Goal: Task Accomplishment & Management: Manage account settings

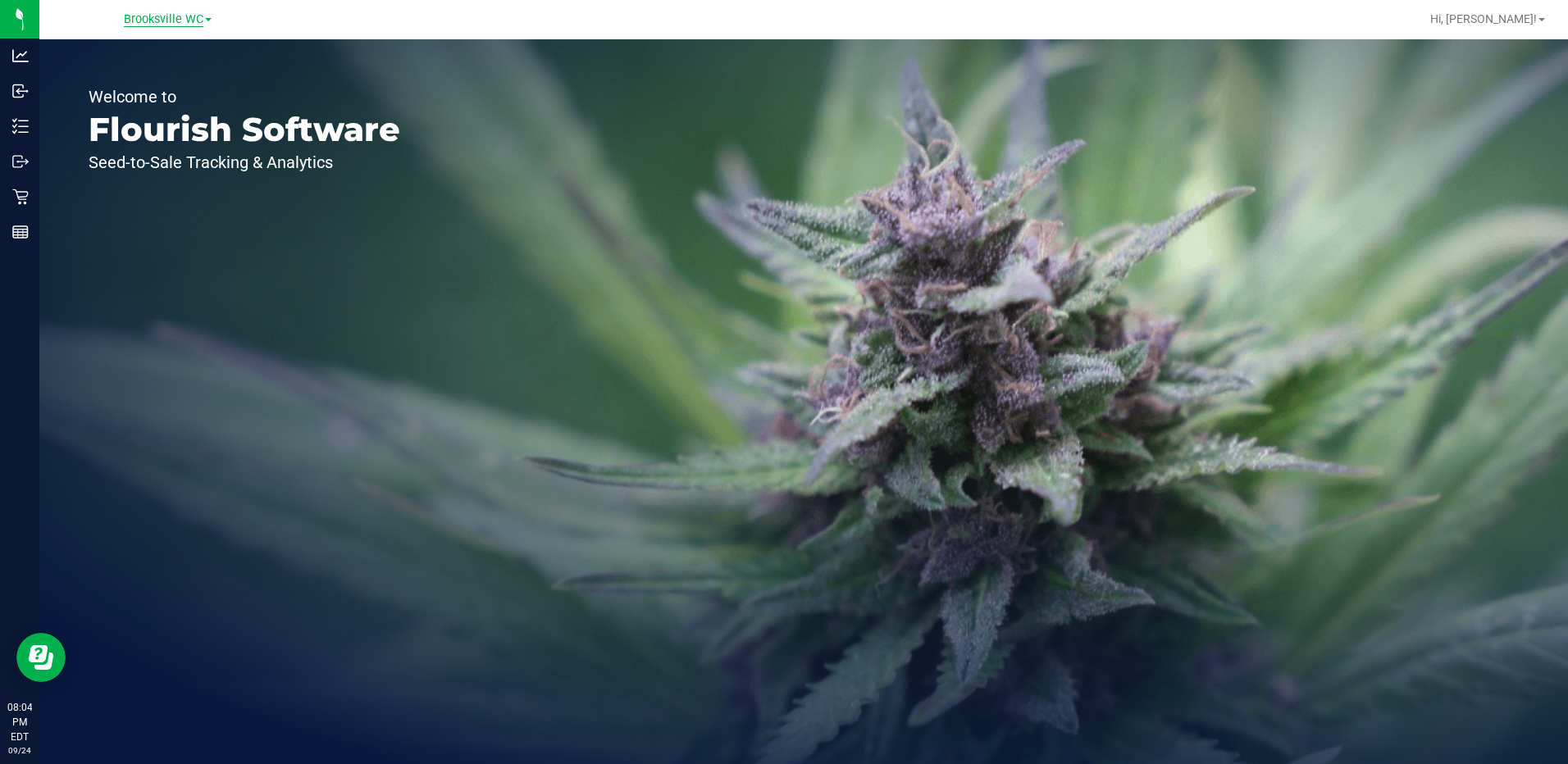
click at [188, 13] on span "Brooksville WC" at bounding box center [163, 20] width 80 height 15
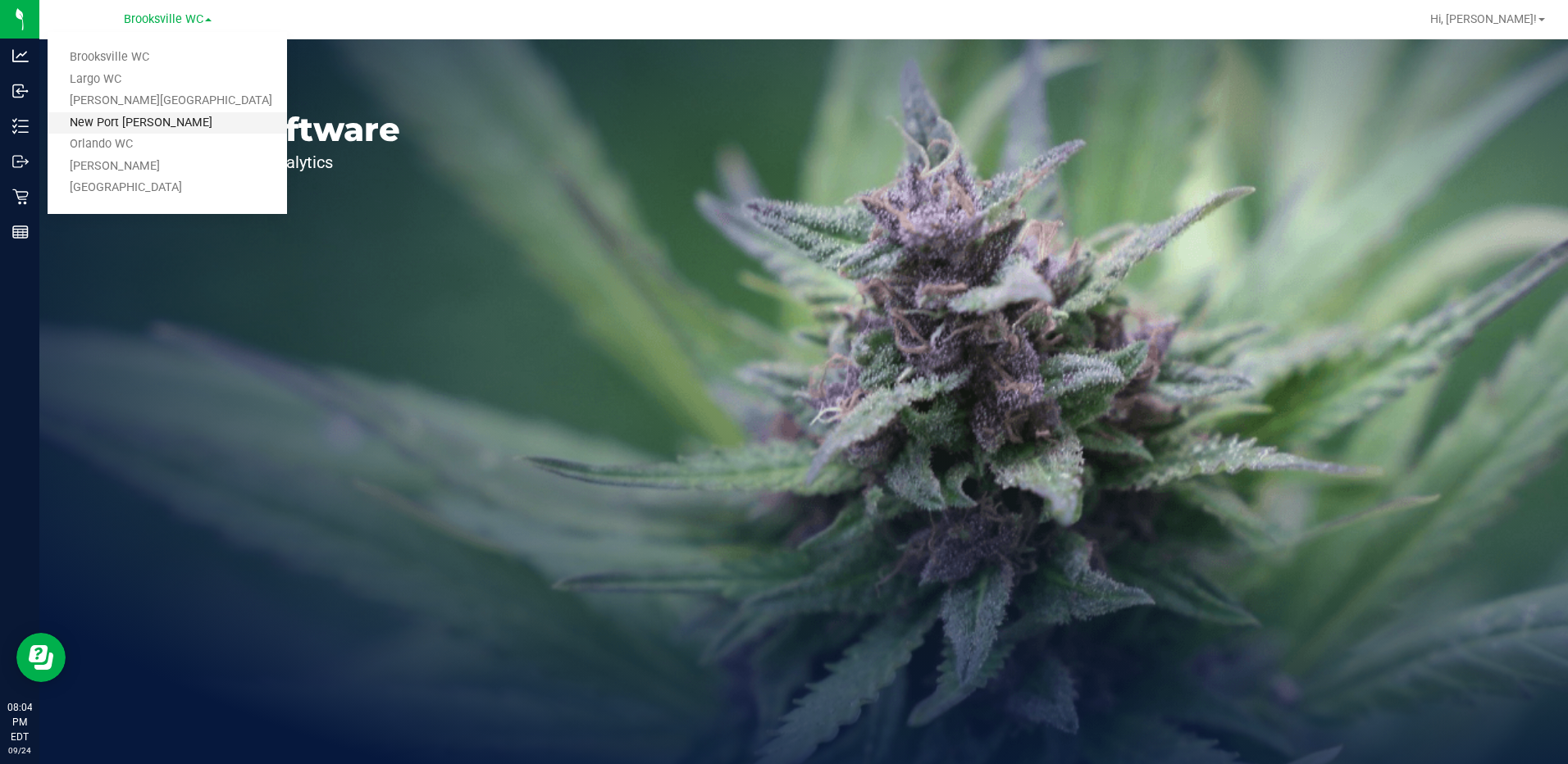
click at [162, 122] on link "New Port [PERSON_NAME]" at bounding box center [167, 123] width 239 height 22
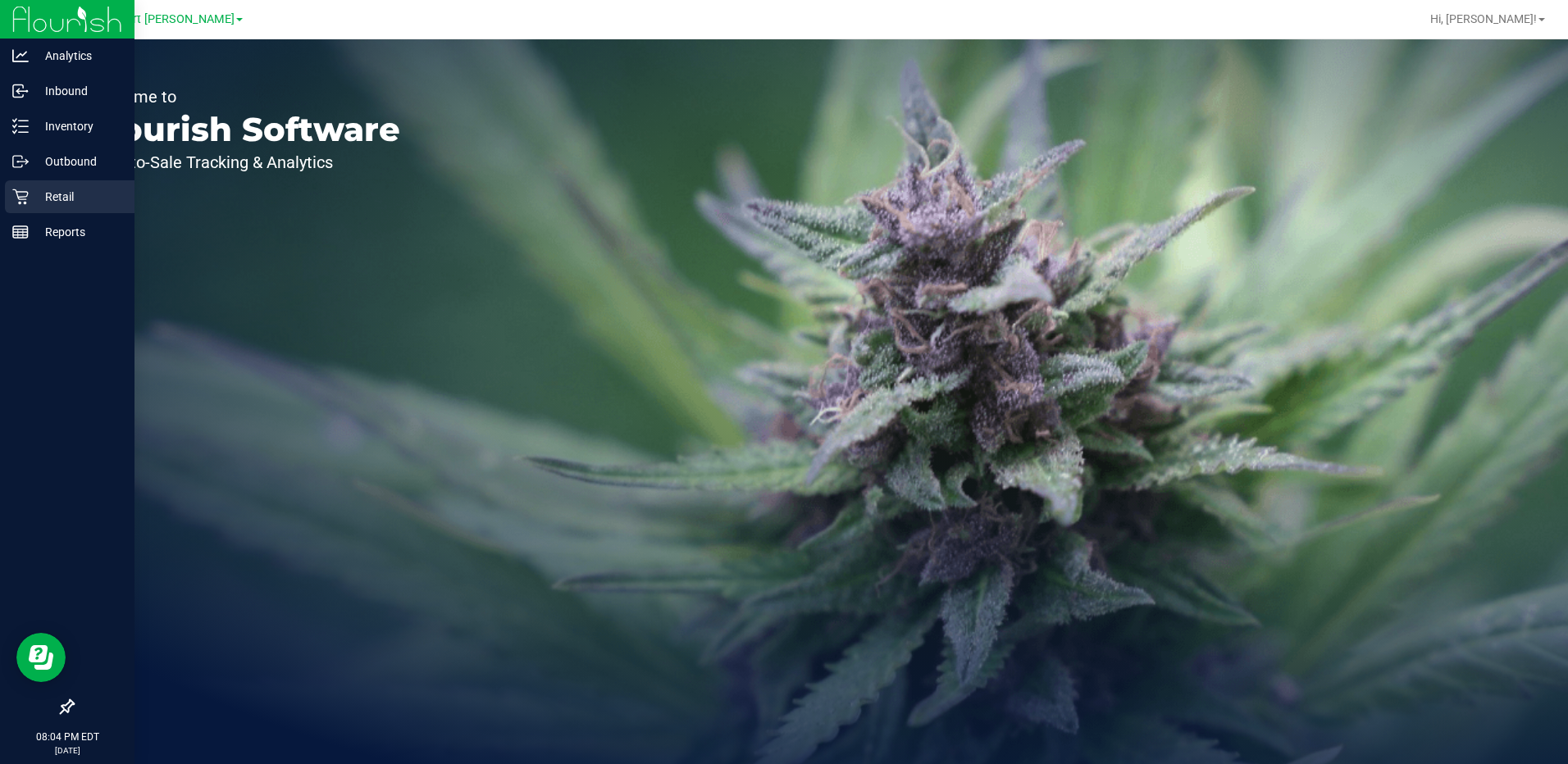
click at [44, 187] on p "Retail" at bounding box center [78, 197] width 99 height 20
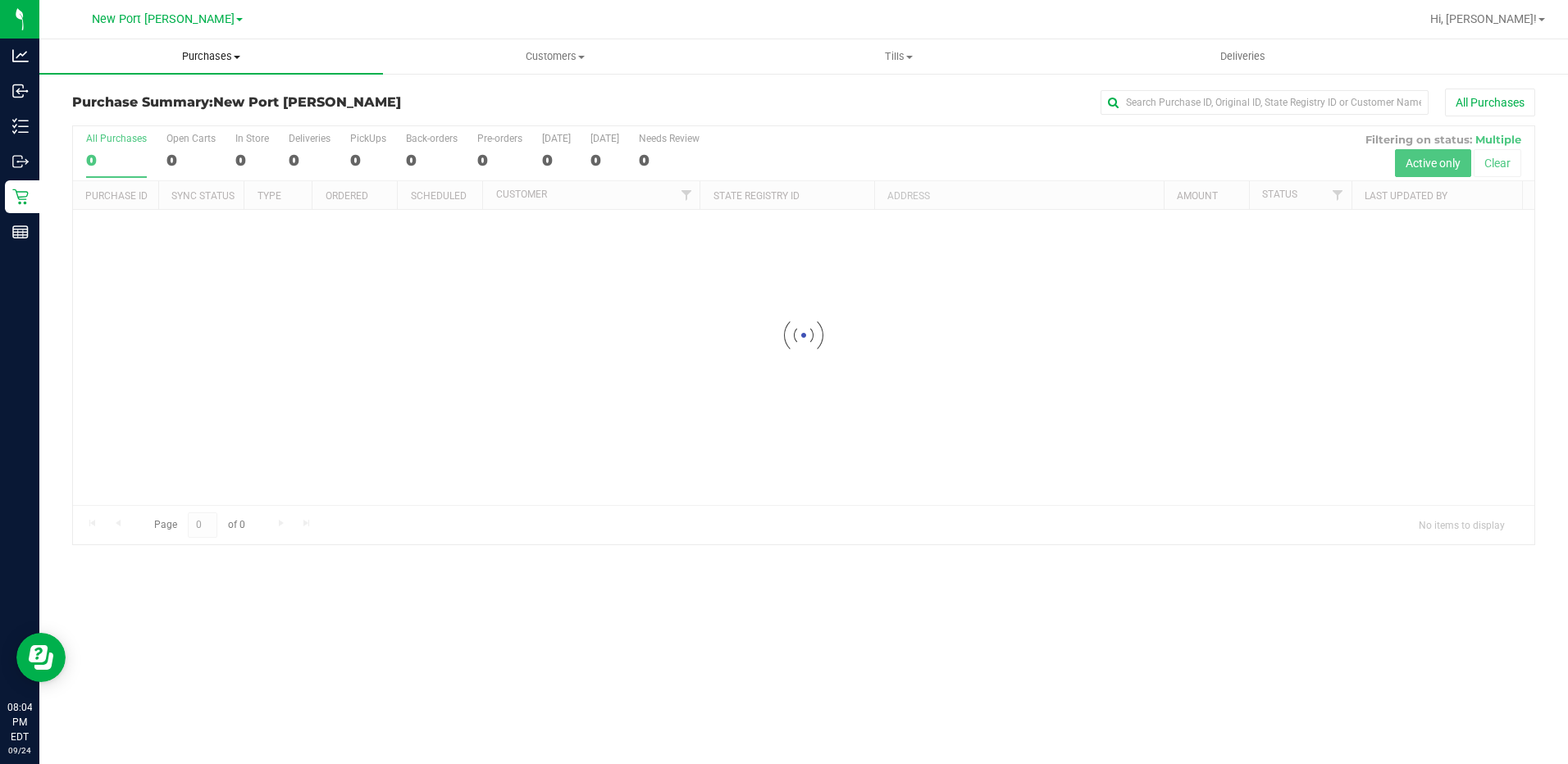
click at [229, 54] on span "Purchases" at bounding box center [211, 57] width 343 height 15
click at [151, 124] on li "Fulfillment" at bounding box center [211, 119] width 343 height 20
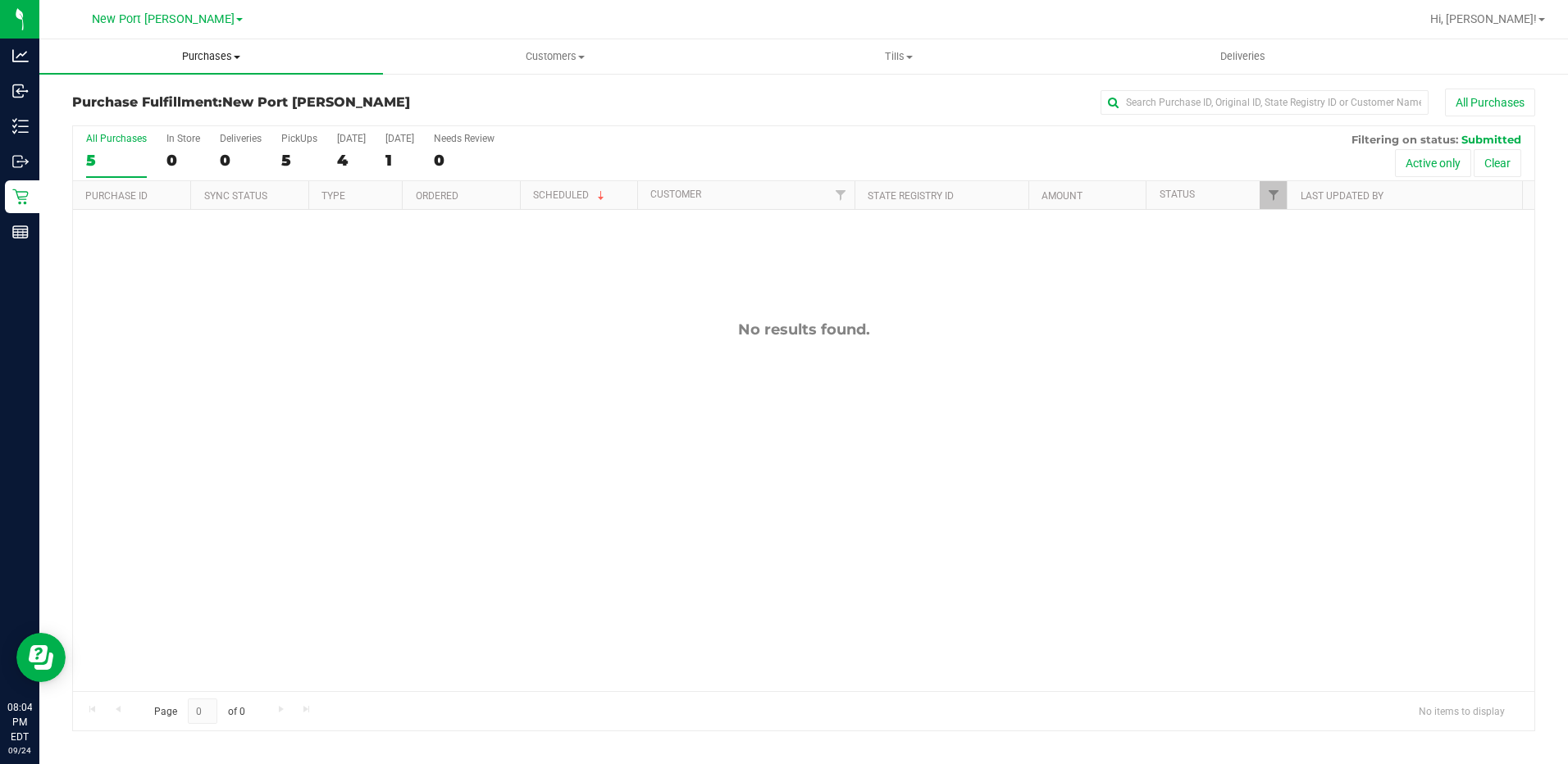
click at [236, 54] on span "Purchases" at bounding box center [211, 57] width 343 height 15
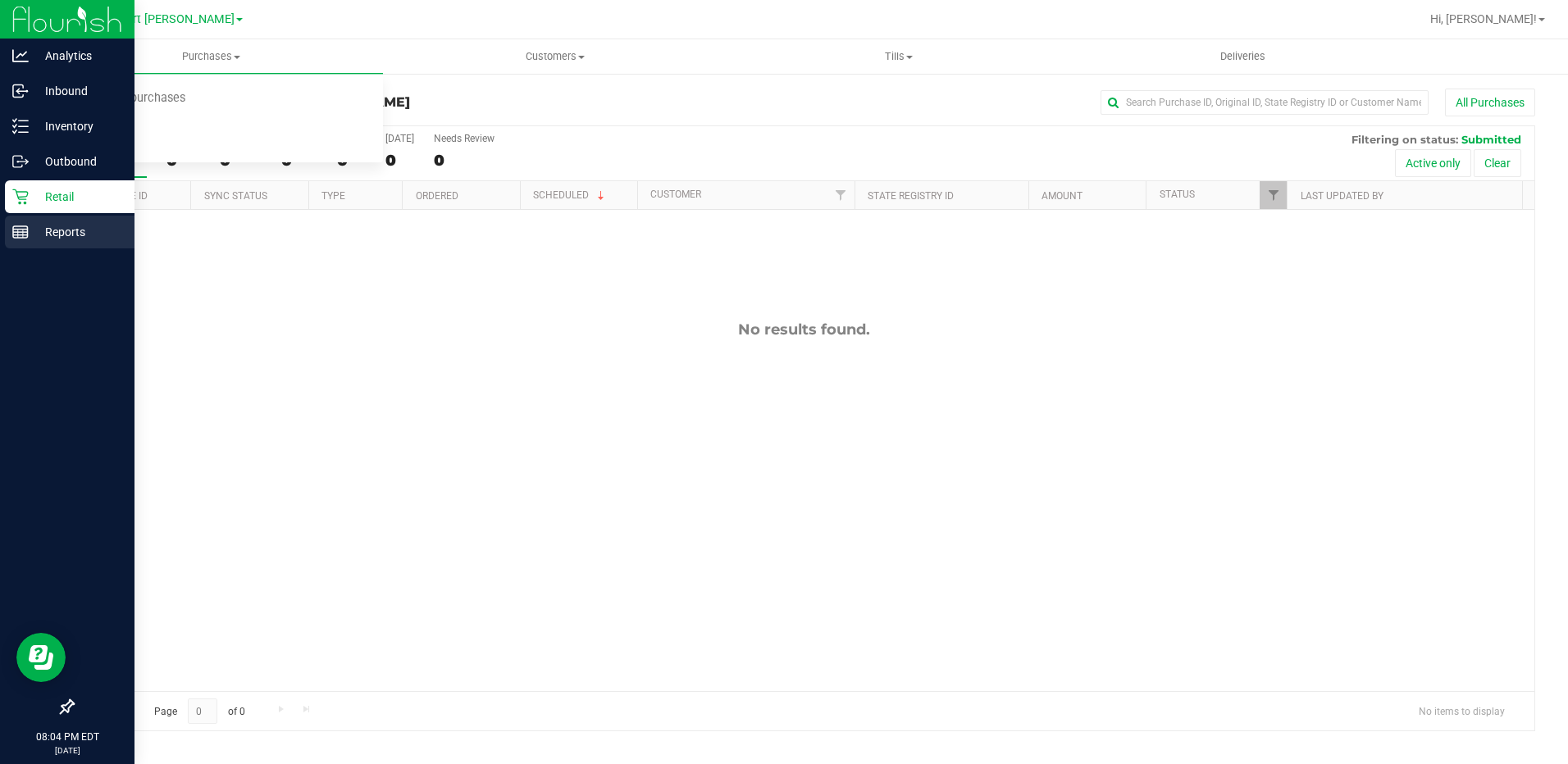
click at [42, 225] on p "Reports" at bounding box center [78, 232] width 99 height 20
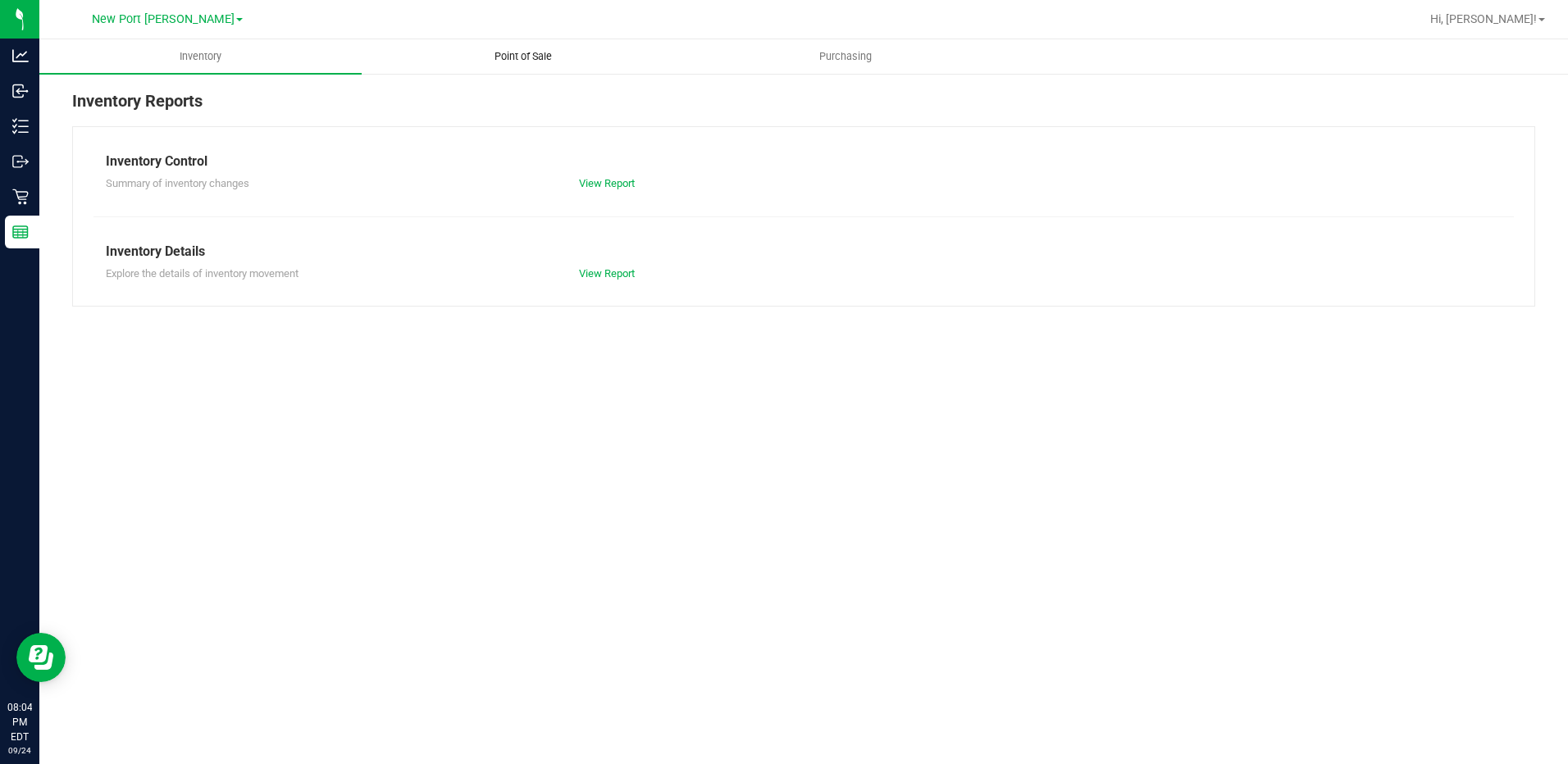
click at [560, 56] on span "Point of Sale" at bounding box center [522, 57] width 101 height 15
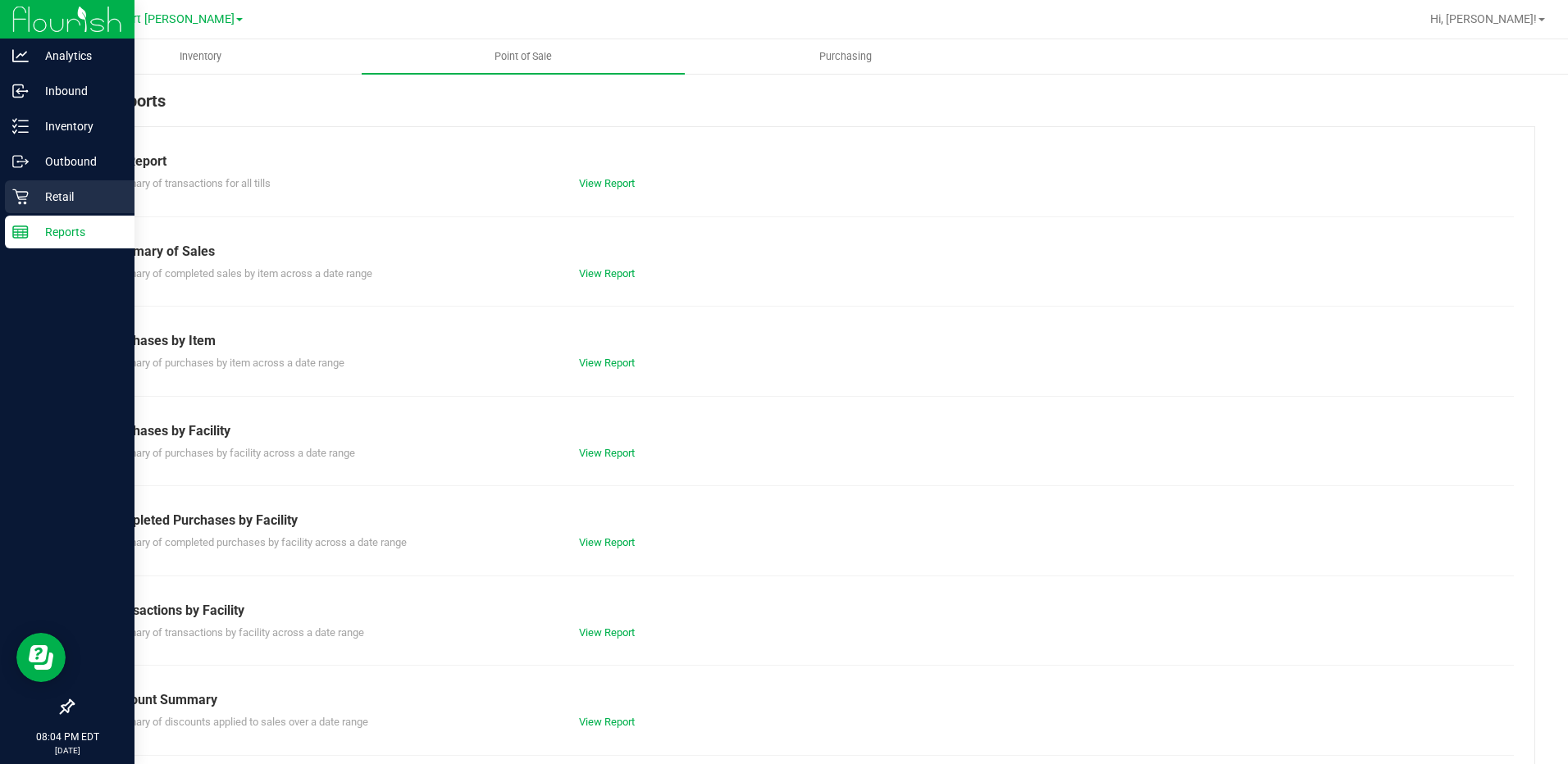
click at [26, 201] on icon at bounding box center [21, 197] width 17 height 17
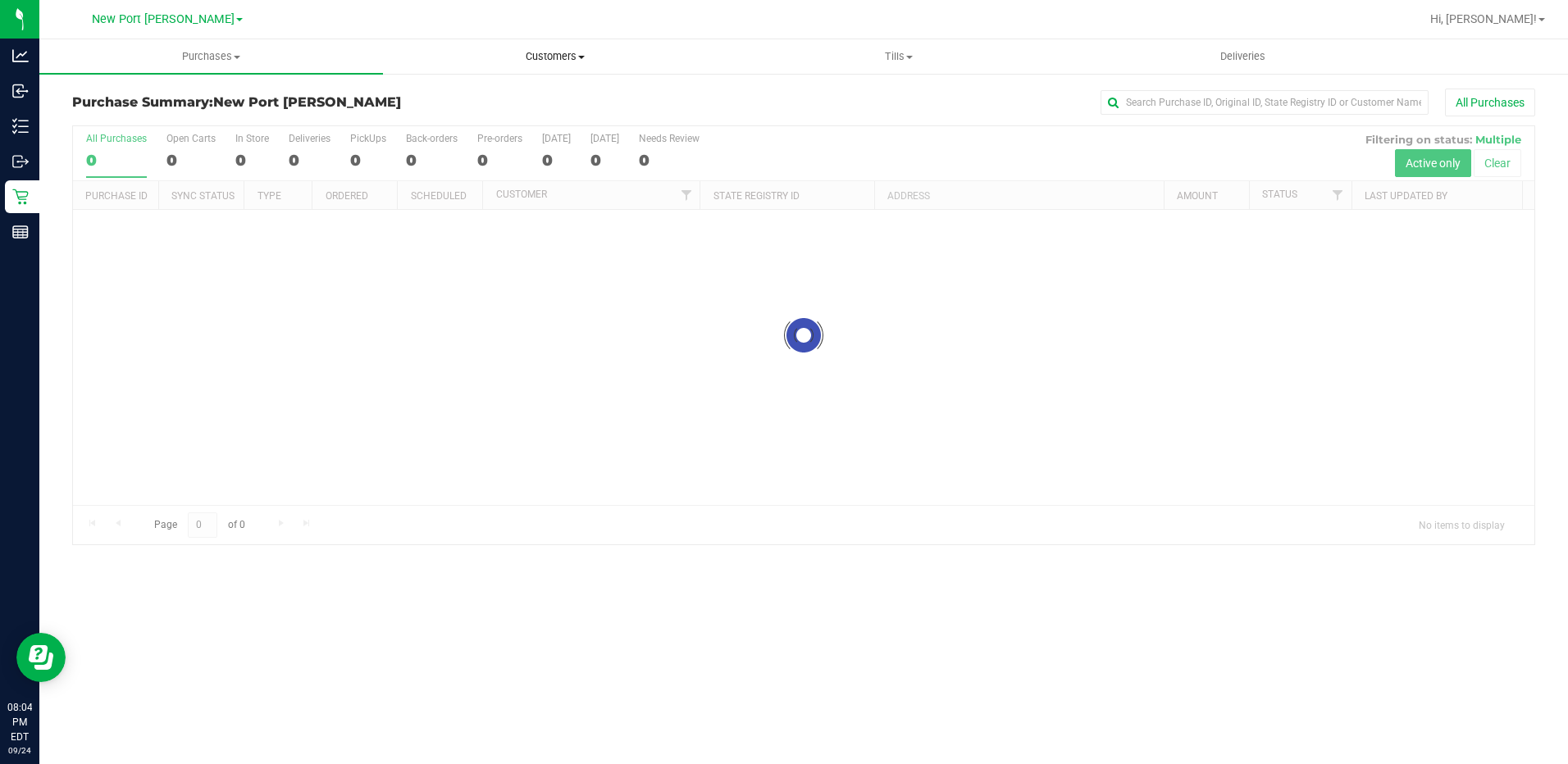
click at [506, 48] on uib-tab-heading "Customers All customers Add a new customer All physicians" at bounding box center [554, 56] width 342 height 33
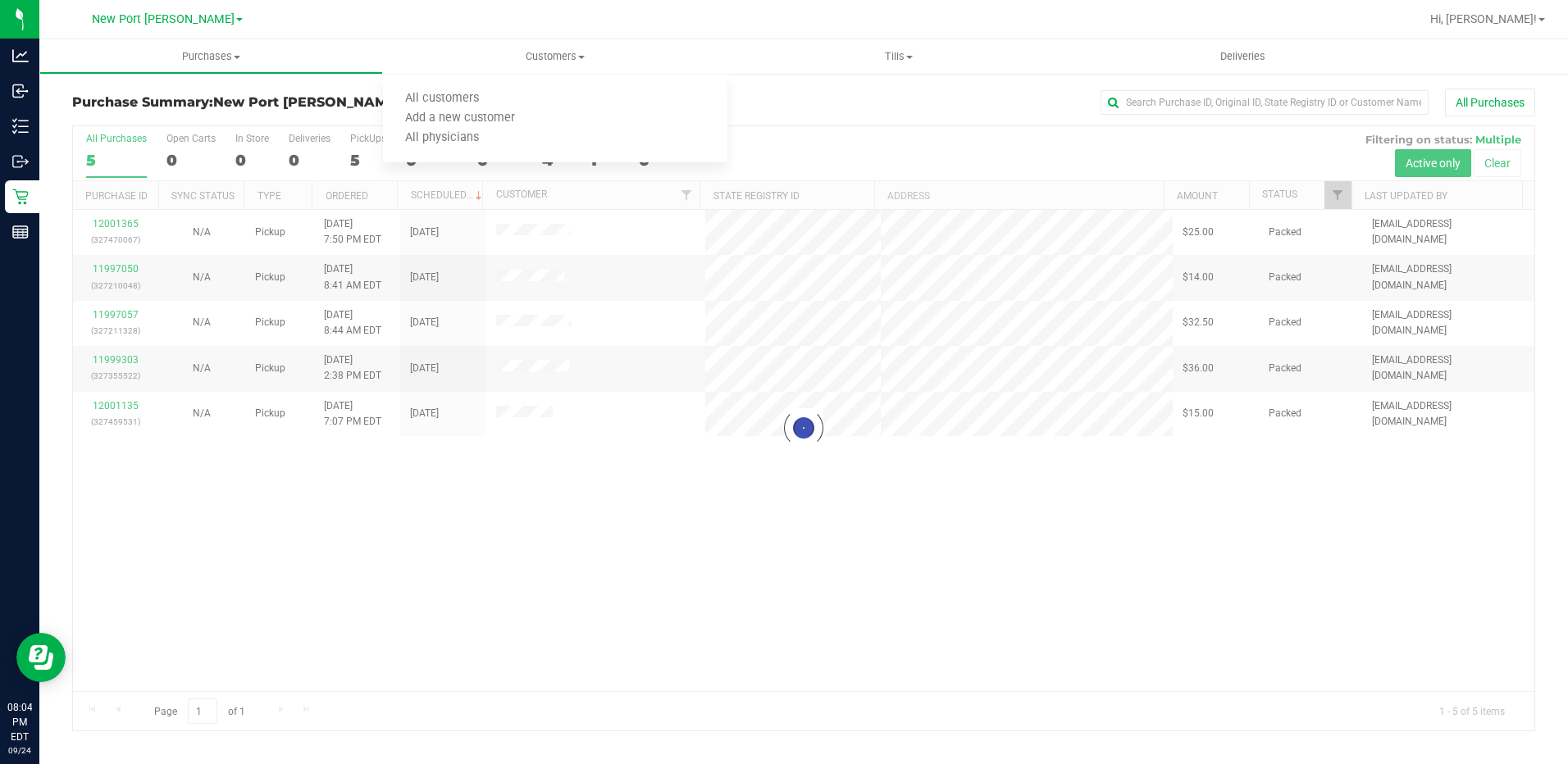
drag, startPoint x: 302, startPoint y: 87, endPoint x: 138, endPoint y: 91, distance: 164.0
click at [302, 87] on div "Purchase Summary: [GEOGRAPHIC_DATA][PERSON_NAME] All Purchases Loading... All P…" at bounding box center [804, 409] width 1529 height 675
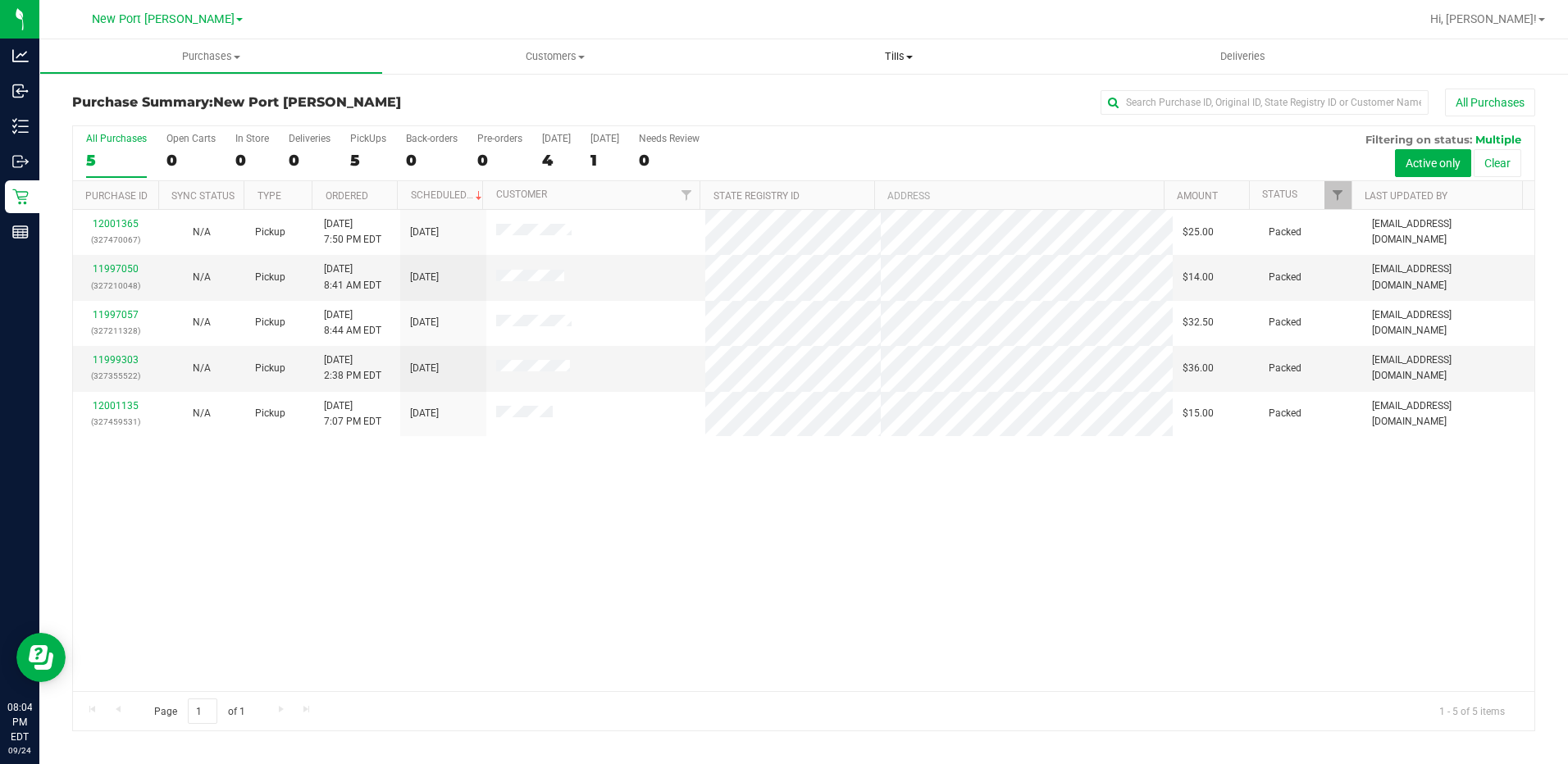
click at [927, 60] on span "Tills" at bounding box center [899, 57] width 342 height 15
click at [856, 96] on li "Manage tills" at bounding box center [899, 100] width 343 height 20
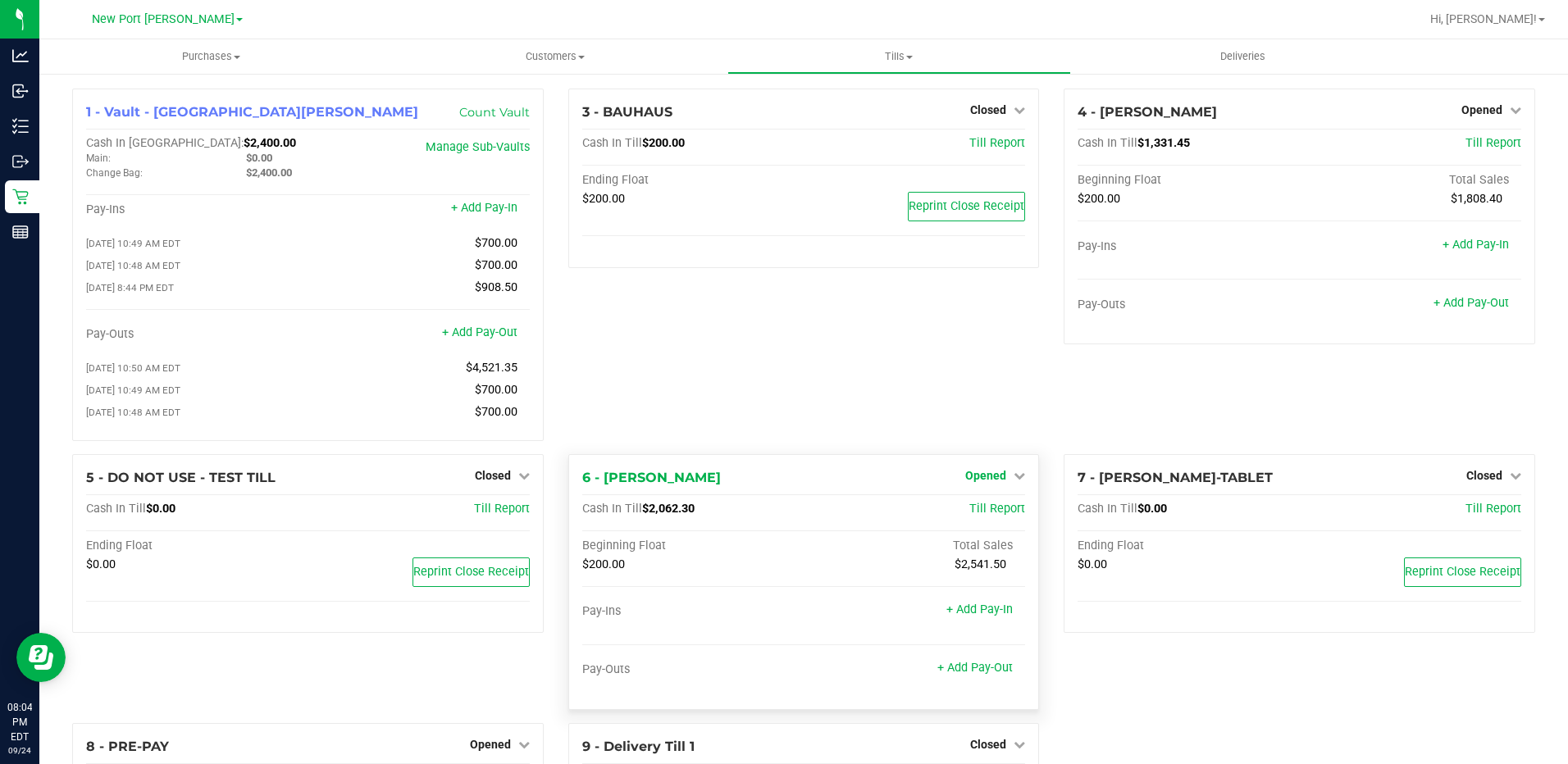
click at [1014, 480] on icon at bounding box center [1020, 475] width 12 height 12
click at [1001, 512] on link "Close Till" at bounding box center [988, 509] width 44 height 13
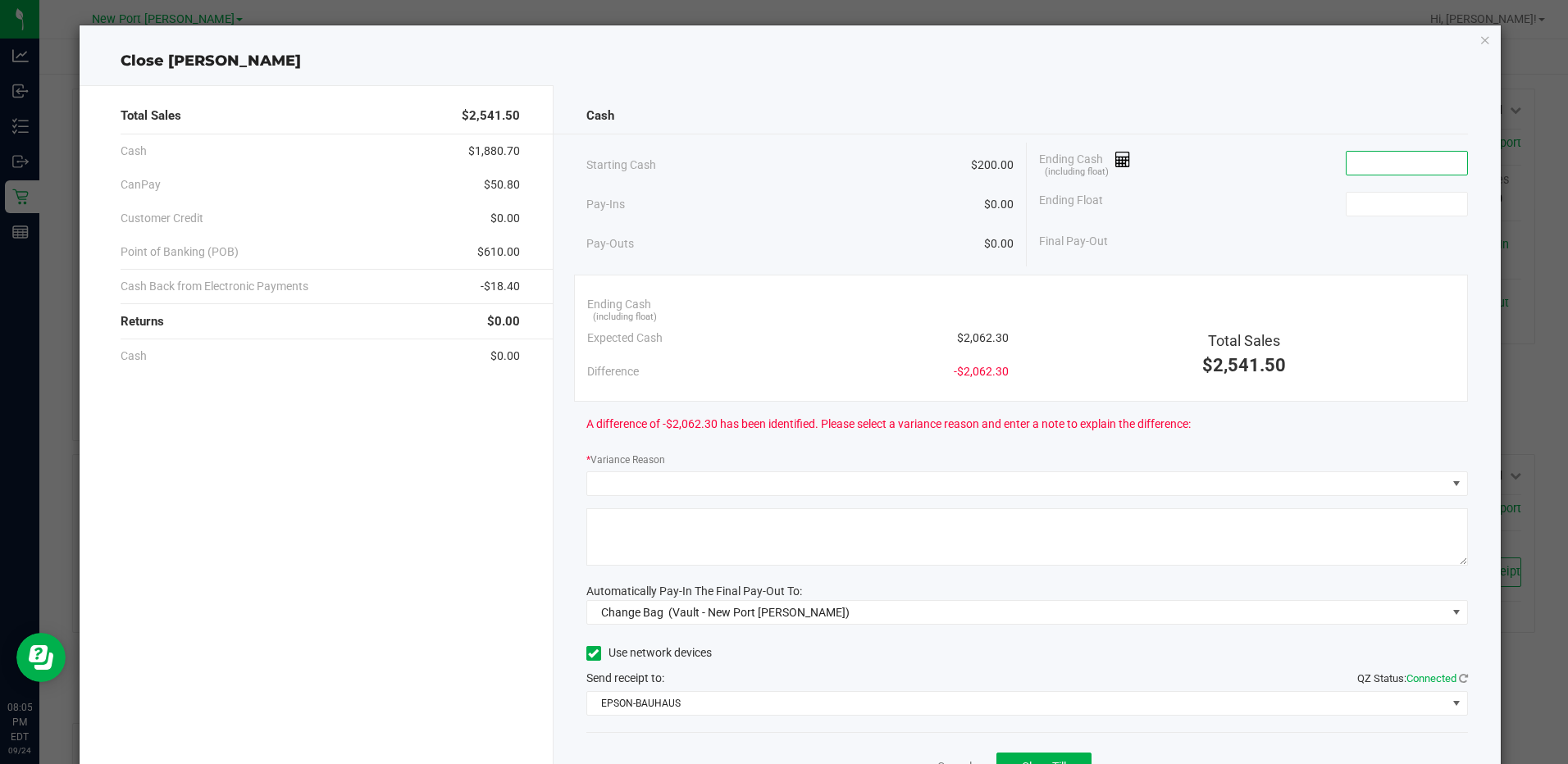
click at [1365, 173] on input at bounding box center [1406, 162] width 121 height 23
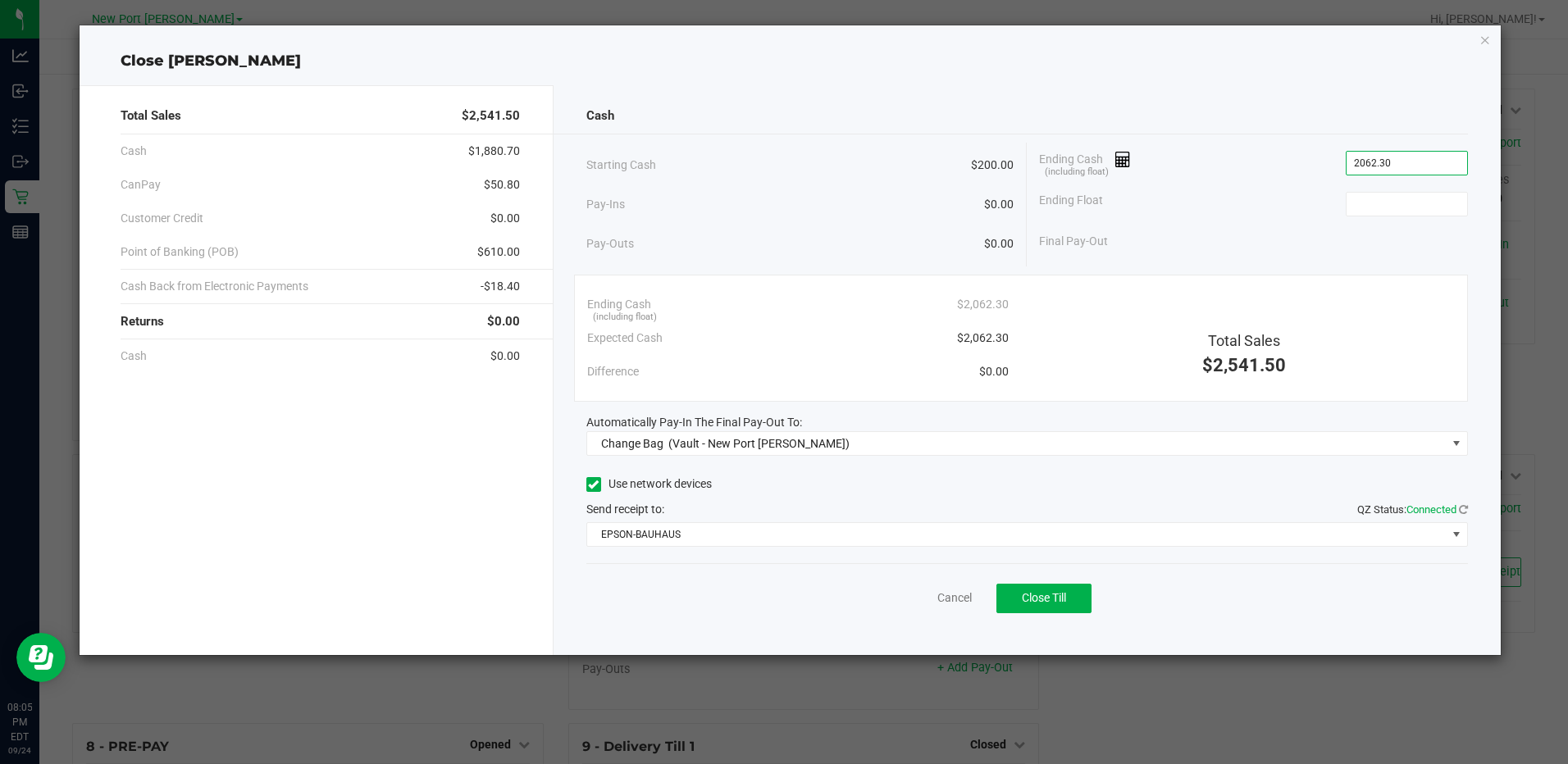
type input "$2,062.30"
type input "$200.00"
click at [1164, 116] on div "Cash" at bounding box center [1026, 116] width 882 height 35
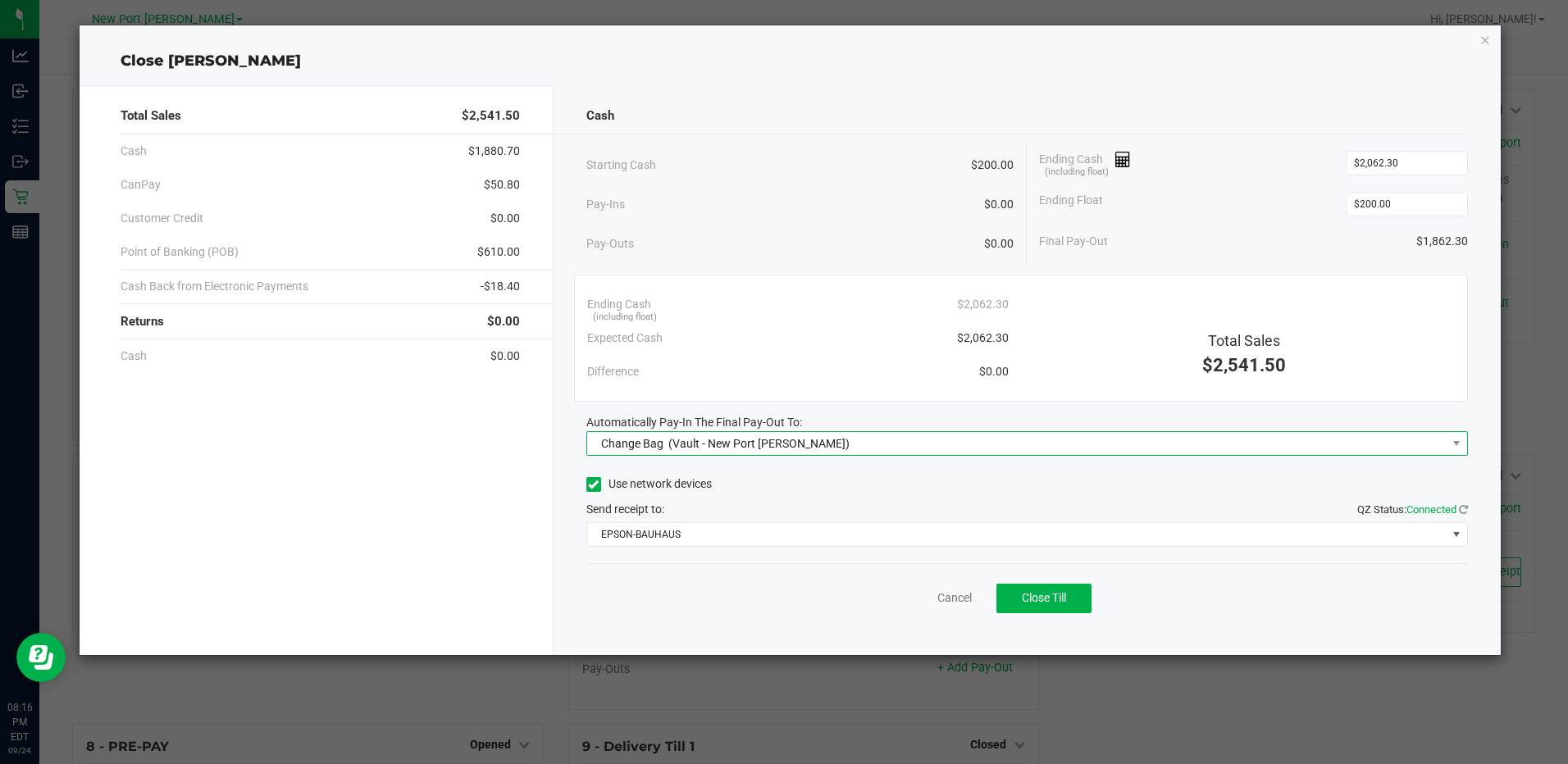
click at [822, 451] on span "Change Bag (Vault - [GEOGRAPHIC_DATA][PERSON_NAME])" at bounding box center [1016, 443] width 859 height 23
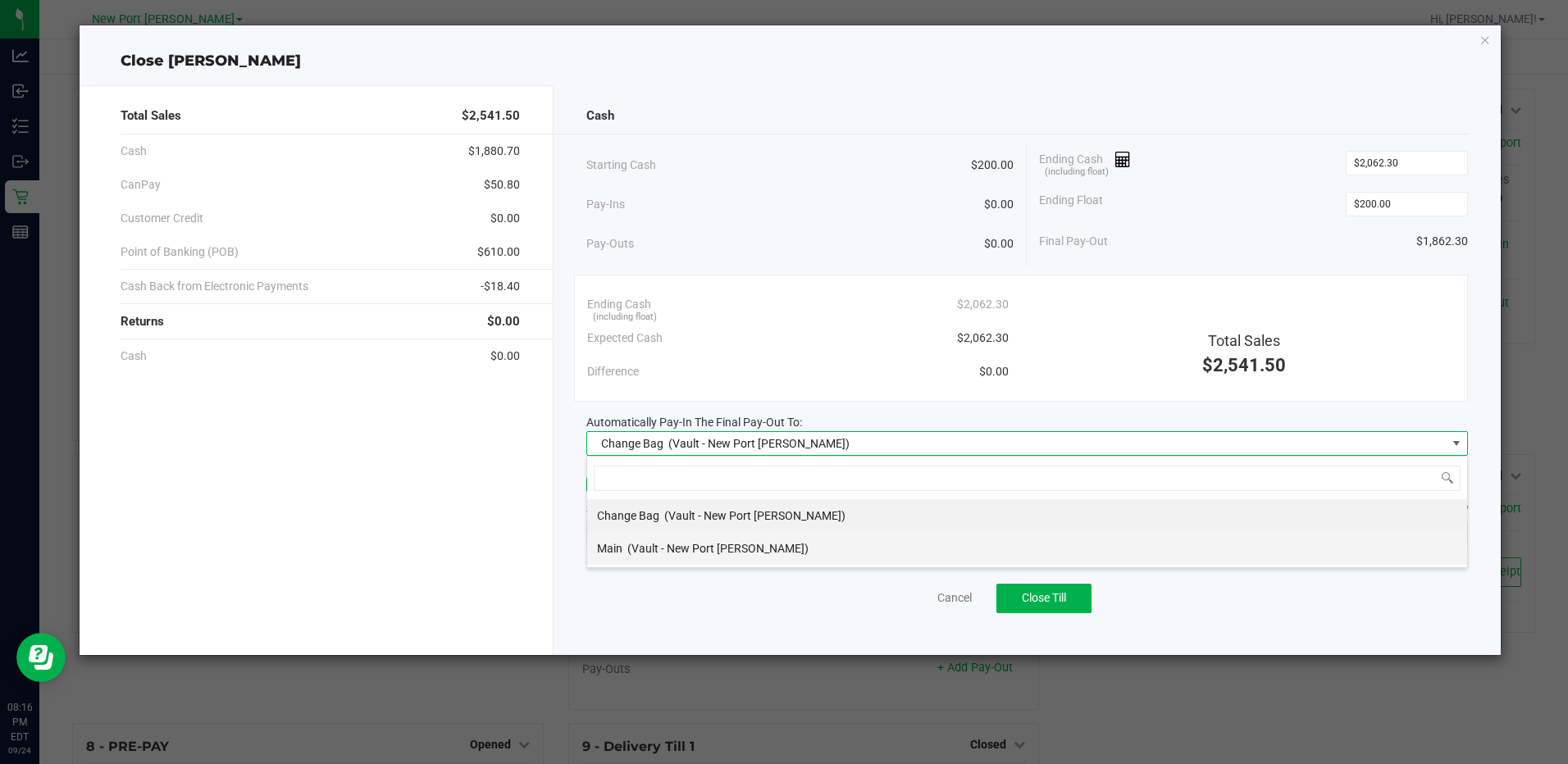
click at [739, 543] on span "(Vault - New Port [PERSON_NAME])" at bounding box center [717, 548] width 181 height 13
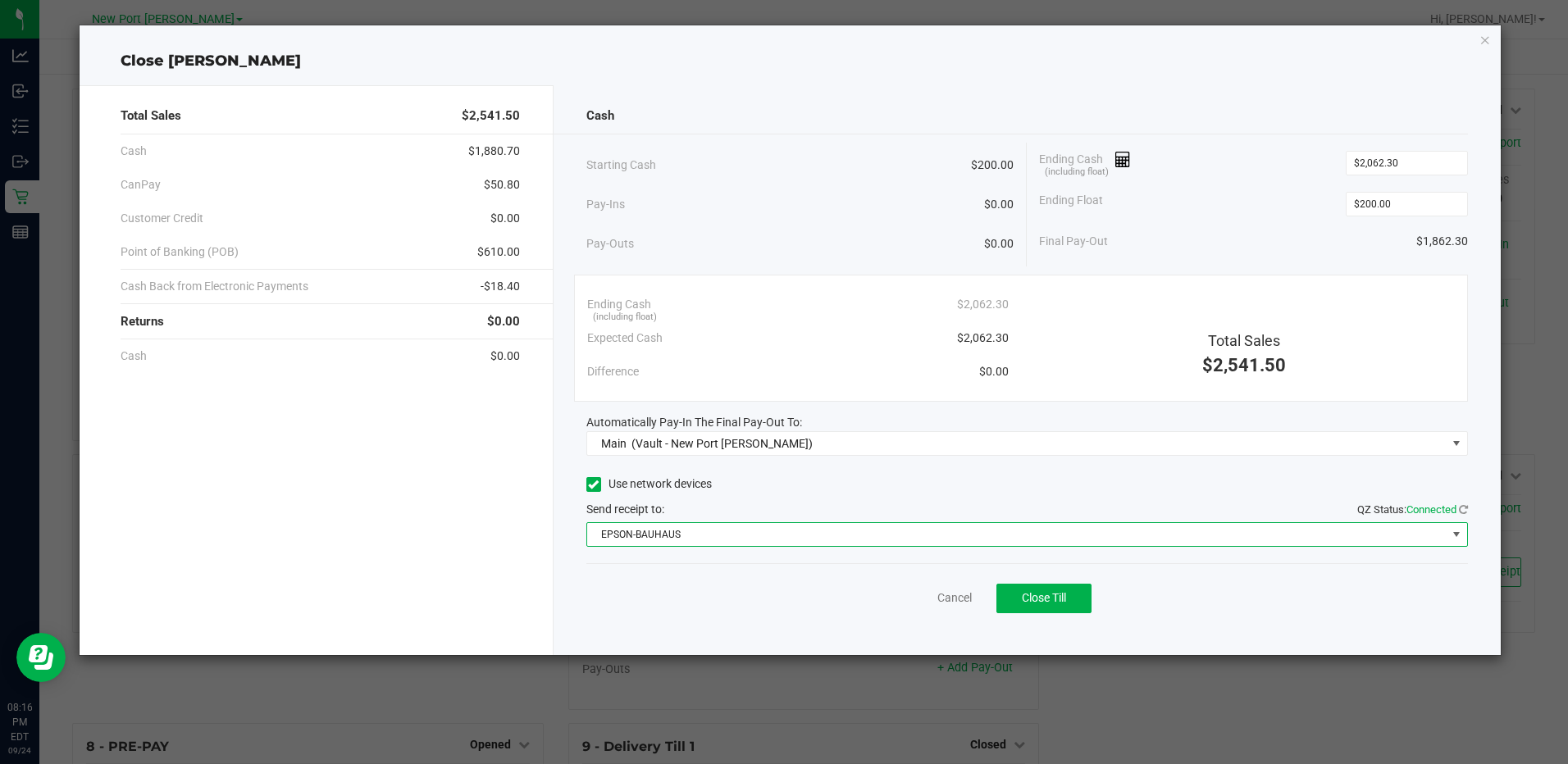
click at [748, 532] on span "EPSON-BAUHAUS" at bounding box center [1016, 534] width 859 height 23
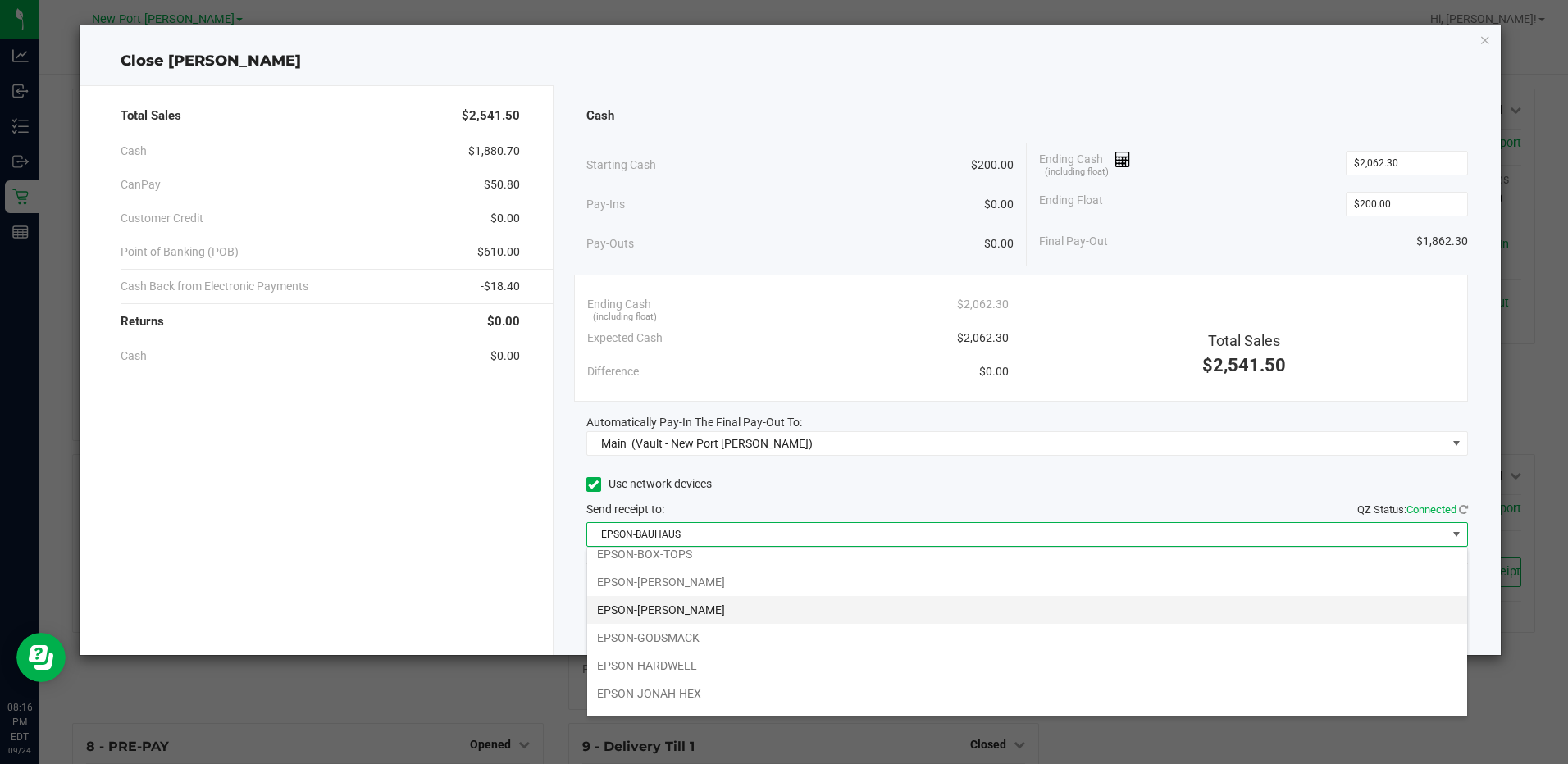
scroll to position [59, 0]
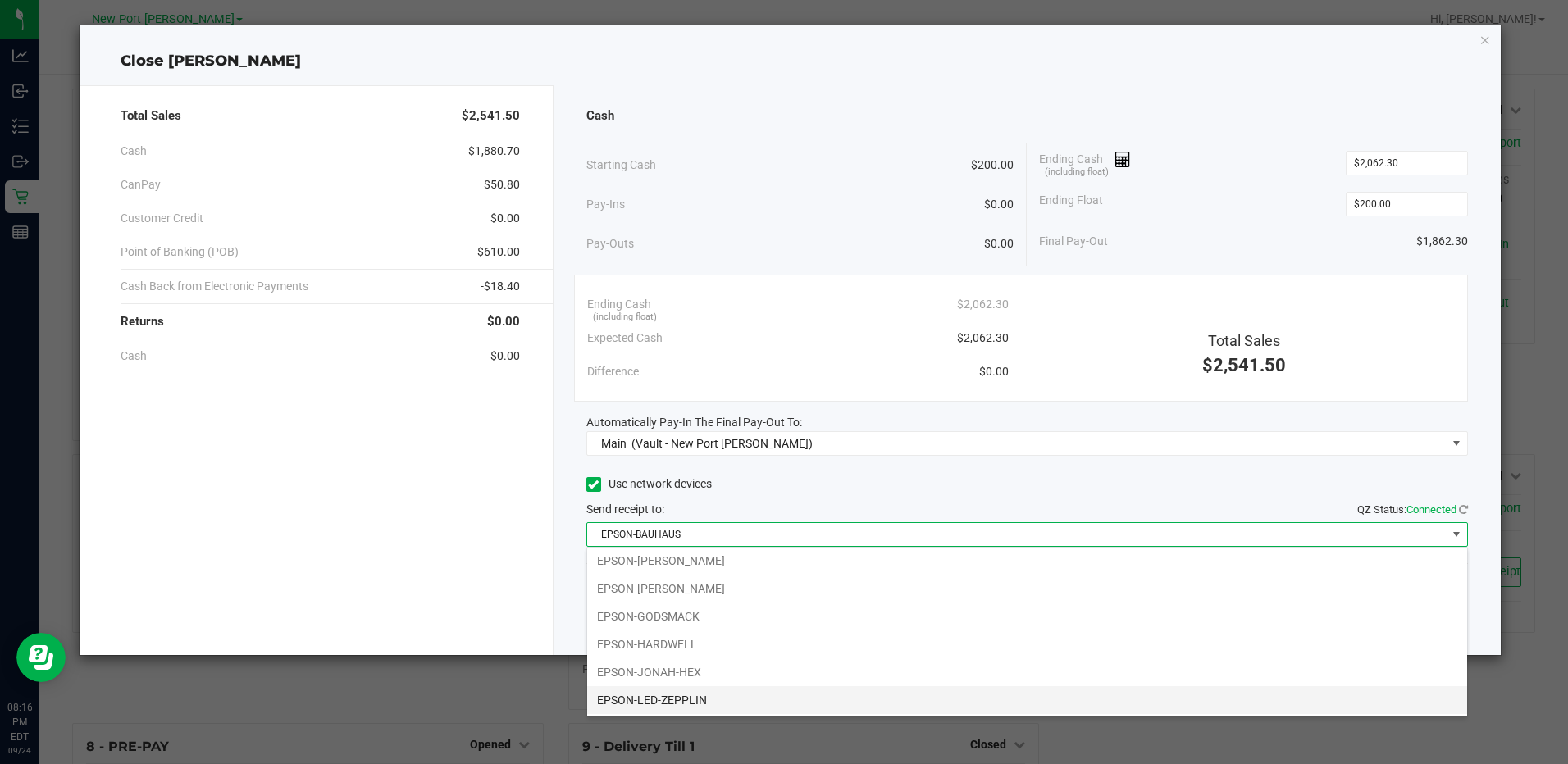
click at [722, 695] on li "EPSON-LED-ZEPPLIN" at bounding box center [1026, 700] width 880 height 28
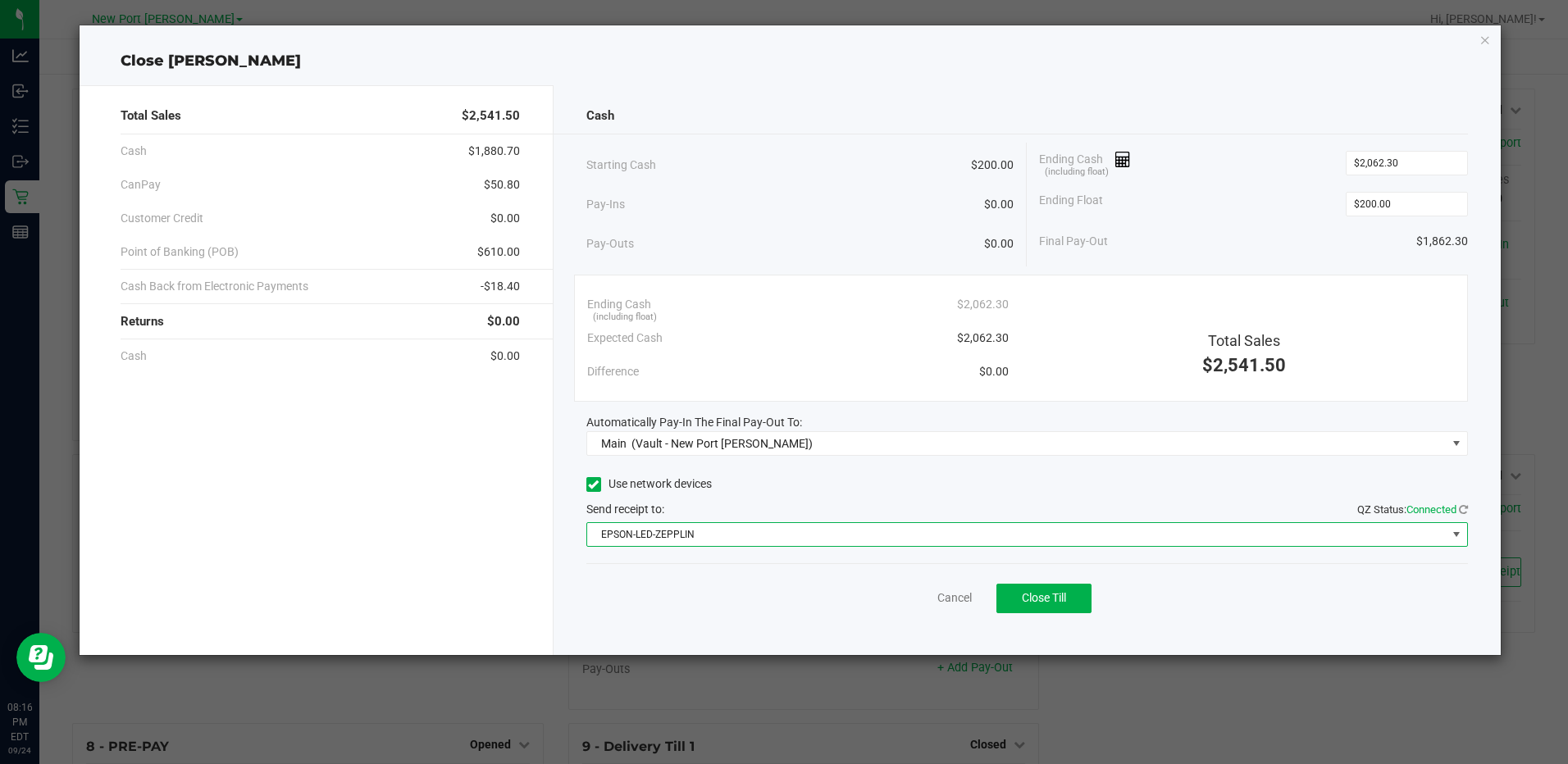
click at [722, 613] on div "Cancel Close Till" at bounding box center [1026, 594] width 882 height 63
click at [1075, 608] on button "Close Till" at bounding box center [1044, 597] width 95 height 29
click at [928, 585] on div "Dismiss Reprint Closing Receipt" at bounding box center [1026, 594] width 882 height 63
click at [928, 594] on link "Dismiss" at bounding box center [918, 597] width 39 height 18
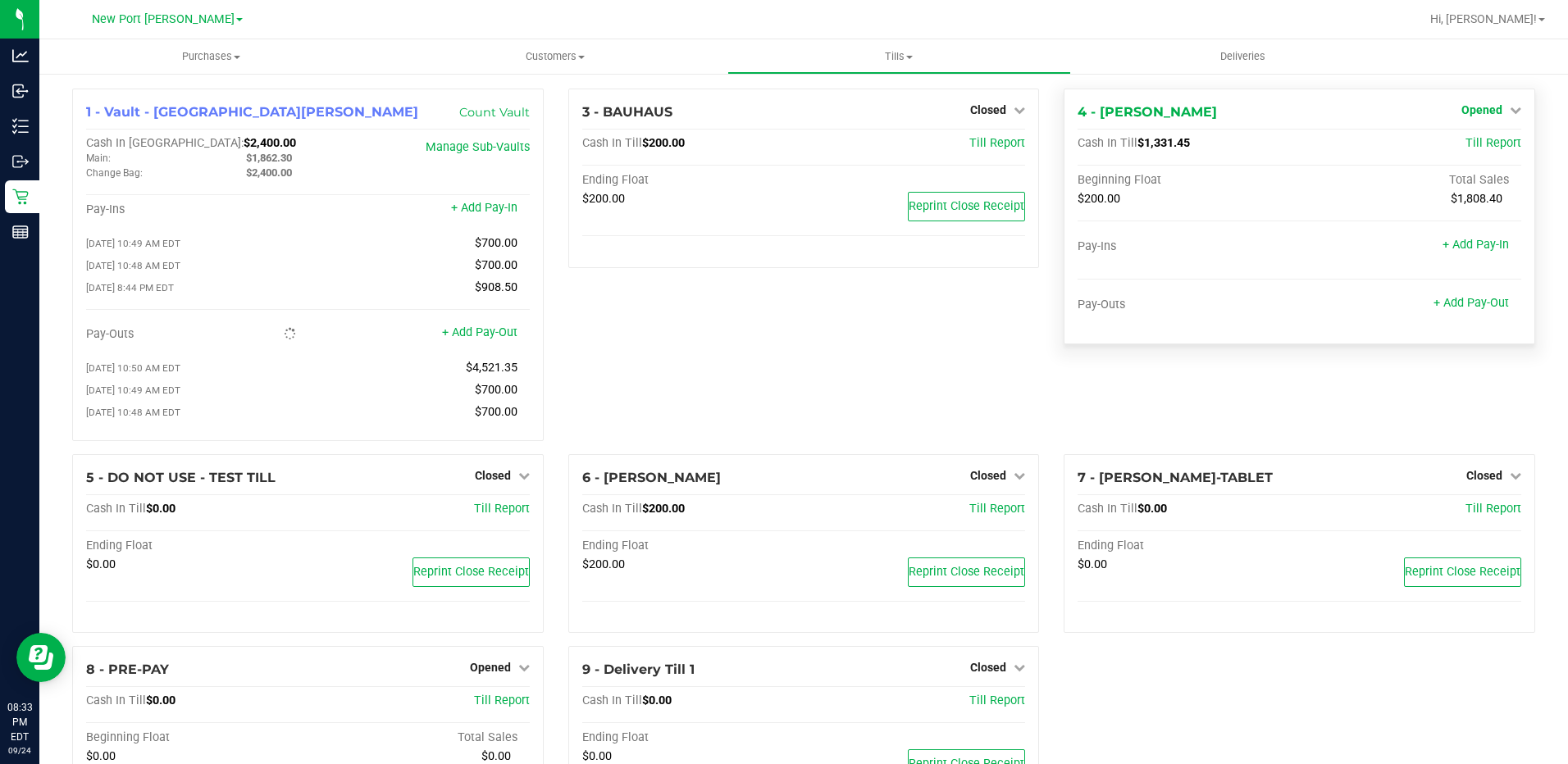
click at [1468, 107] on span "Opened" at bounding box center [1481, 110] width 41 height 13
click at [1461, 146] on link "Close Till" at bounding box center [1483, 145] width 44 height 13
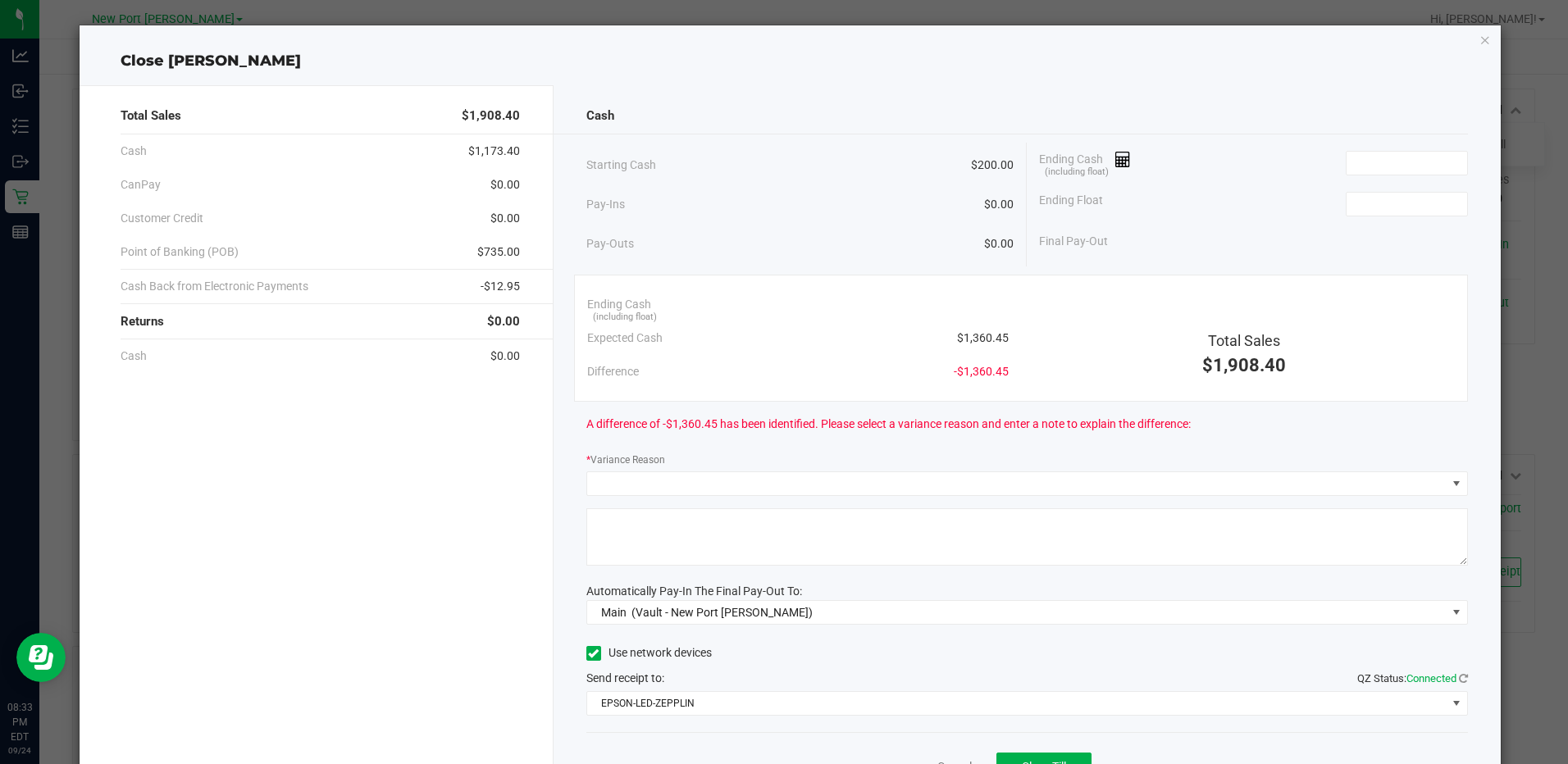
click at [1432, 148] on div "Ending Cash (including float)" at bounding box center [1252, 162] width 428 height 41
click at [1425, 154] on input at bounding box center [1406, 162] width 121 height 23
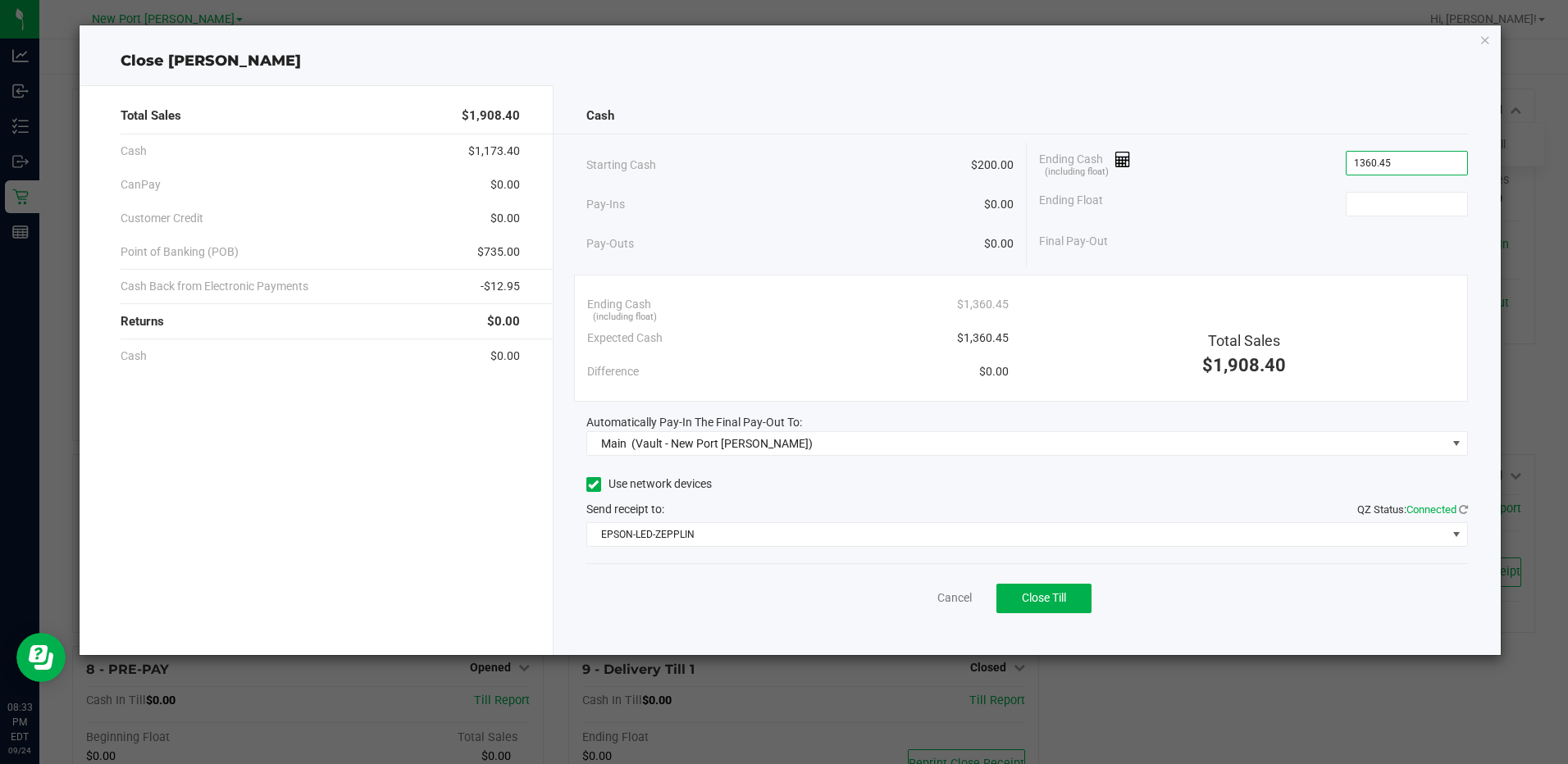
type input "$1,360.45"
type input "$200.00"
click at [1396, 107] on div "Cash" at bounding box center [1026, 116] width 882 height 35
click at [1034, 592] on span "Close Till" at bounding box center [1043, 597] width 44 height 13
click at [928, 600] on link "Dismiss" at bounding box center [918, 597] width 39 height 18
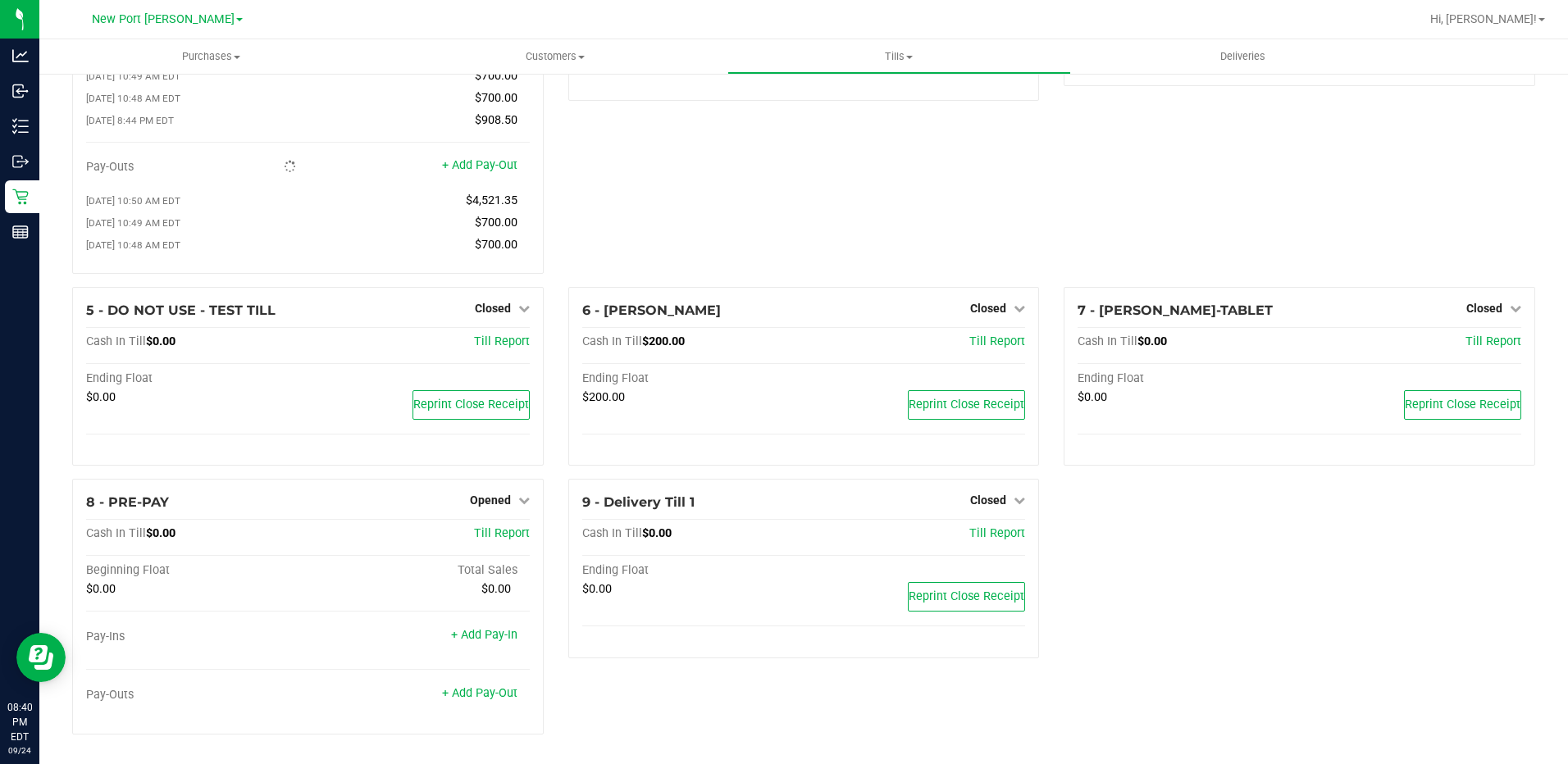
scroll to position [174, 0]
click at [506, 499] on link "Opened" at bounding box center [500, 500] width 60 height 13
click at [496, 536] on link "Close Till" at bounding box center [491, 535] width 44 height 13
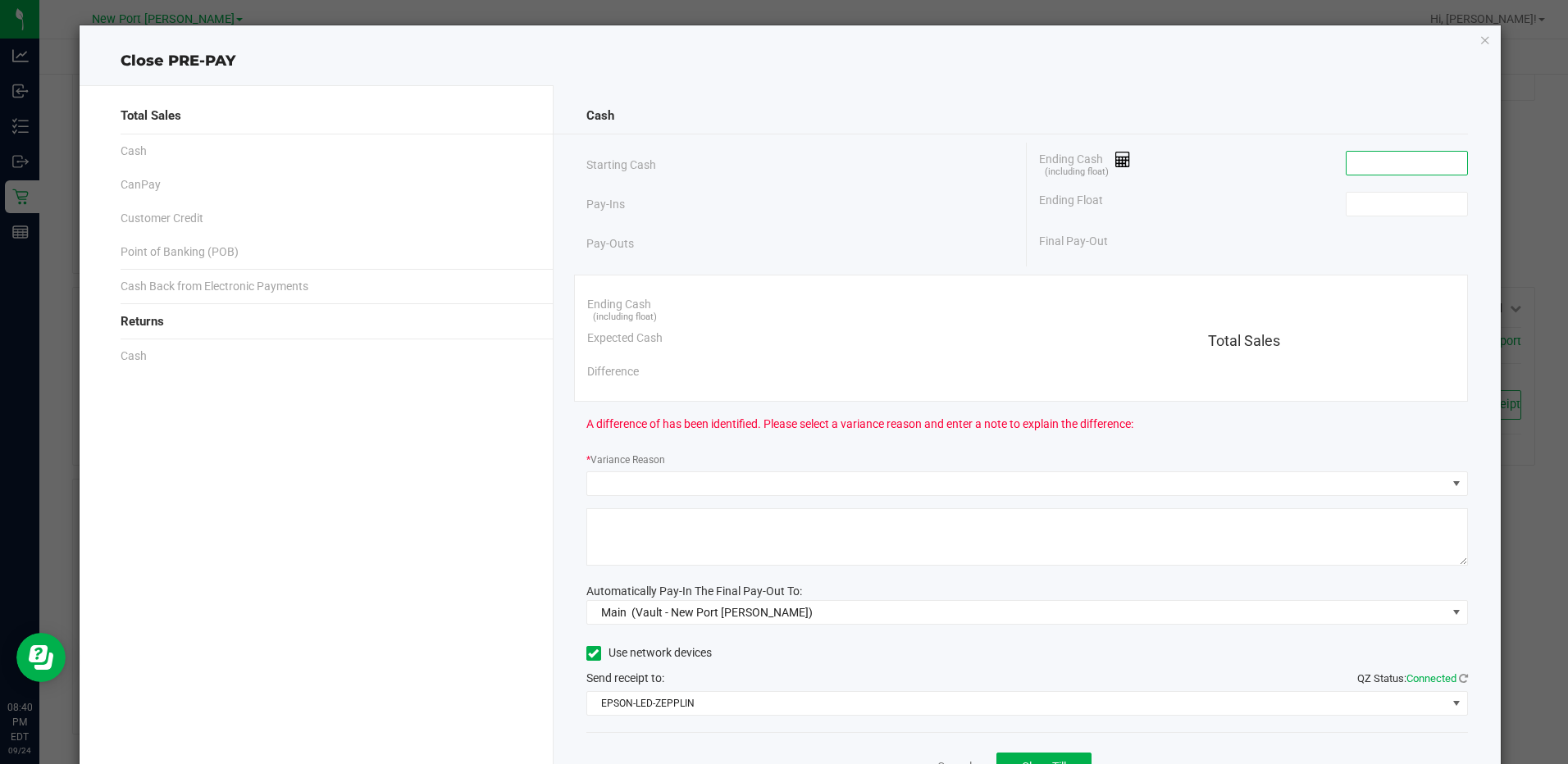
click at [1346, 170] on input at bounding box center [1406, 162] width 121 height 23
type input "$0.00"
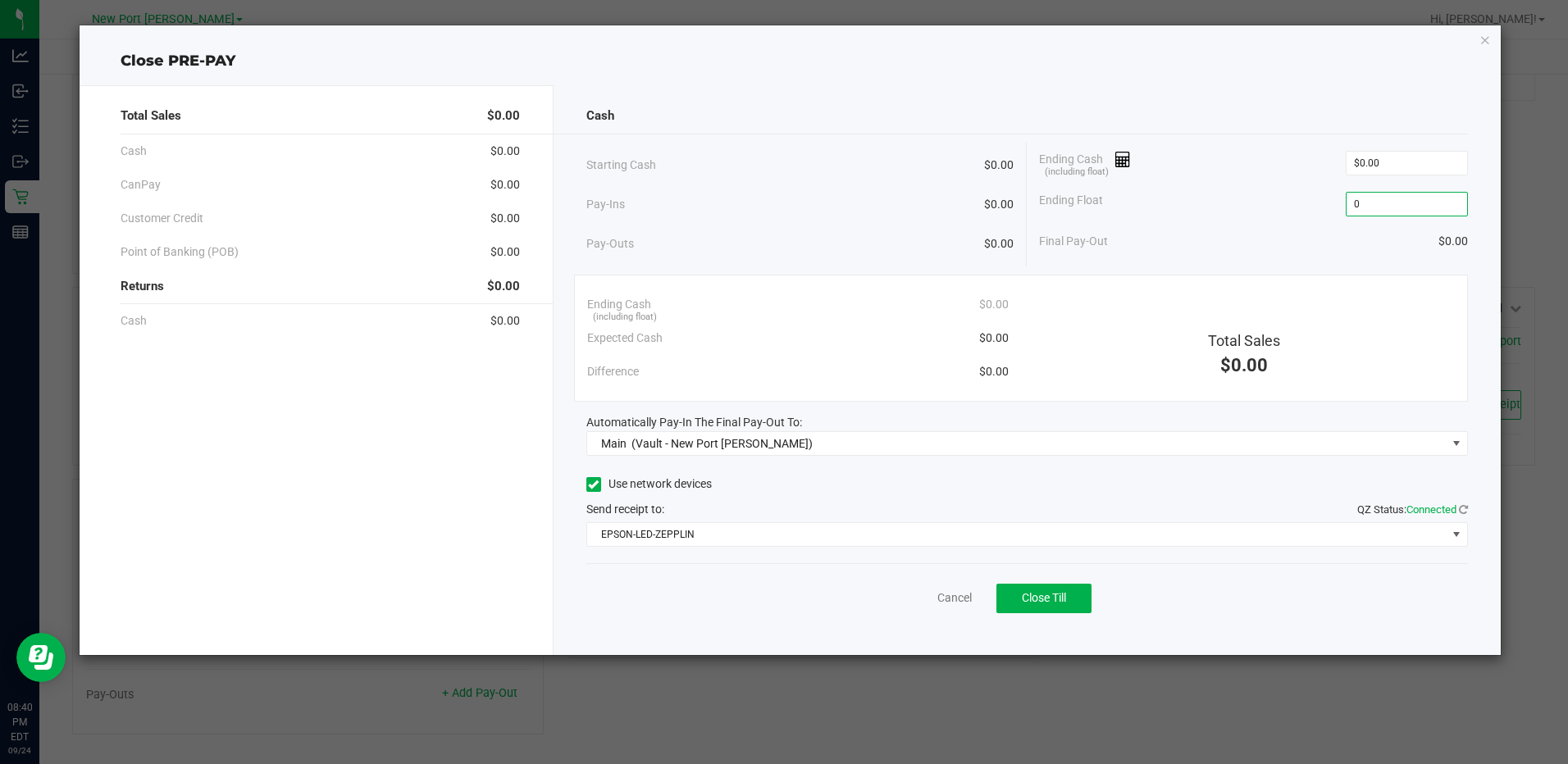
type input "$0.00"
click at [1386, 105] on div "Cash" at bounding box center [1026, 116] width 882 height 35
click at [1072, 593] on button "Close Till" at bounding box center [1044, 597] width 95 height 29
click at [915, 587] on div "Dismiss Reprint Closing Receipt" at bounding box center [1026, 594] width 882 height 63
click at [917, 591] on link "Dismiss" at bounding box center [918, 597] width 39 height 18
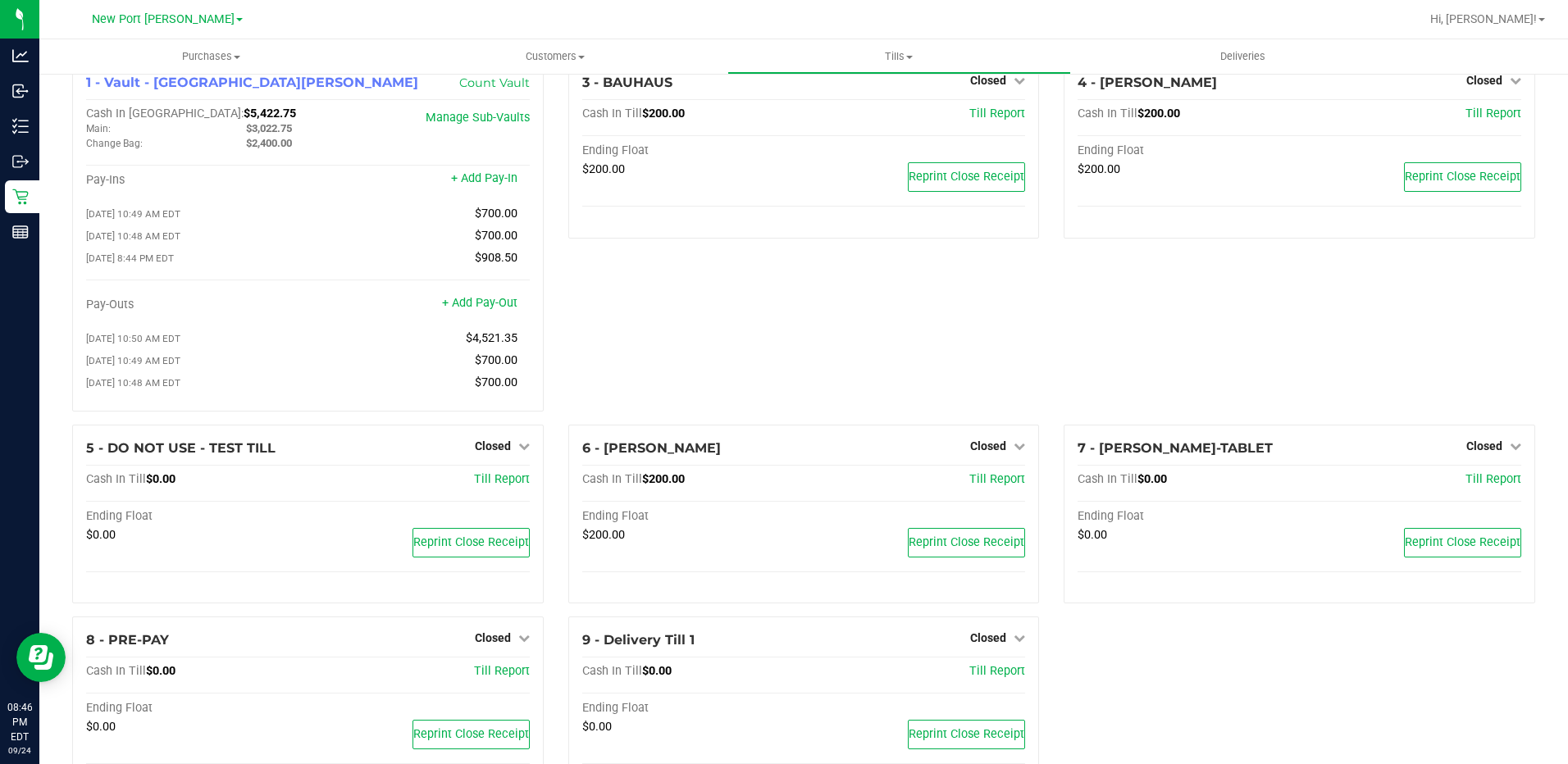
scroll to position [0, 0]
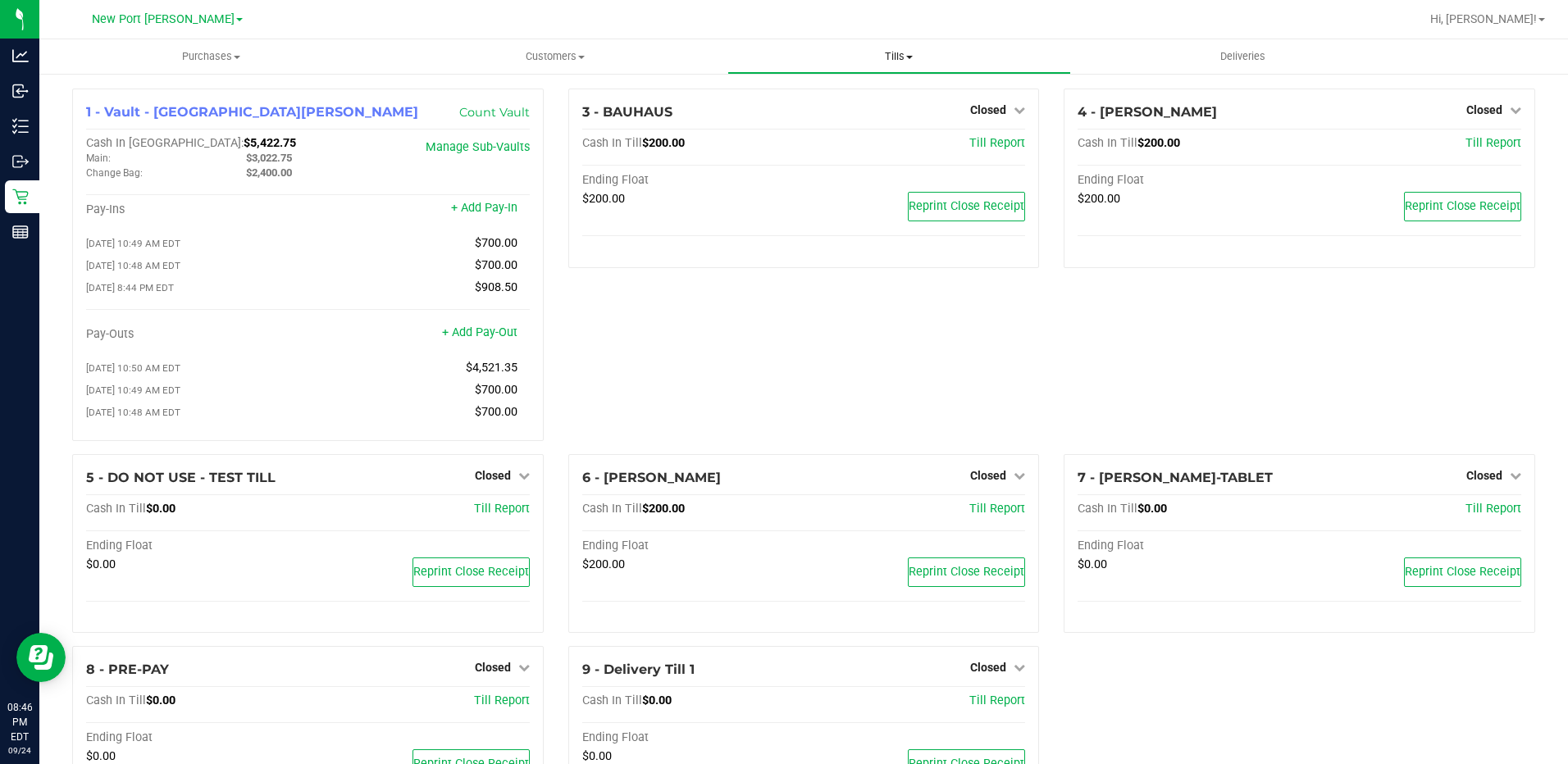
click at [909, 56] on span at bounding box center [909, 58] width 7 height 3
click at [848, 125] on span "Reconcile e-payments" at bounding box center [809, 118] width 163 height 14
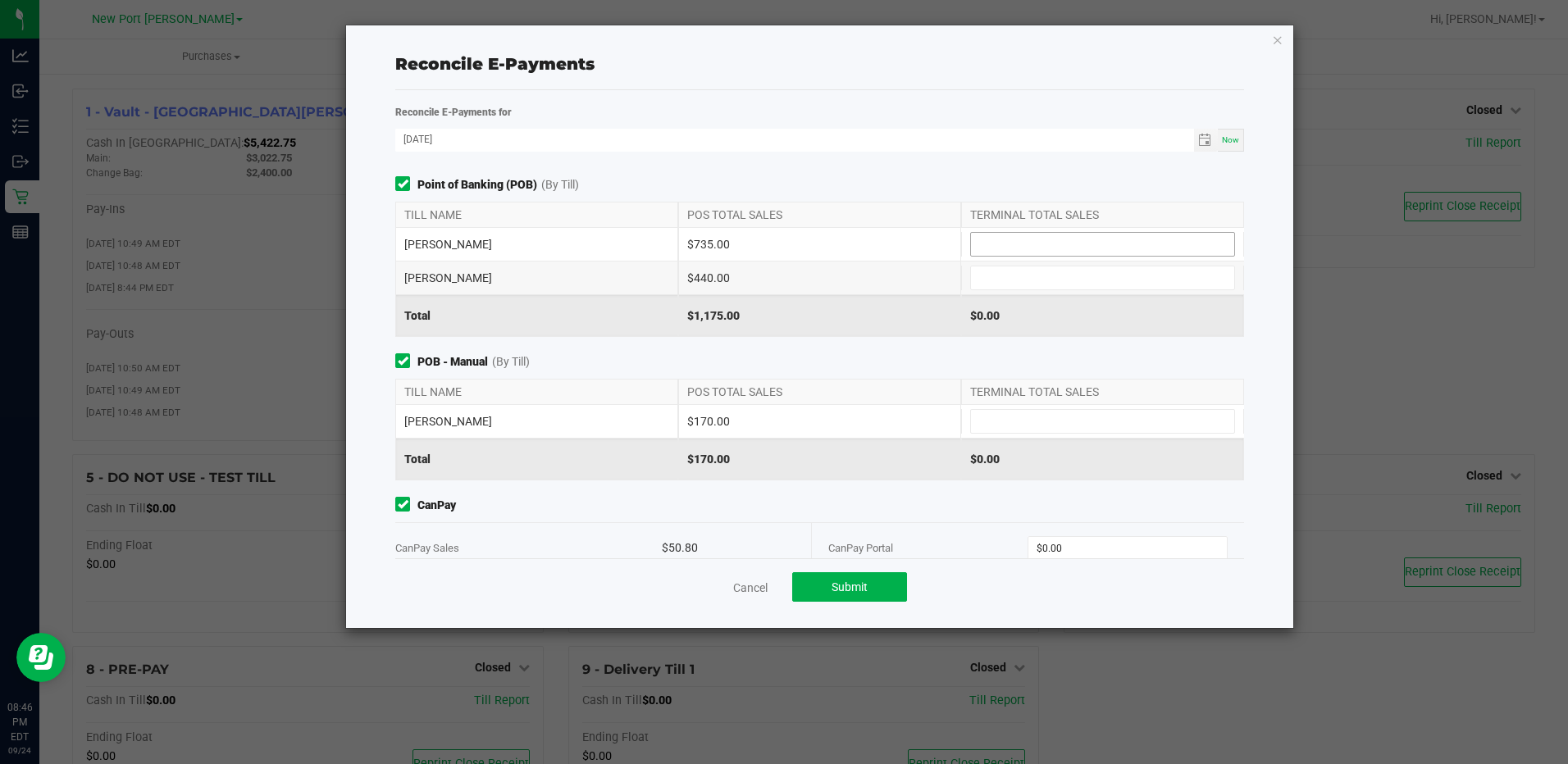
click at [1016, 244] on input at bounding box center [1103, 244] width 263 height 23
type input "$735.00"
type input "$440.00"
type input "$170.00"
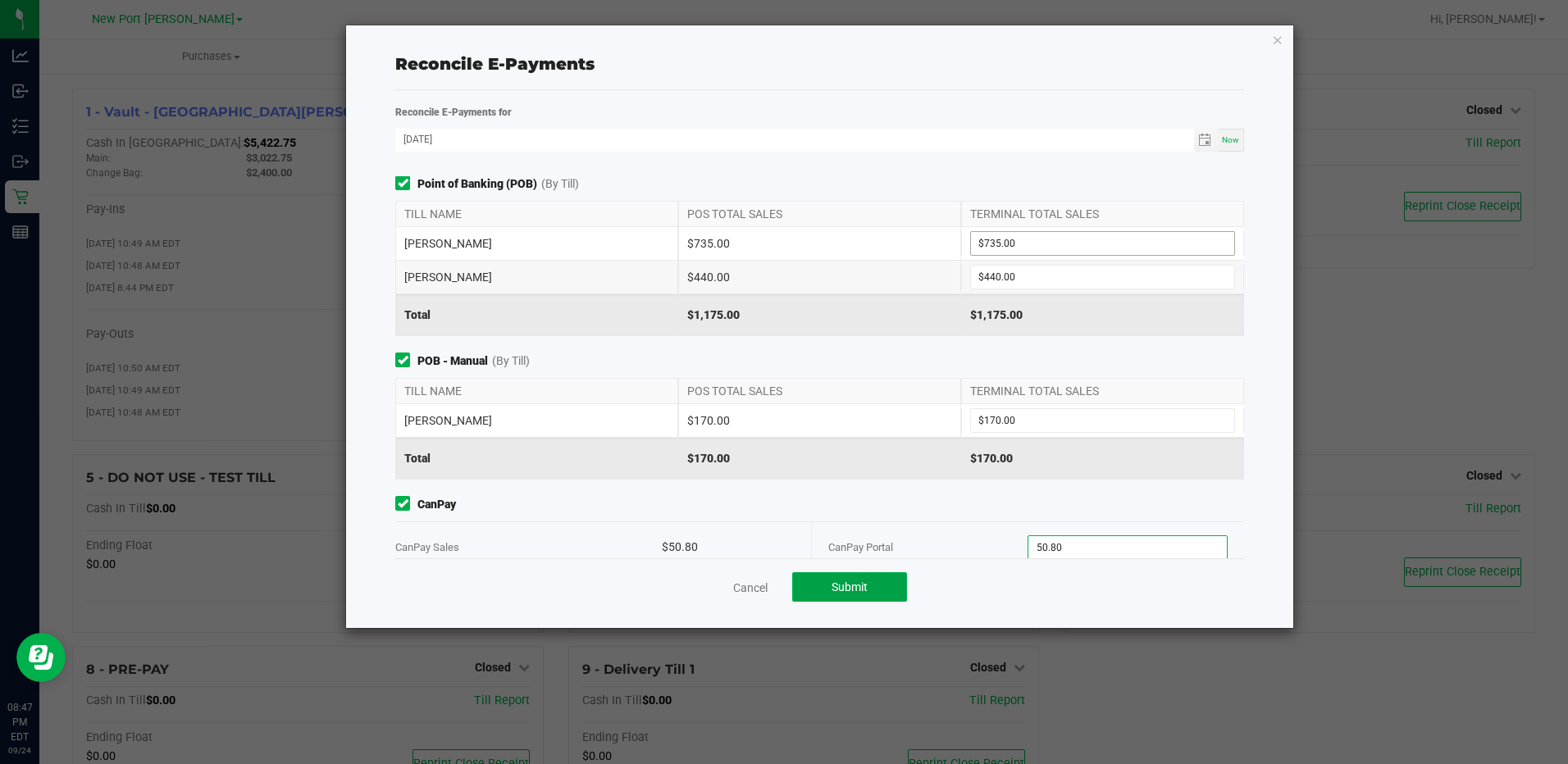
type input "$50.80"
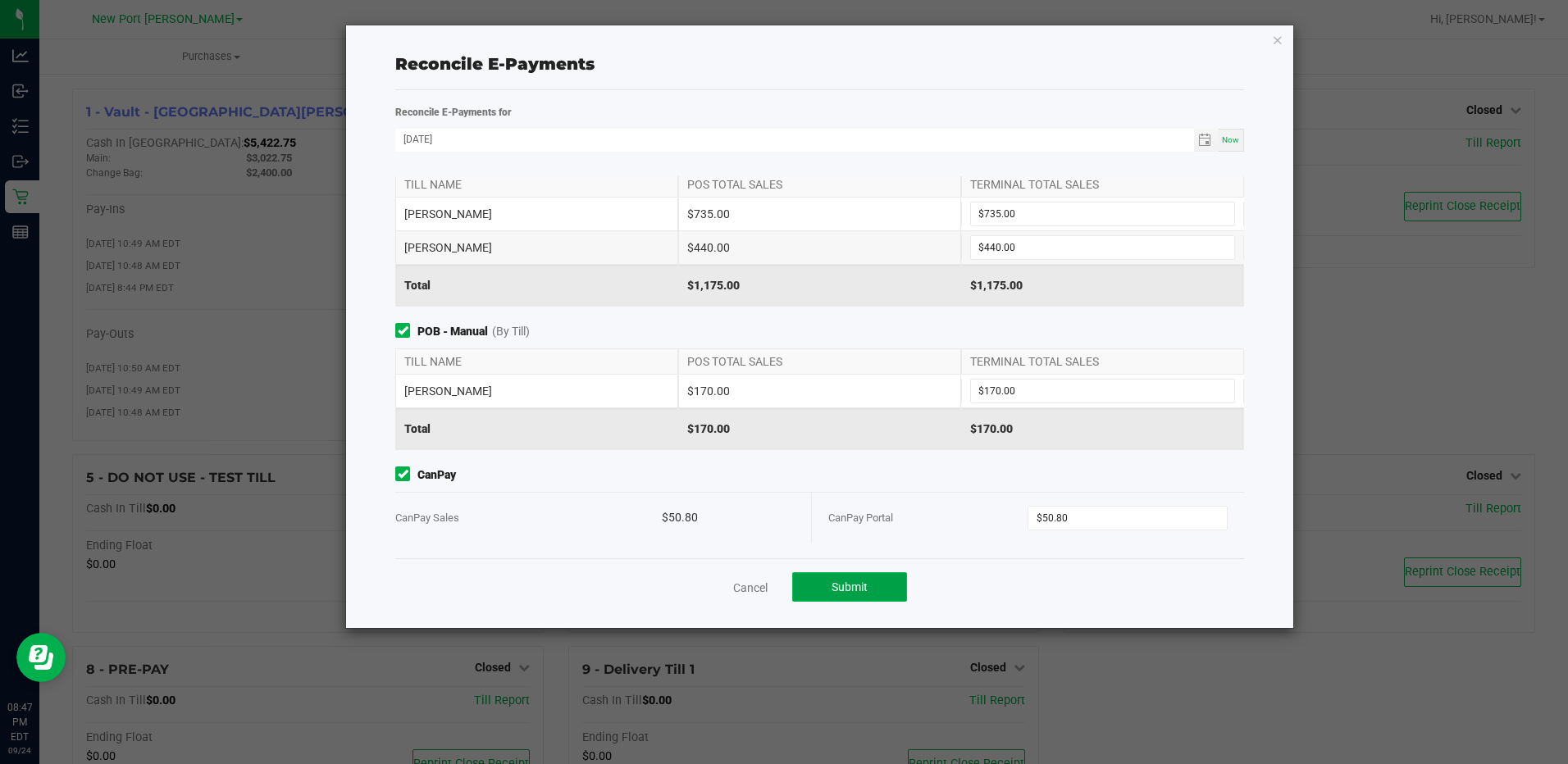
click at [841, 584] on span "Submit" at bounding box center [849, 587] width 36 height 13
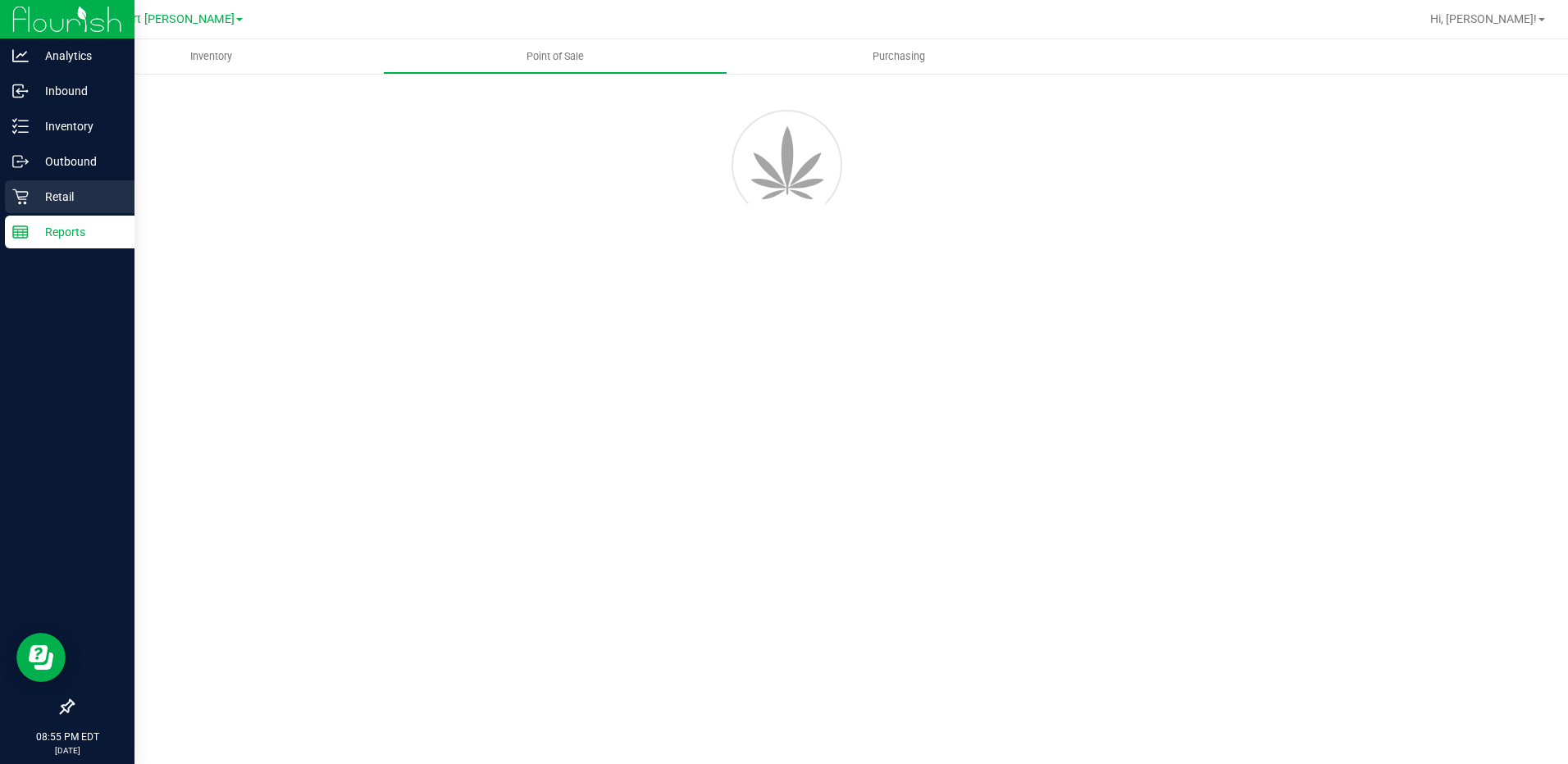
click at [30, 196] on p "Retail" at bounding box center [78, 197] width 99 height 20
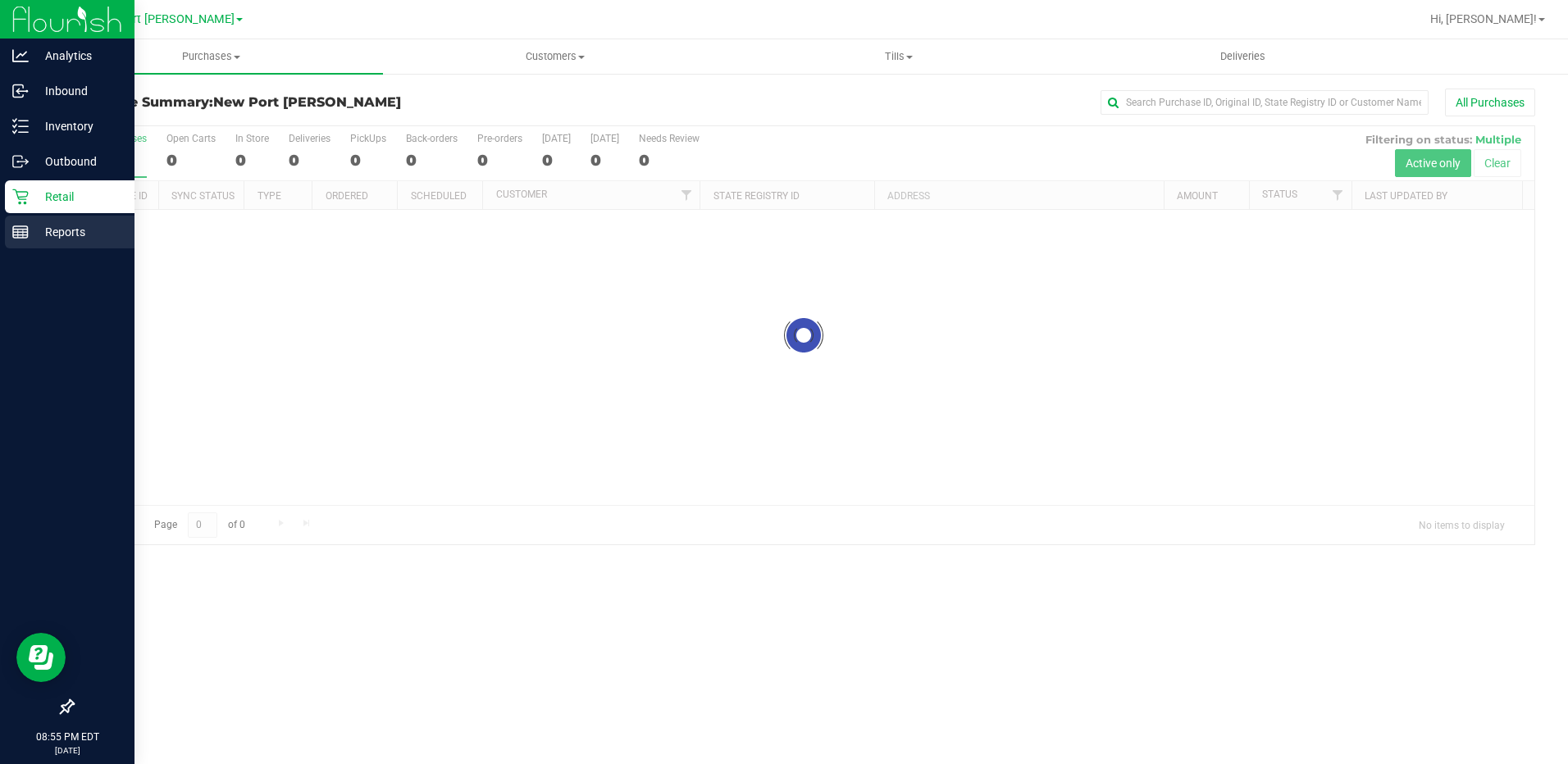
click at [20, 223] on div "Reports" at bounding box center [69, 232] width 130 height 33
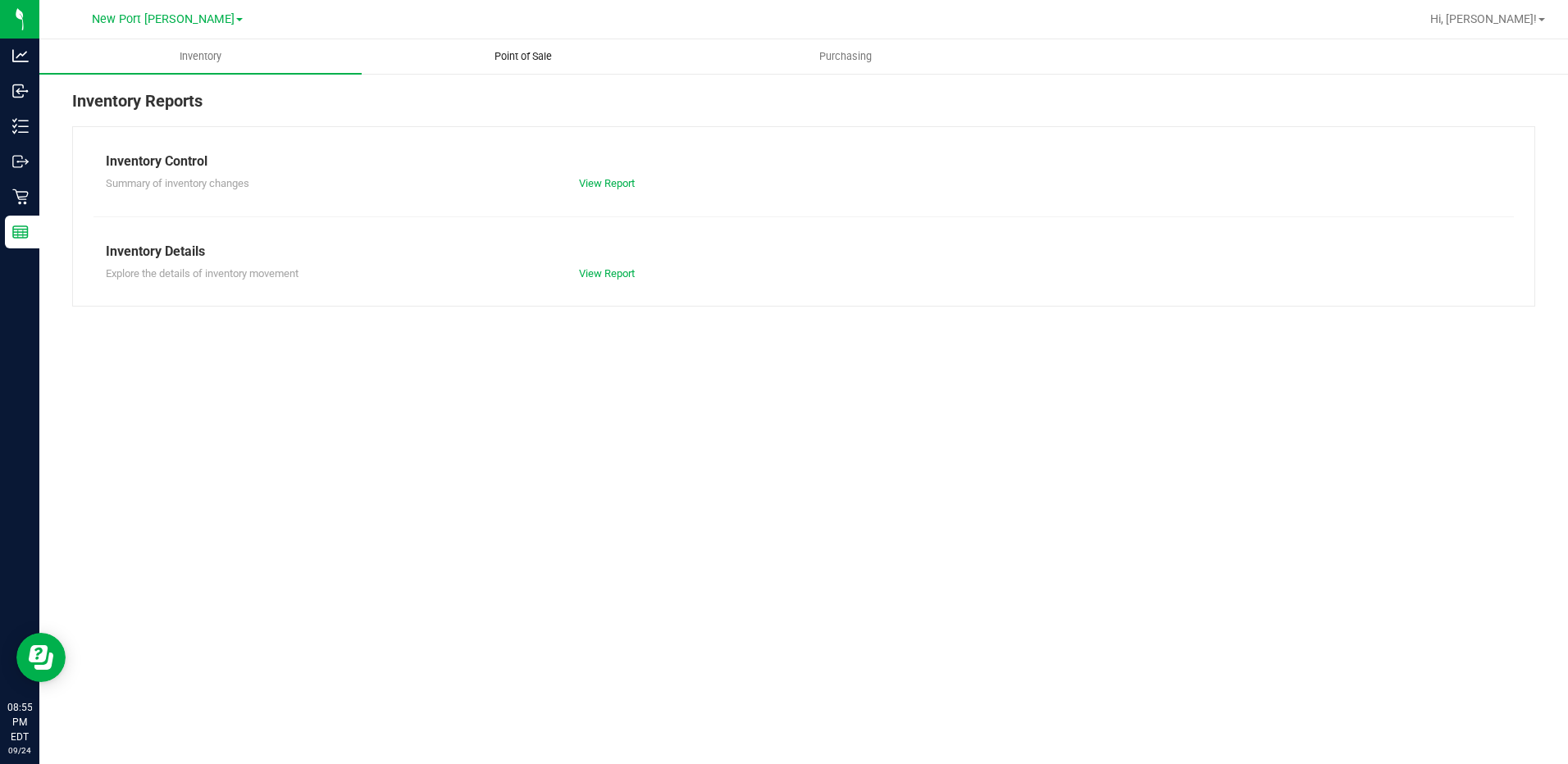
click at [502, 57] on span "Point of Sale" at bounding box center [522, 57] width 101 height 15
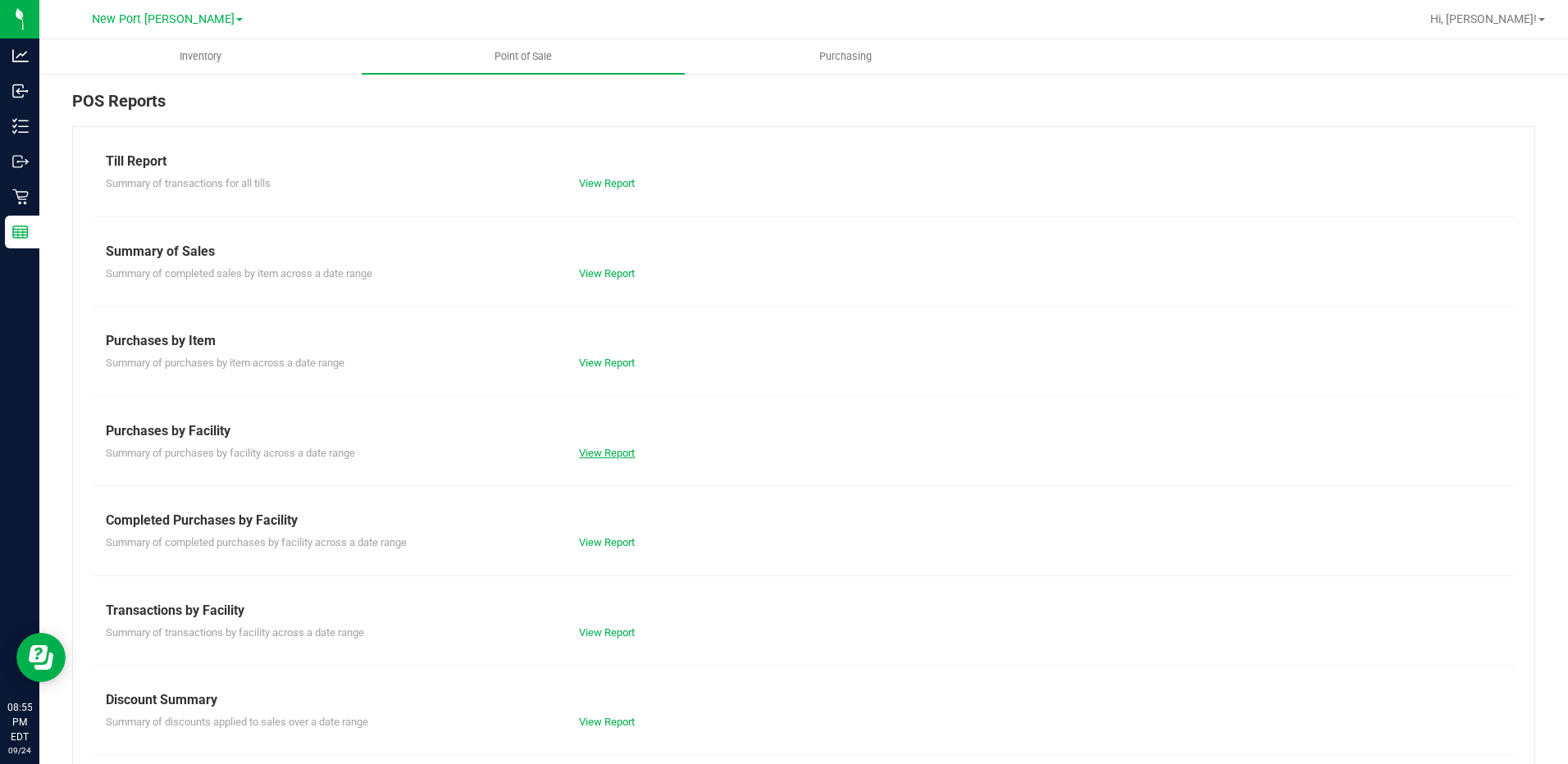
click at [584, 451] on link "View Report" at bounding box center [607, 453] width 56 height 13
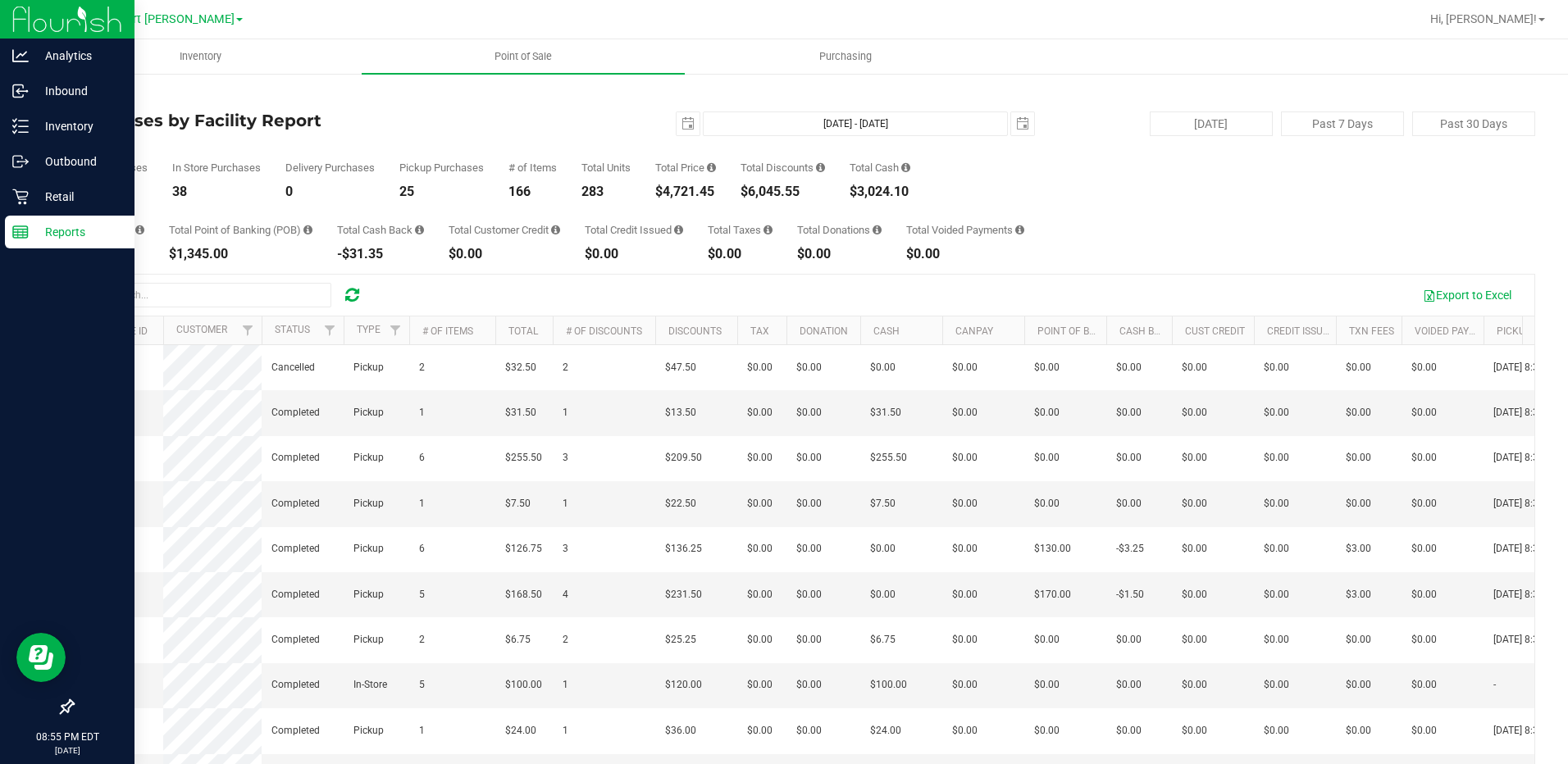
click at [28, 241] on div "Reports" at bounding box center [69, 232] width 130 height 33
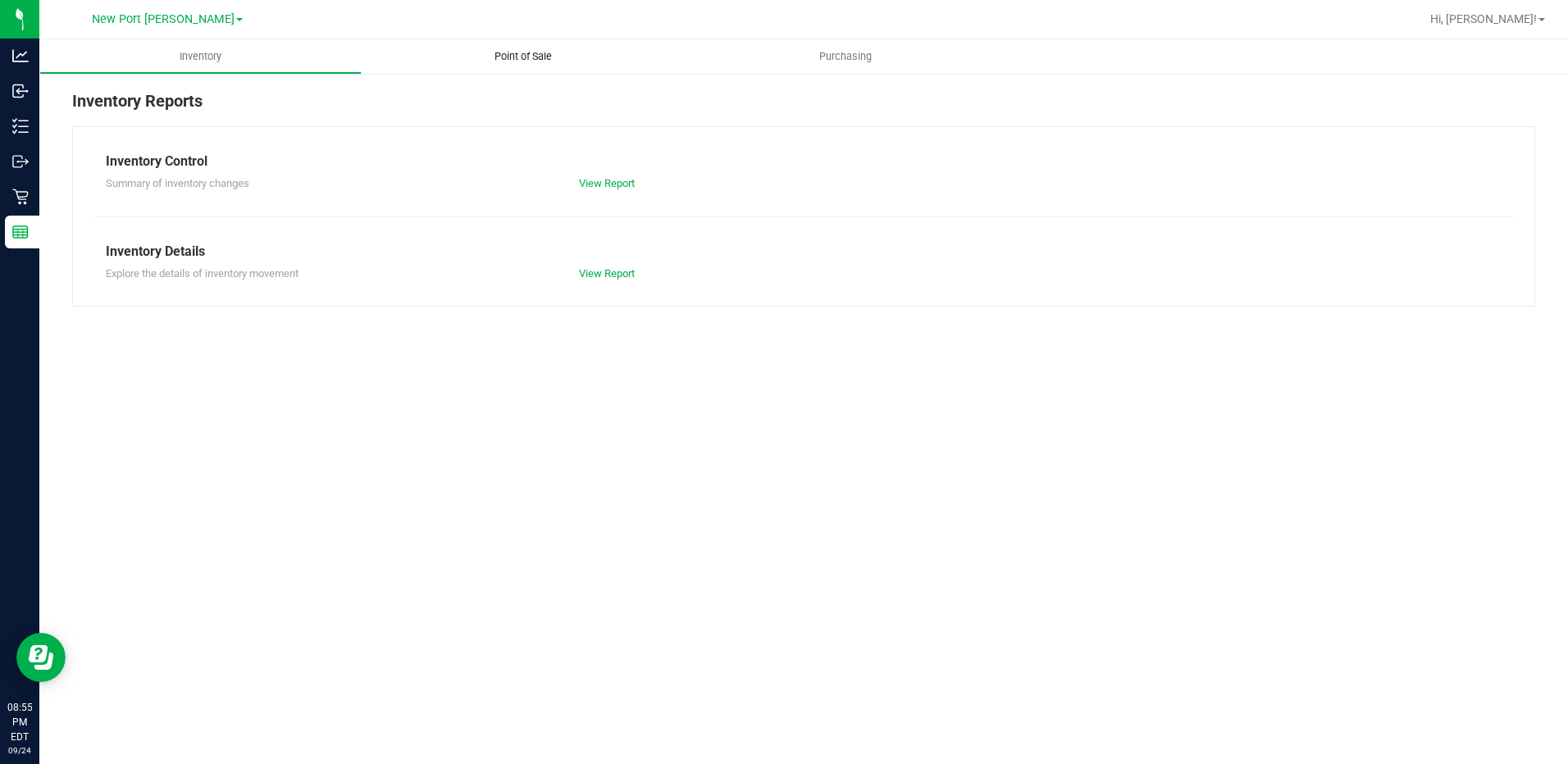
click at [492, 60] on span "Point of Sale" at bounding box center [522, 57] width 101 height 15
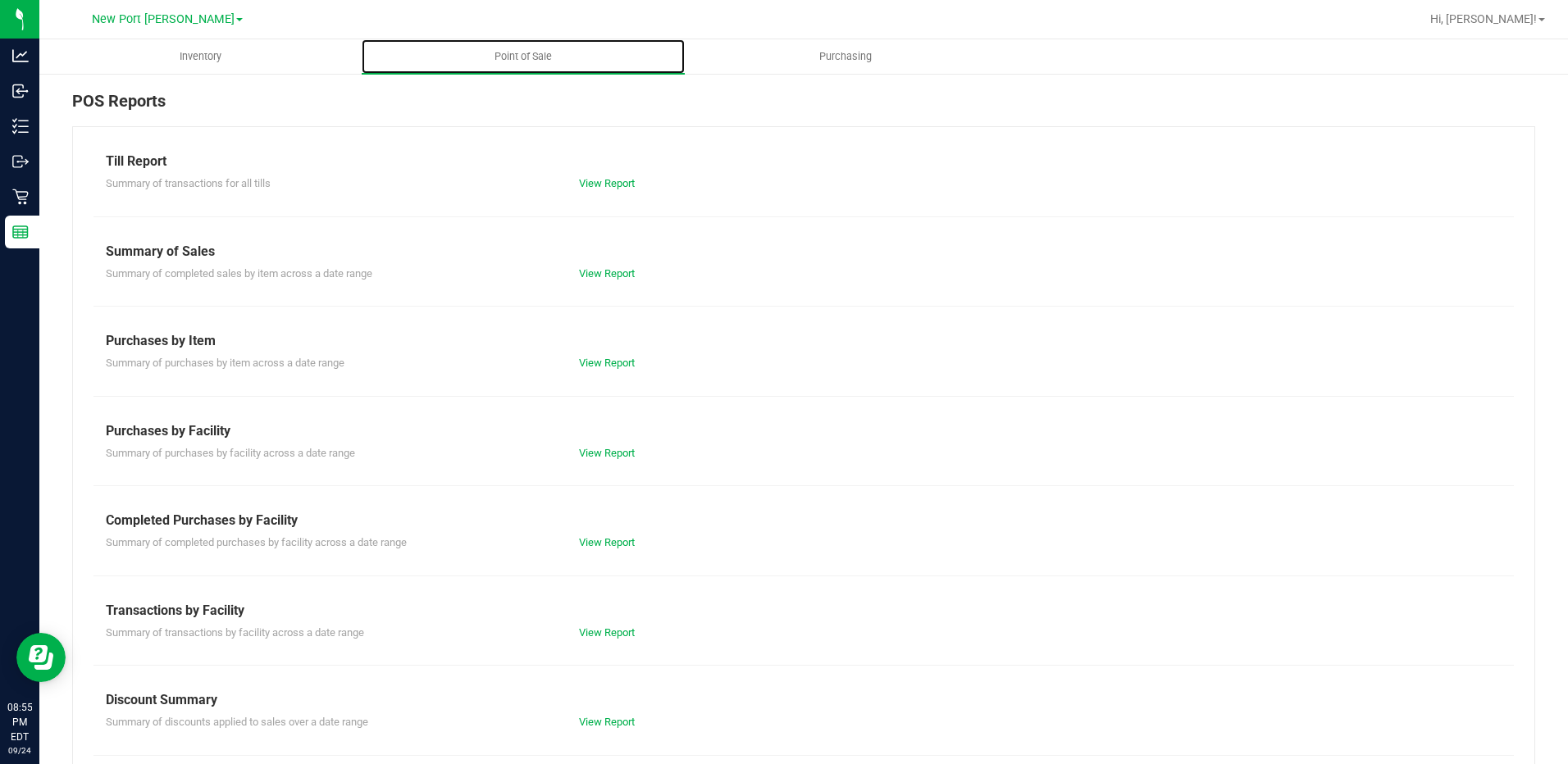
scroll to position [98, 0]
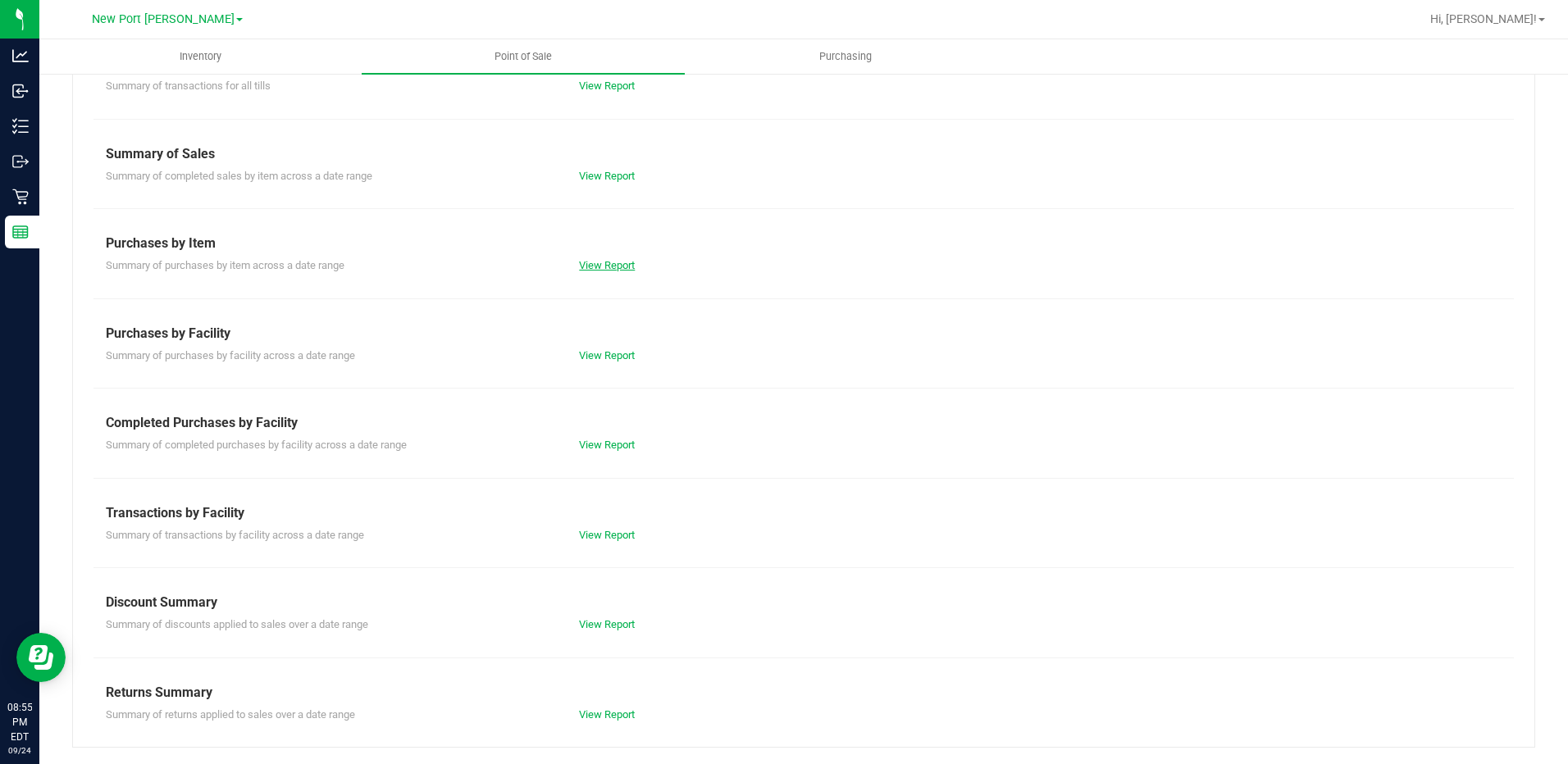
click at [609, 269] on link "View Report" at bounding box center [607, 265] width 56 height 13
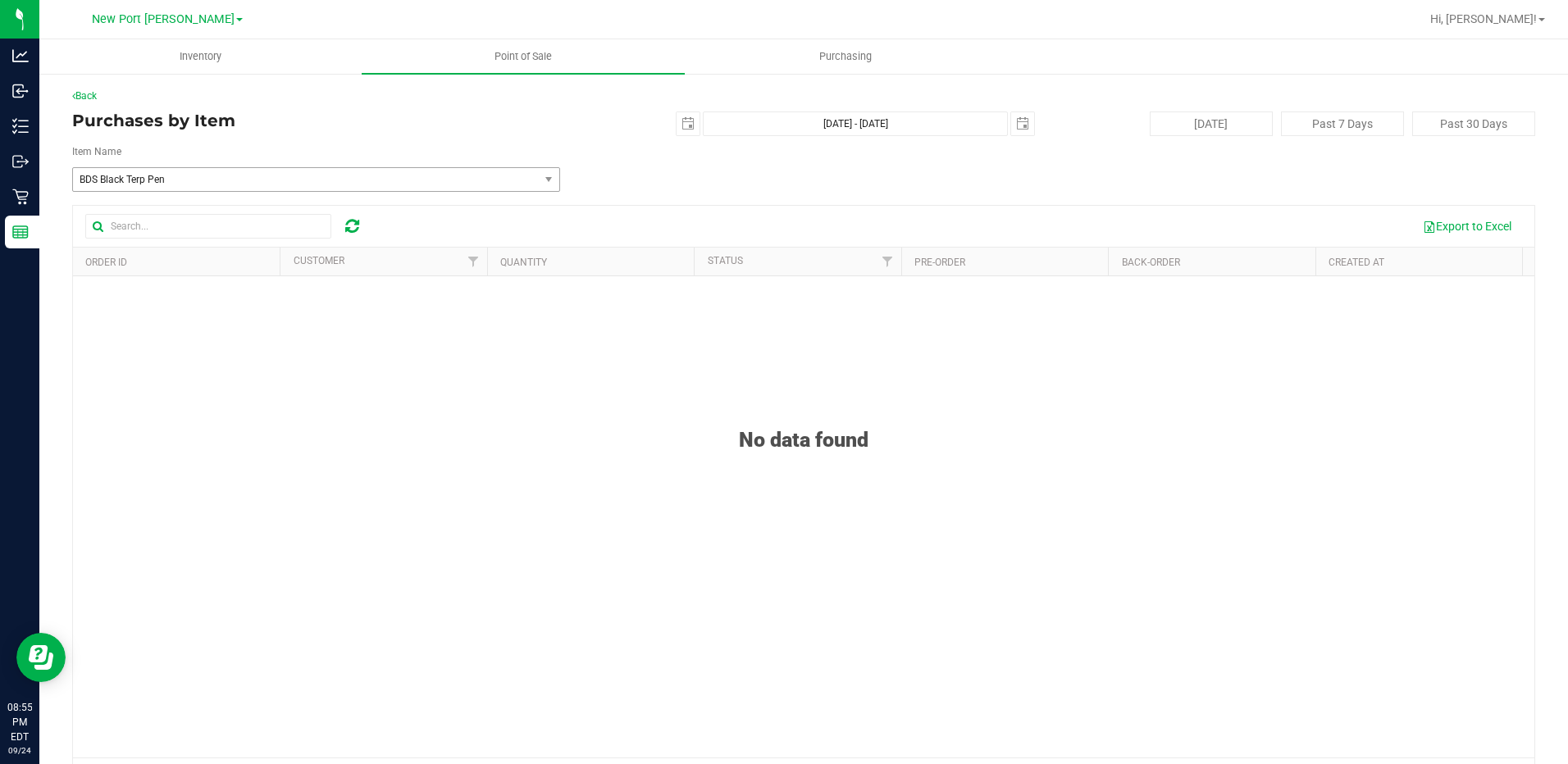
click at [254, 177] on span "BDS Black Terp Pen" at bounding box center [296, 180] width 434 height 12
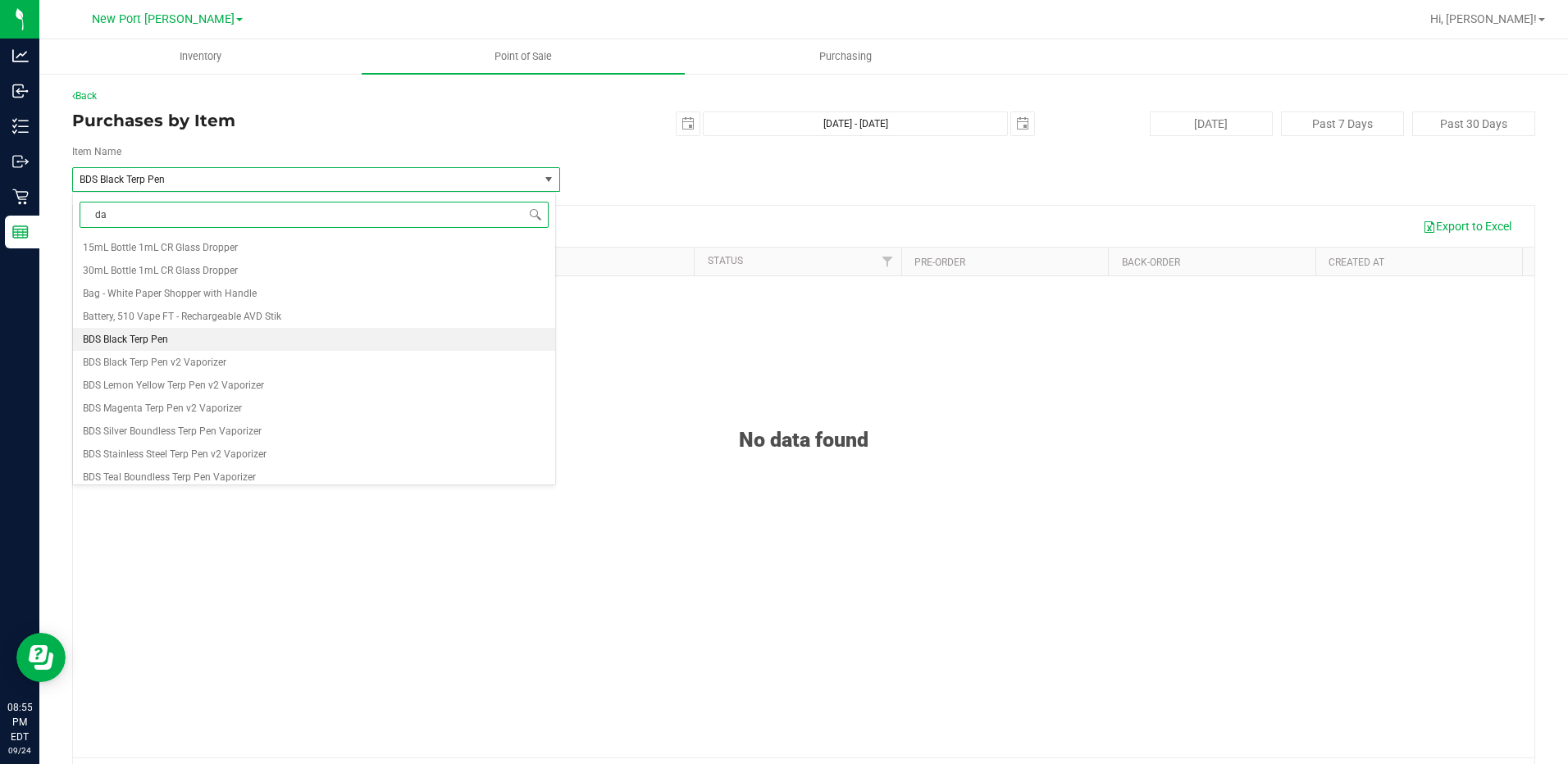
type input "dab"
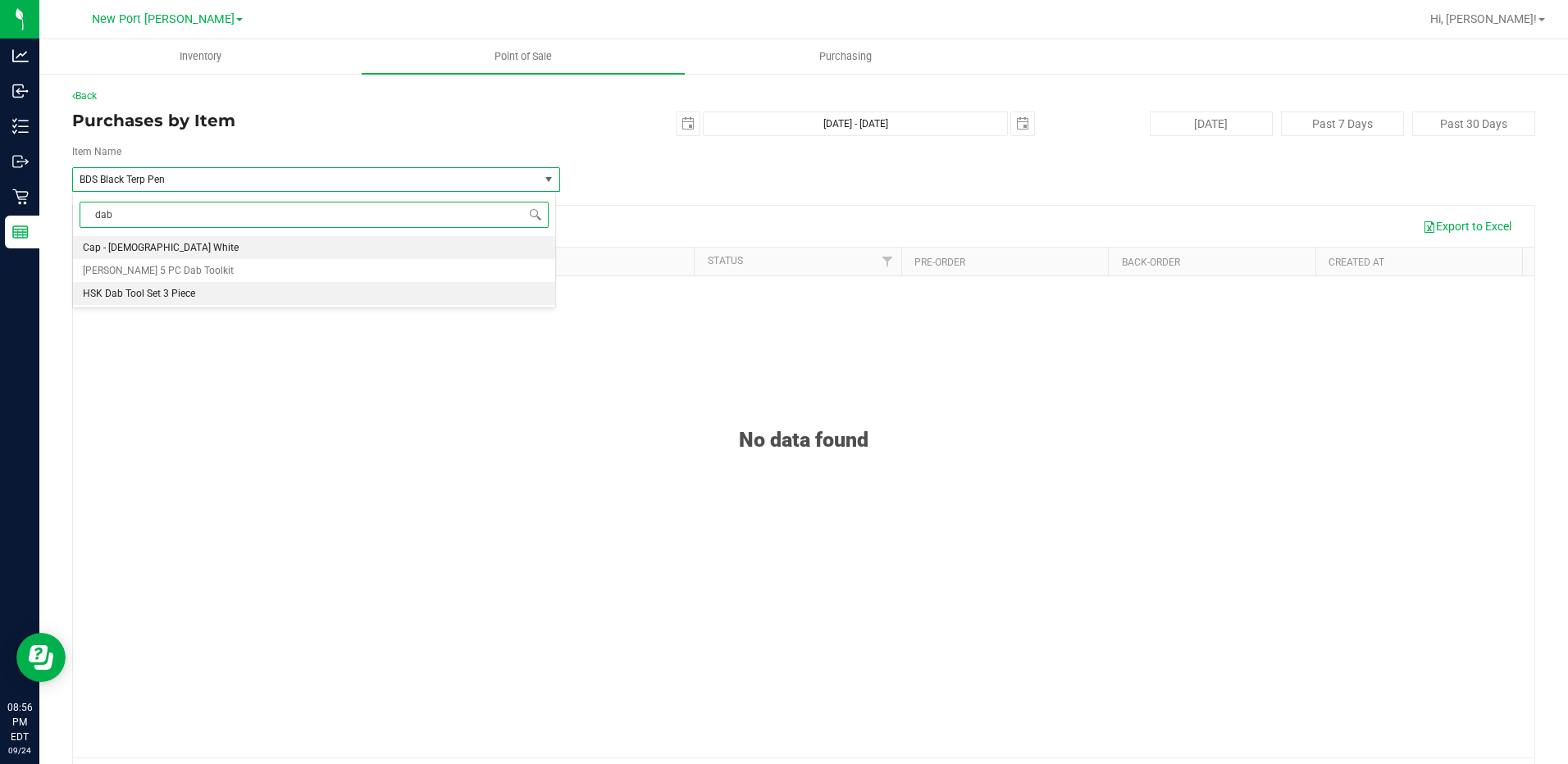
click at [306, 286] on li "HSK Dab Tool Set 3 Piece" at bounding box center [314, 293] width 482 height 23
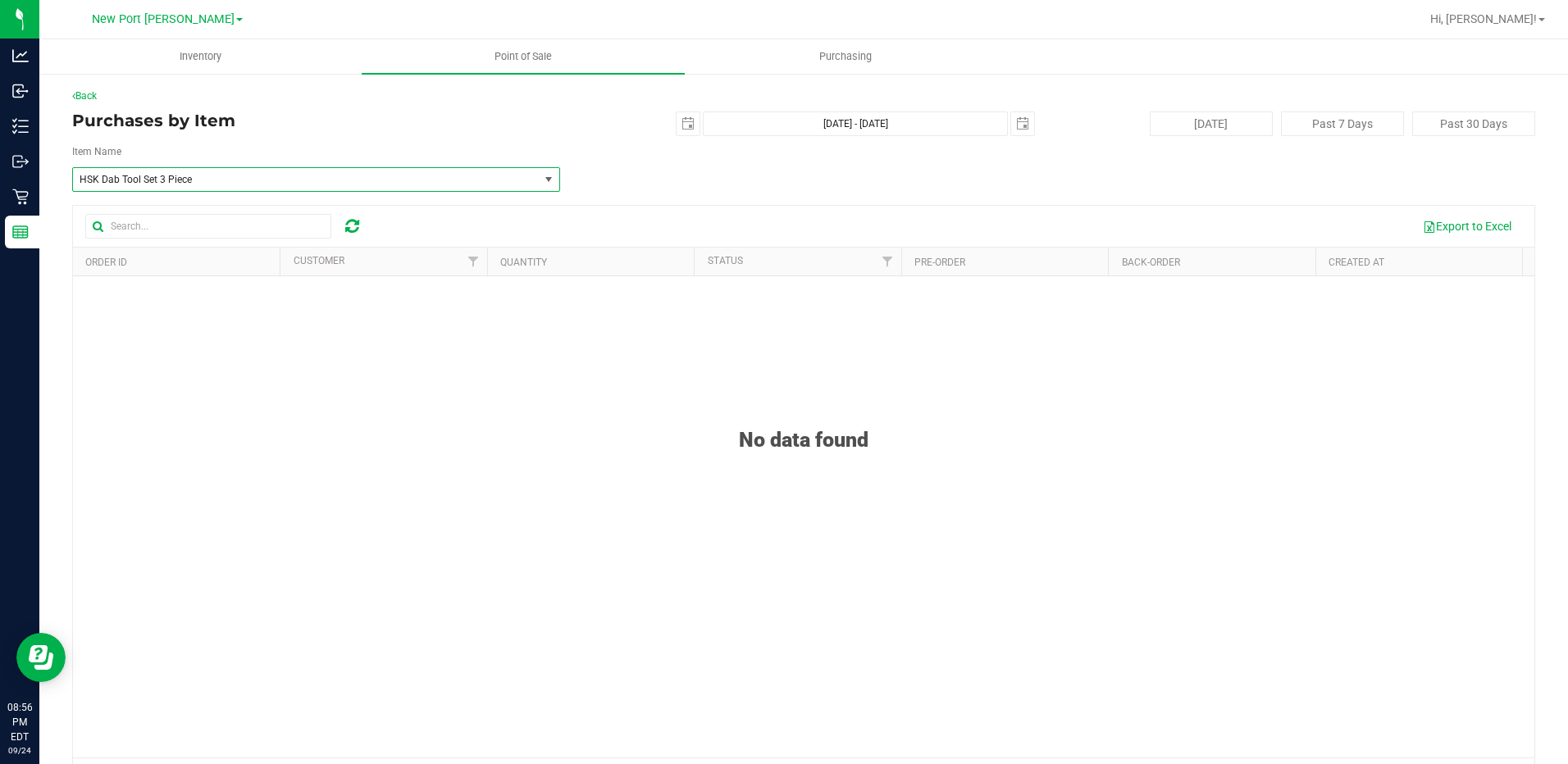
click at [498, 174] on span "HSK Dab Tool Set 3 Piece" at bounding box center [296, 180] width 434 height 12
type input "dab"
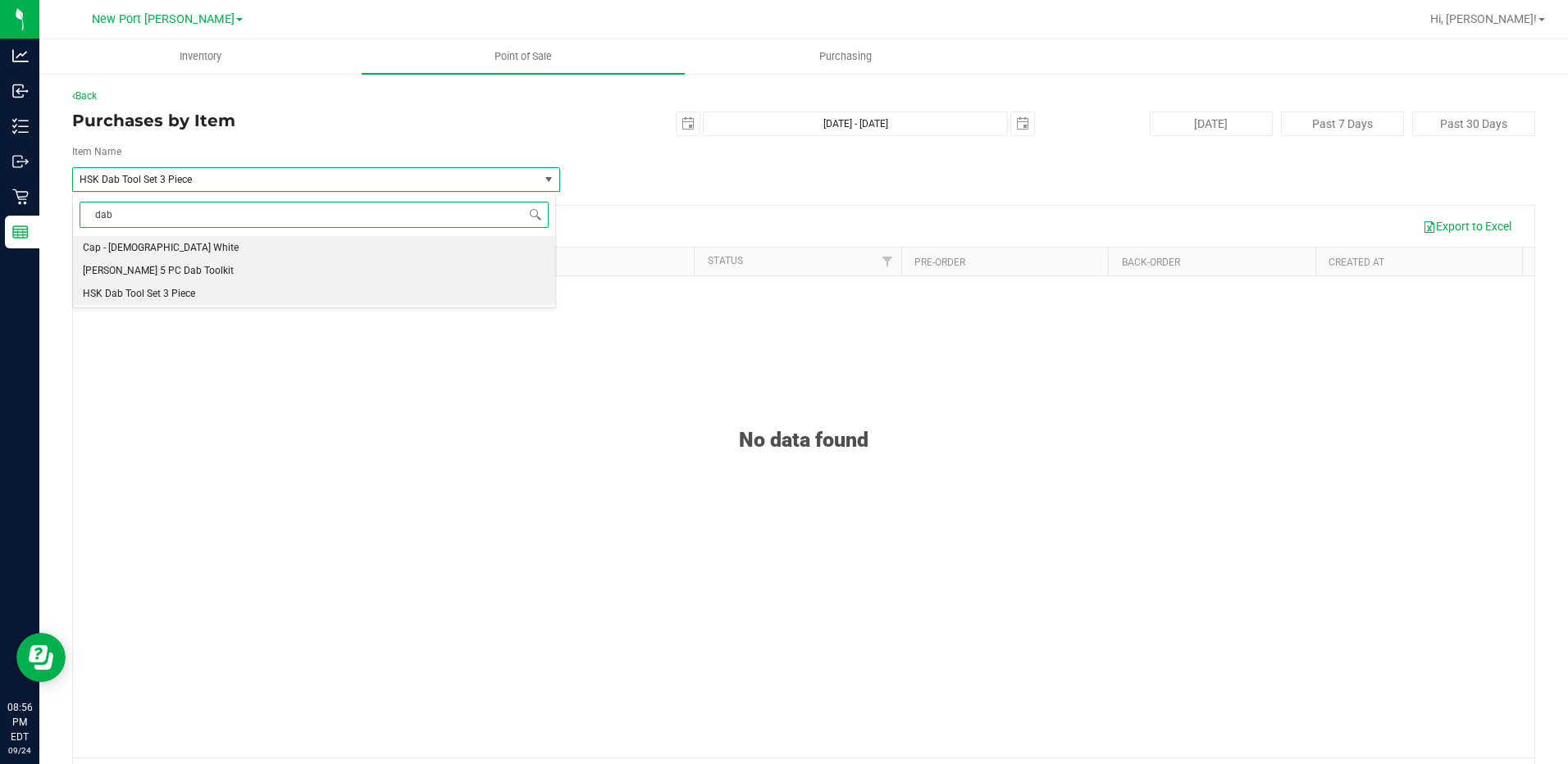
click at [253, 269] on li "GL Black 5 PC Dab Toolkit" at bounding box center [314, 270] width 482 height 23
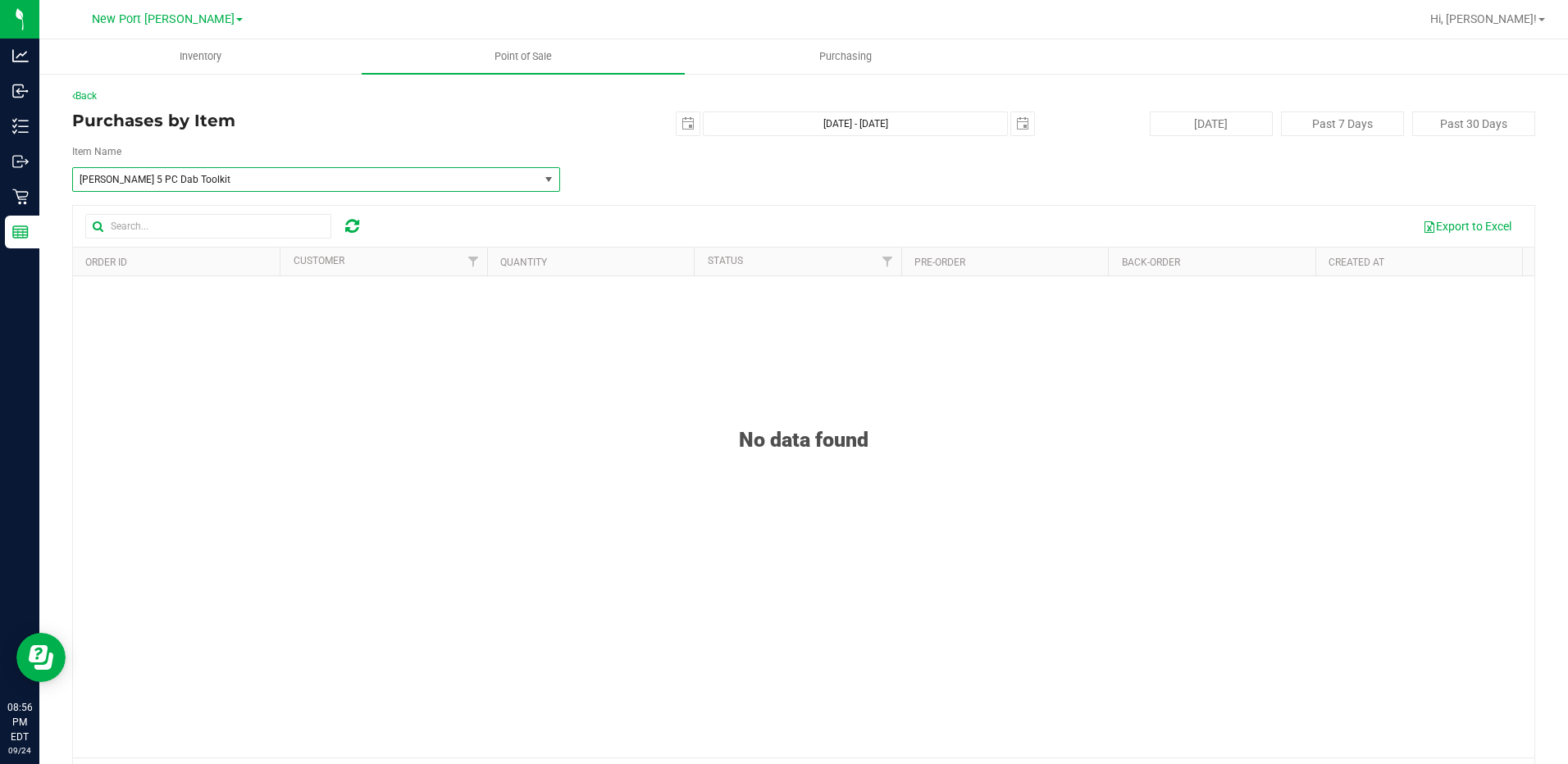
click at [304, 186] on span "GL Black 5 PC Dab Toolkit" at bounding box center [306, 179] width 465 height 23
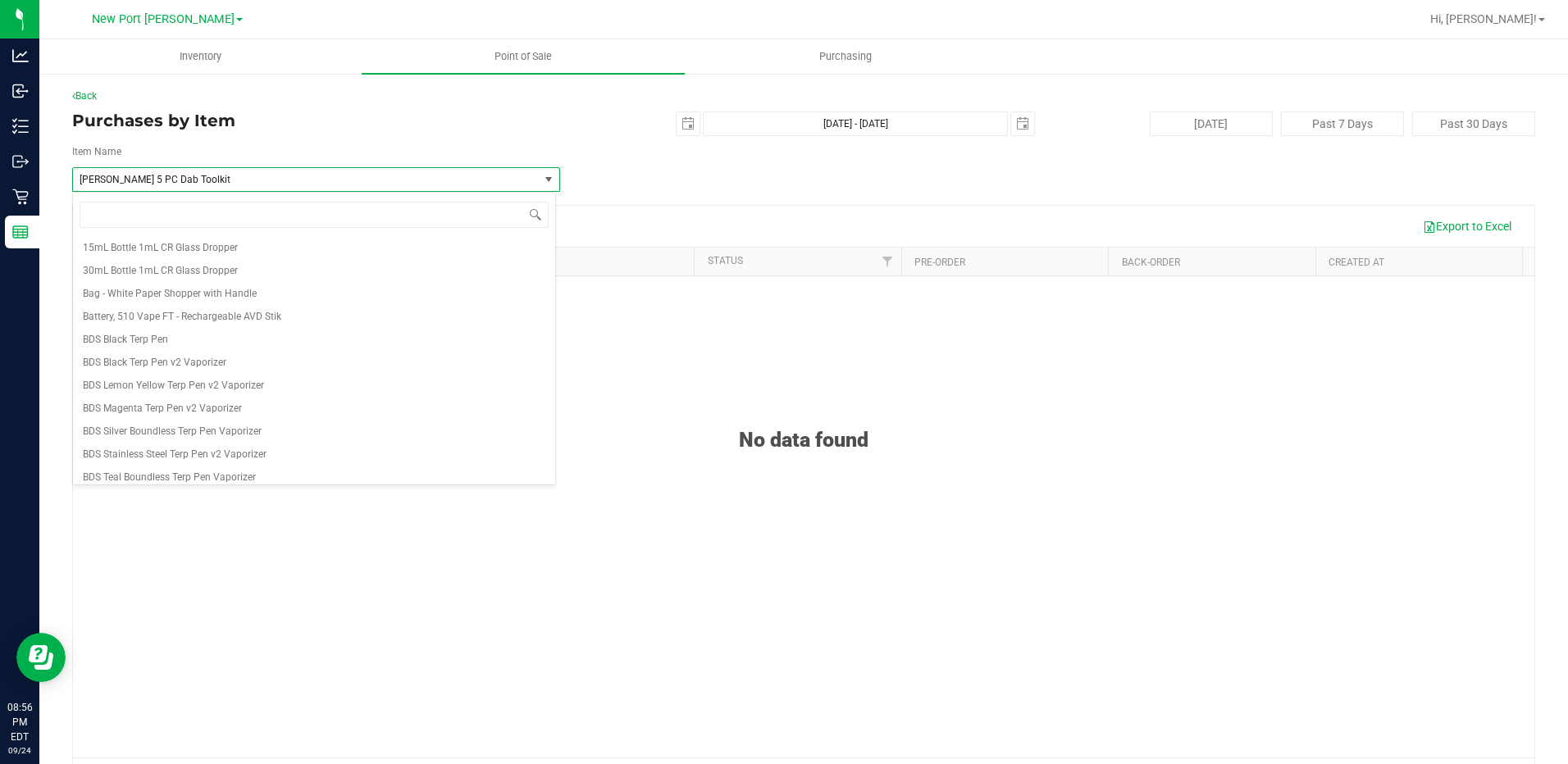
click at [190, 184] on span "GL Black 5 PC Dab Toolkit" at bounding box center [296, 180] width 434 height 12
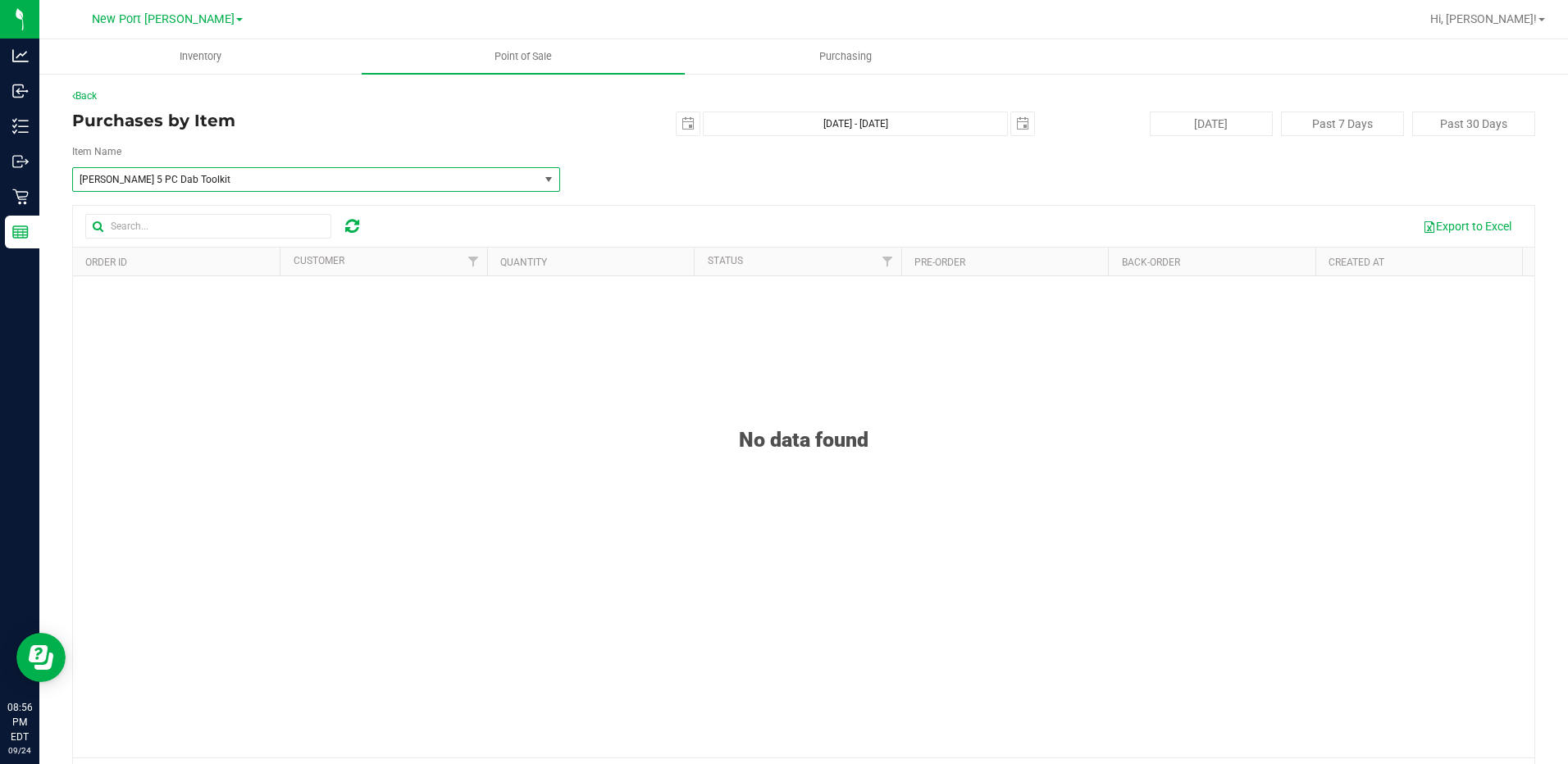
click at [530, 181] on span "GL Black 5 PC Dab Toolkit" at bounding box center [306, 179] width 465 height 23
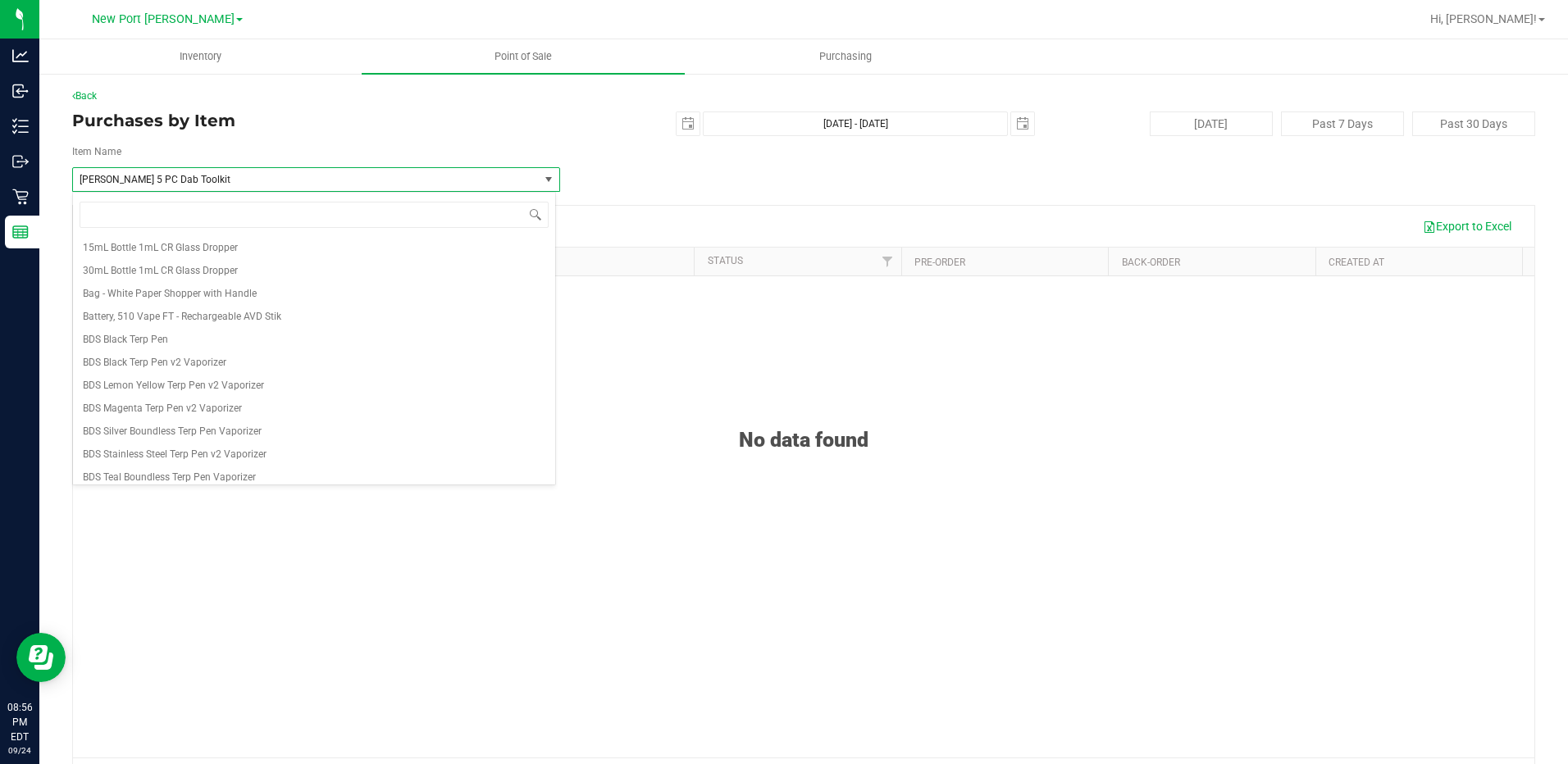
click at [422, 183] on span "GL Black 5 PC Dab Toolkit" at bounding box center [296, 180] width 434 height 12
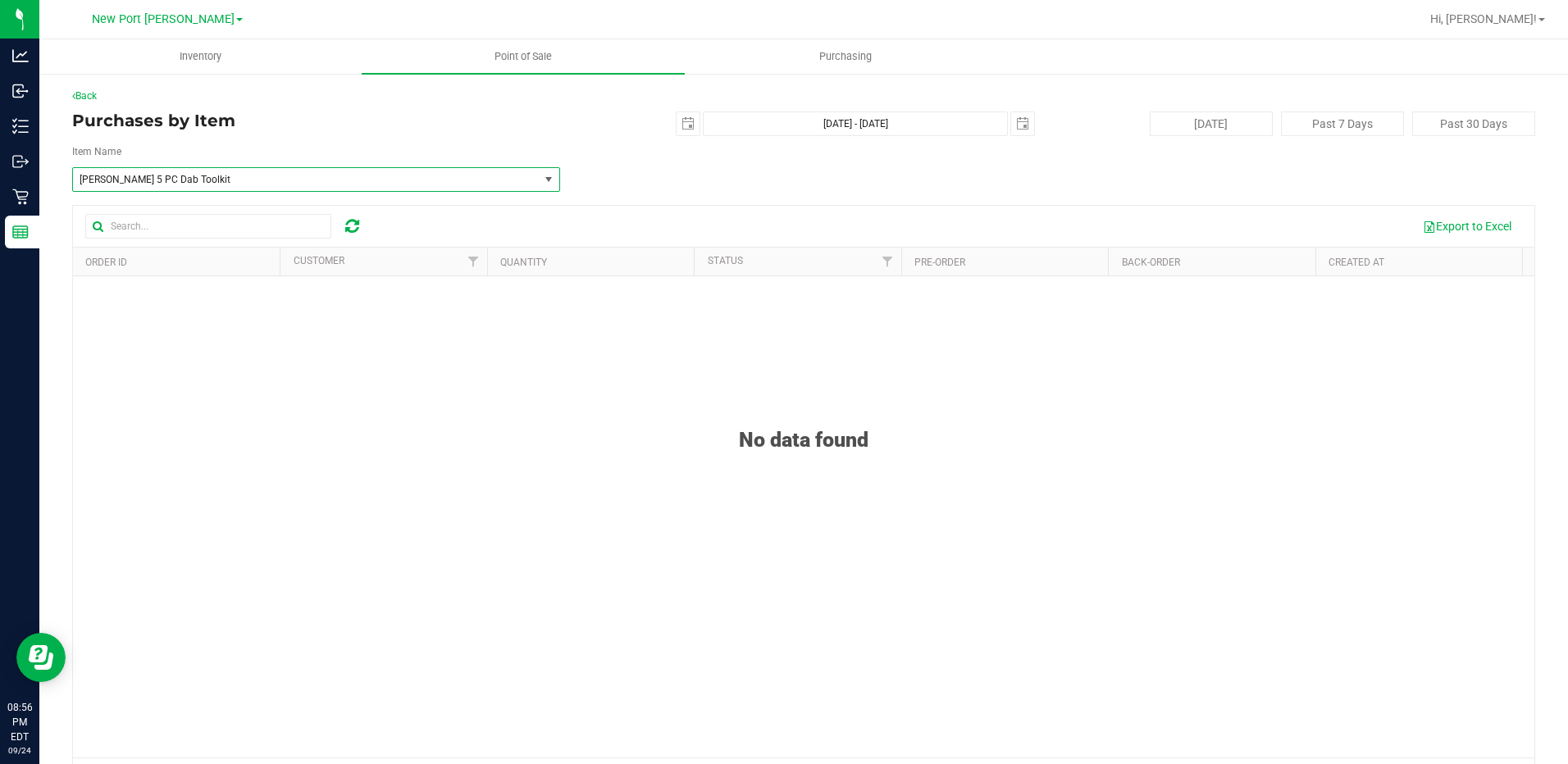
click at [169, 186] on span "GL Black 5 PC Dab Toolkit" at bounding box center [306, 179] width 465 height 23
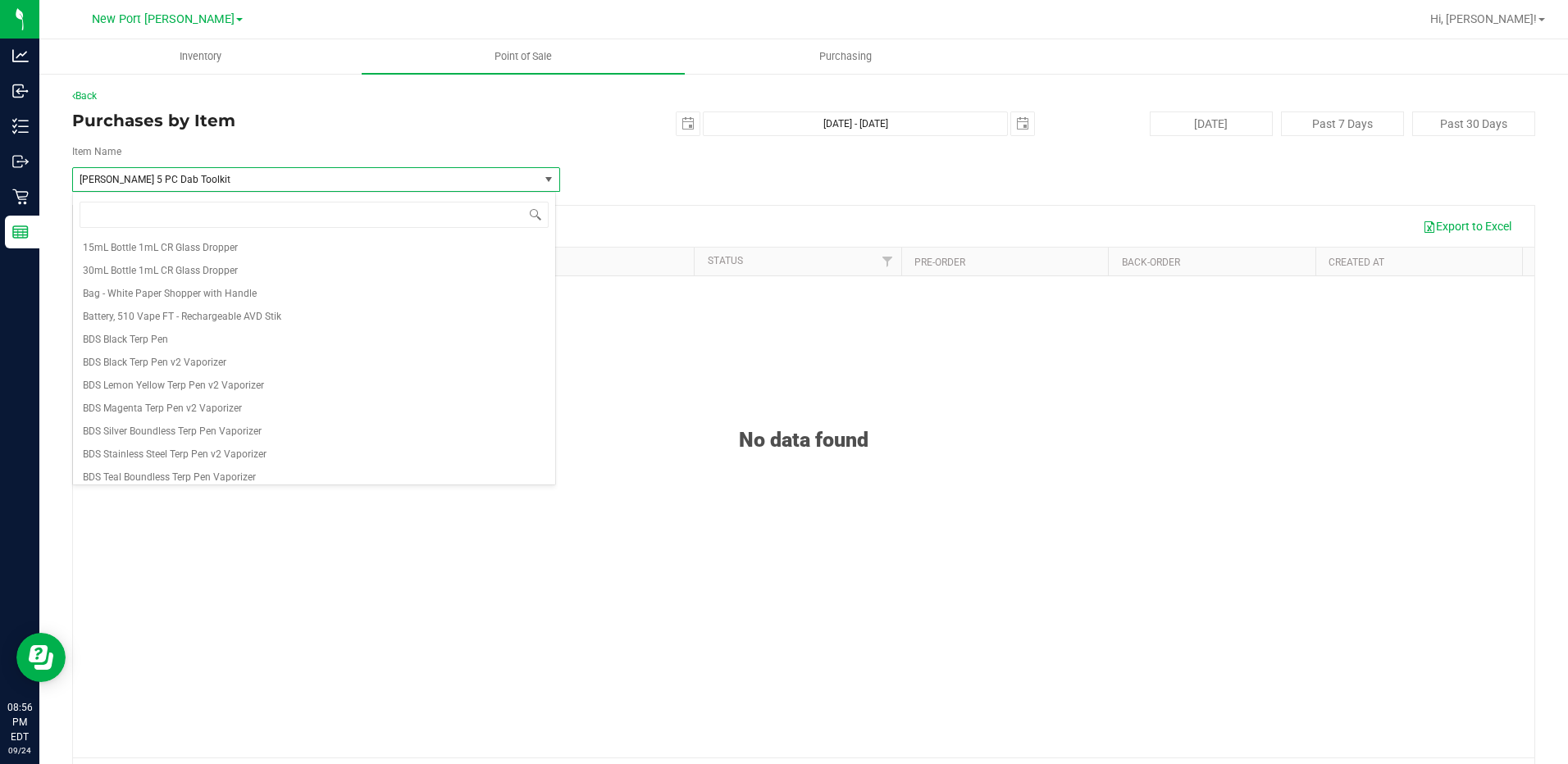
click at [394, 181] on span "GL Black 5 PC Dab Toolkit" at bounding box center [296, 180] width 434 height 12
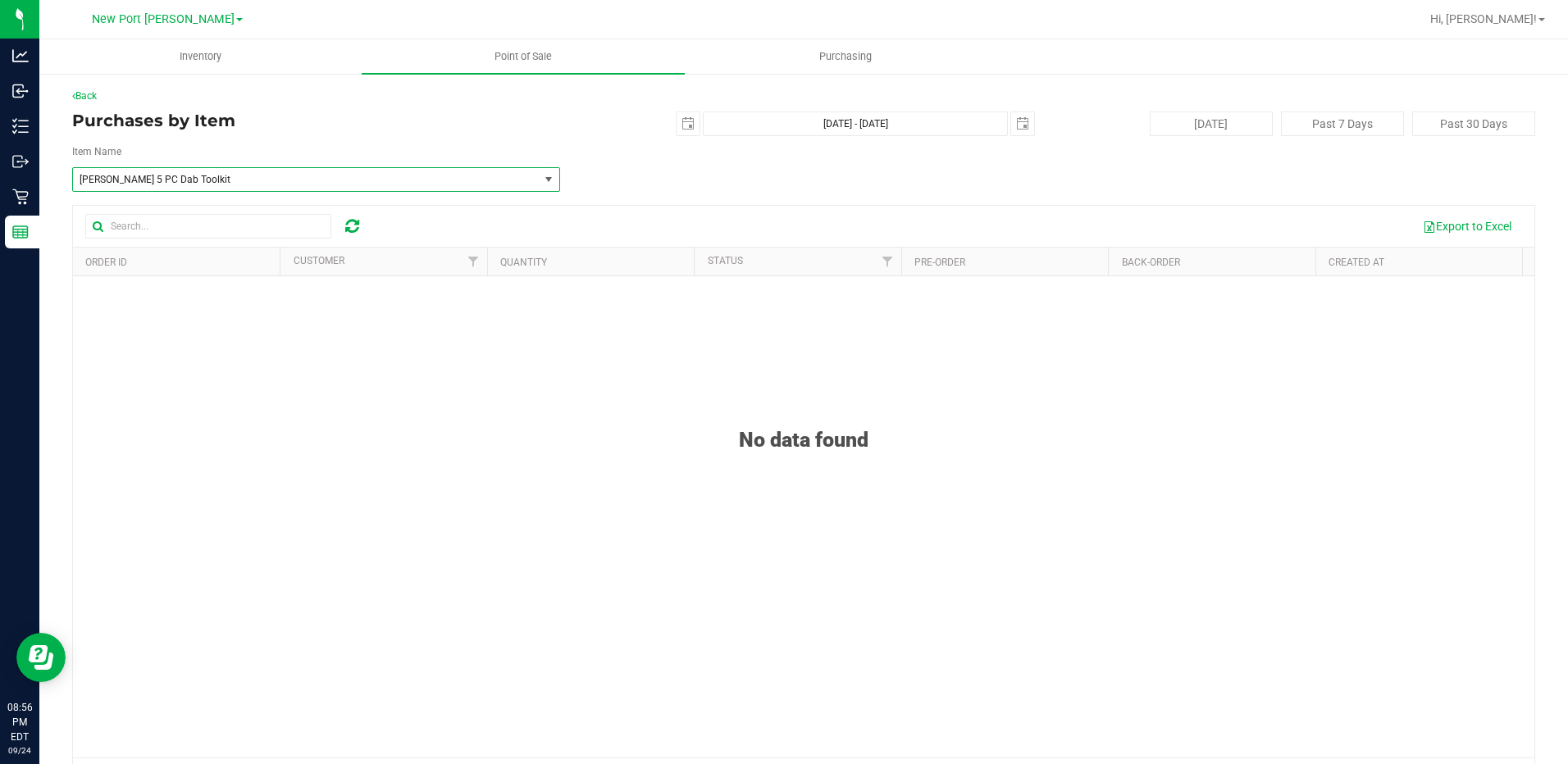
click at [539, 178] on span "select" at bounding box center [549, 179] width 20 height 23
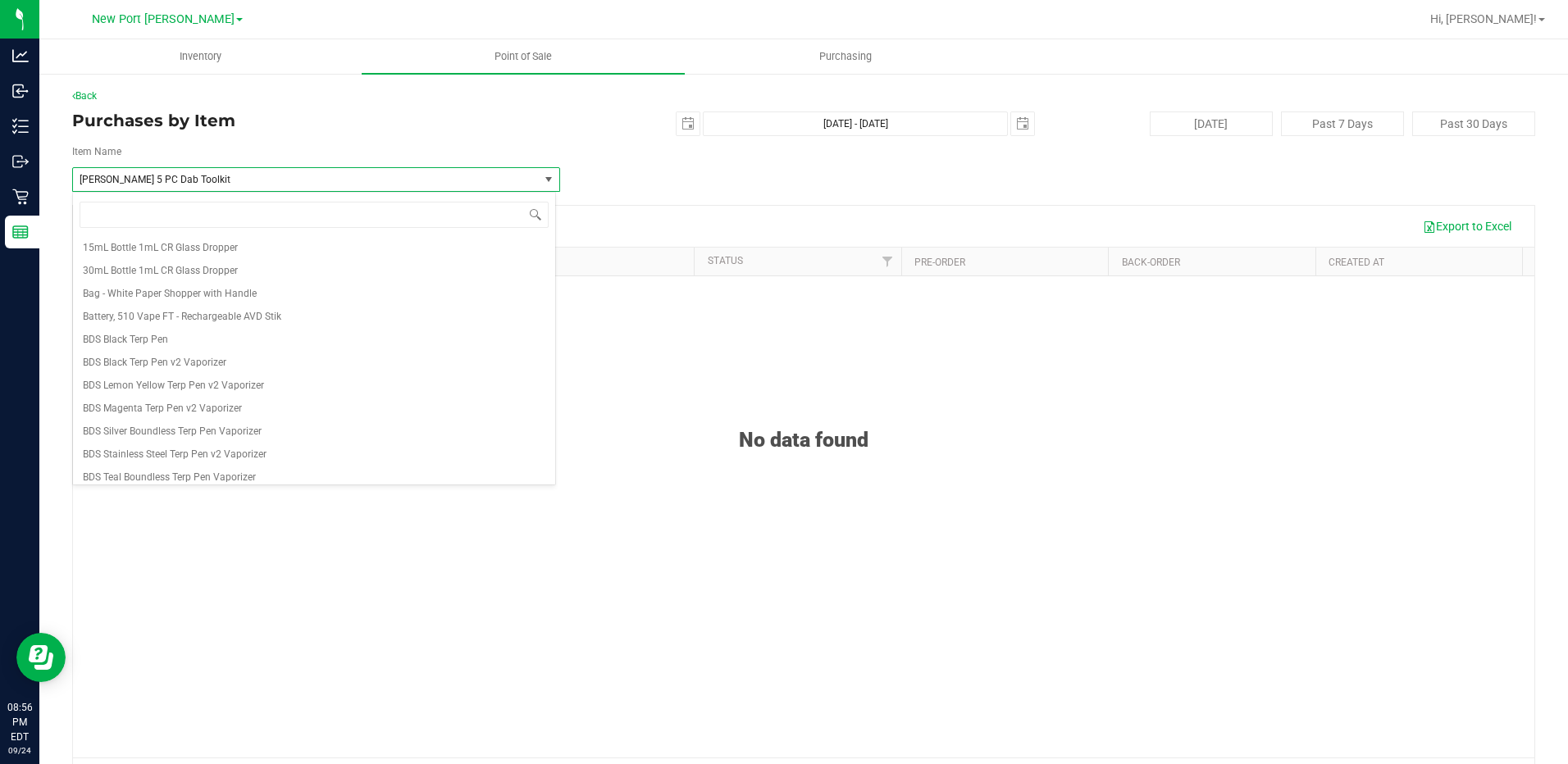
click at [472, 134] on div "Purchases by Item 2025-09-24 Sep 24, 2025 - Sep 24, 2025 2025-09-24 Today Past …" at bounding box center [803, 123] width 1463 height 24
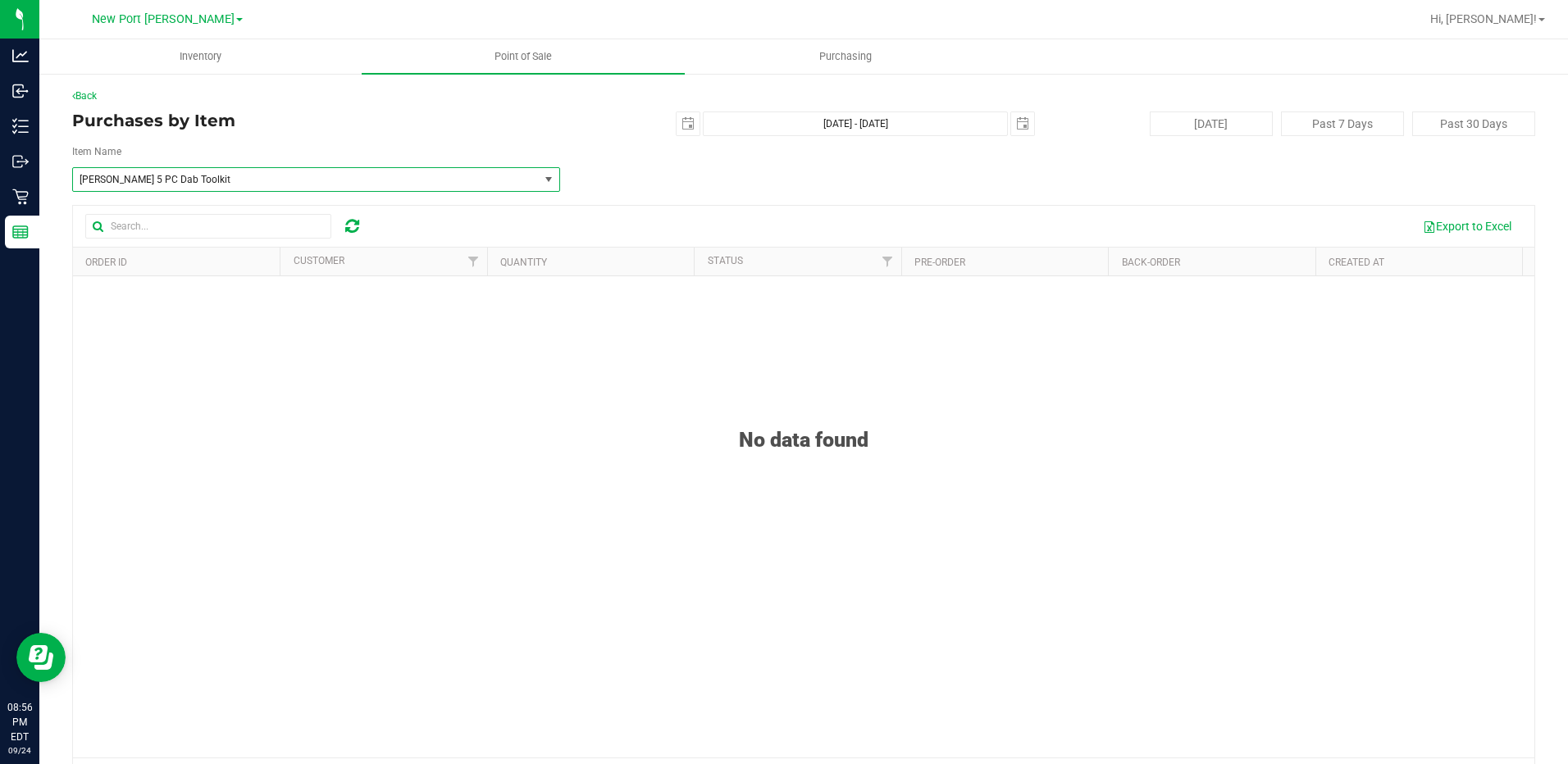
click at [547, 176] on span "select" at bounding box center [548, 180] width 13 height 13
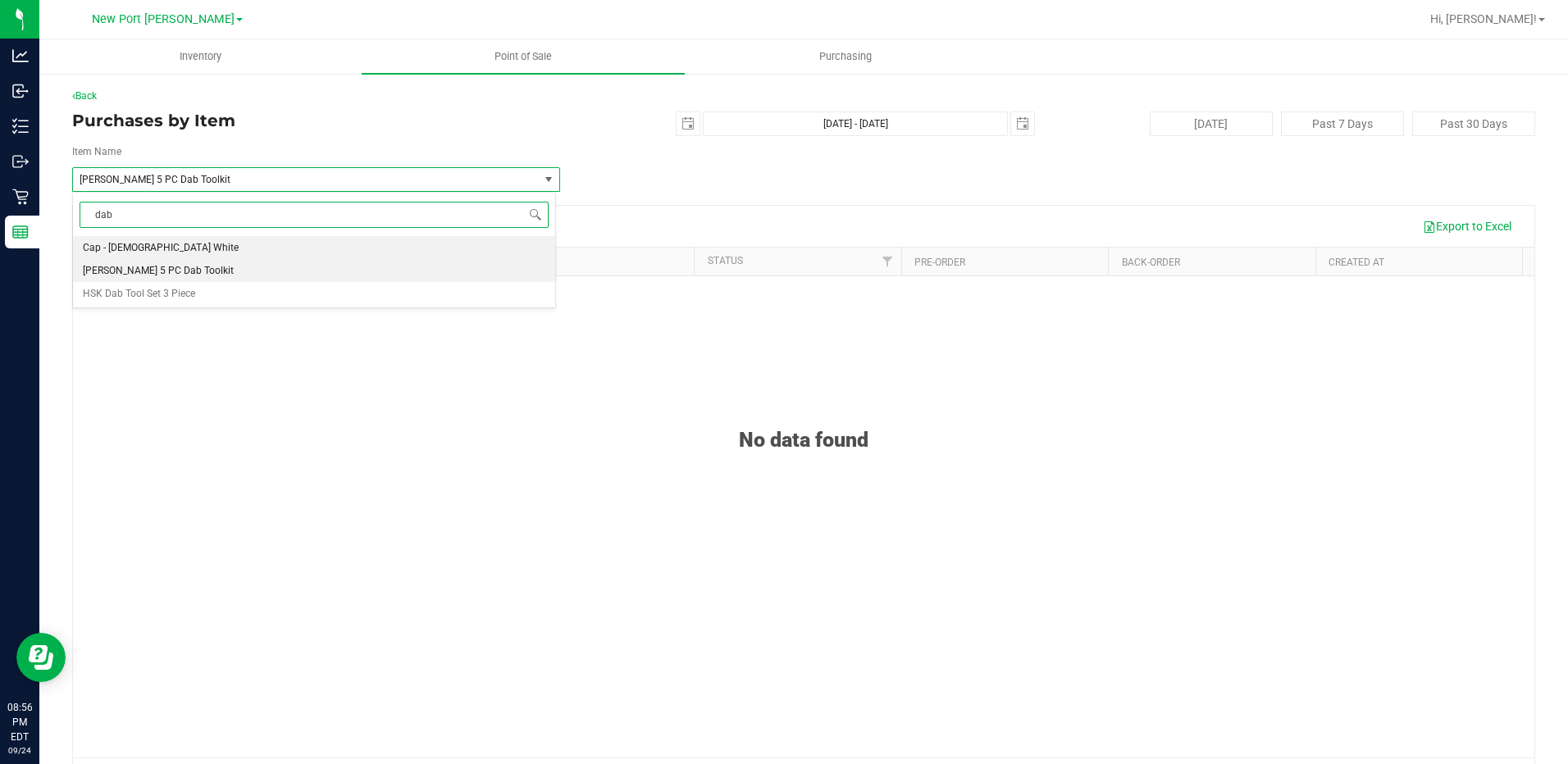
type input "dab"
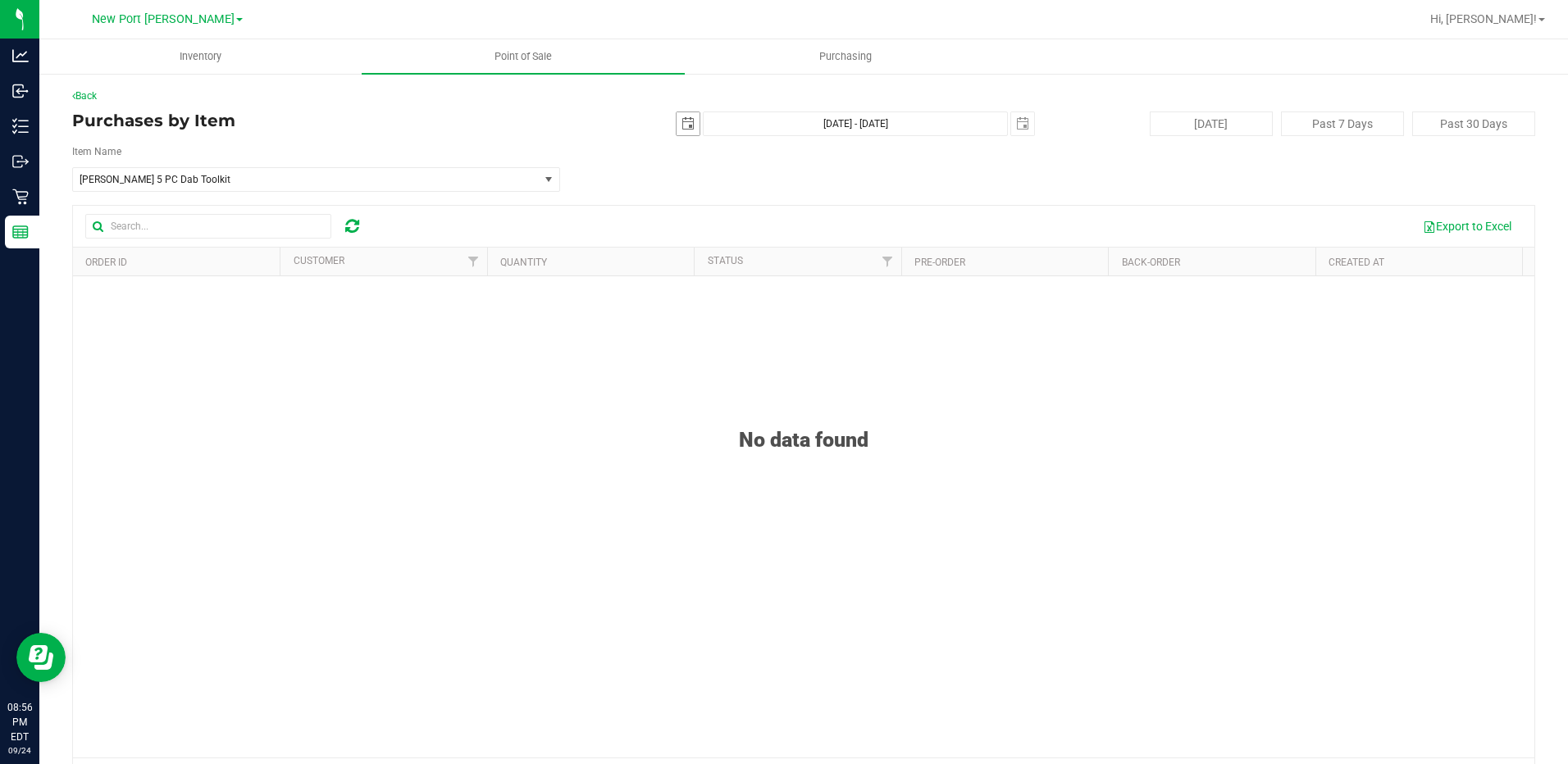
click at [684, 126] on span "select" at bounding box center [688, 124] width 13 height 13
click at [733, 297] on link "23" at bounding box center [731, 290] width 23 height 25
type input "2025-09-23"
type input "Sep 23, 2025 - Sep 24, 2025"
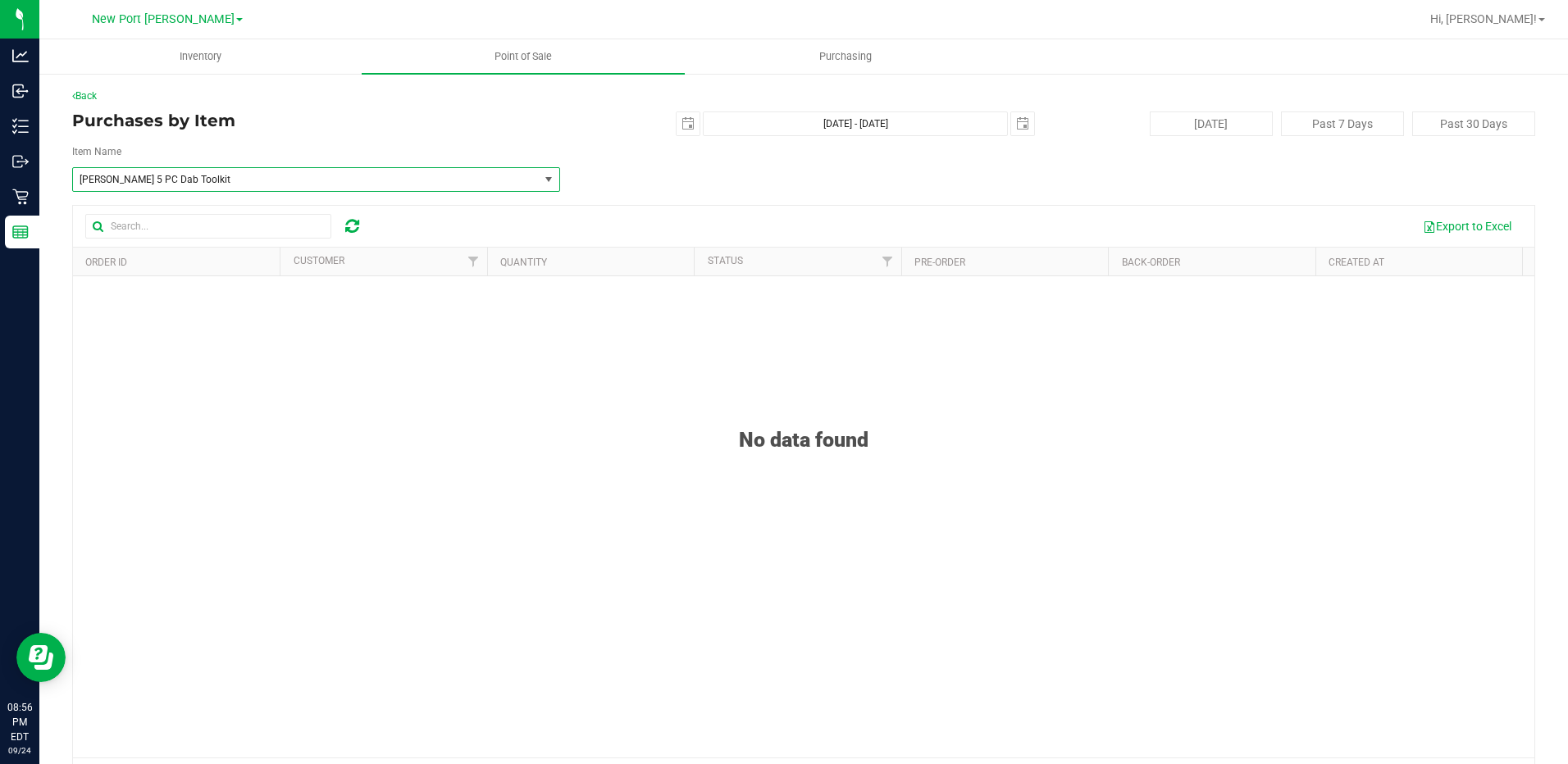
click at [346, 179] on span "GL Black 5 PC Dab Toolkit" at bounding box center [296, 180] width 434 height 12
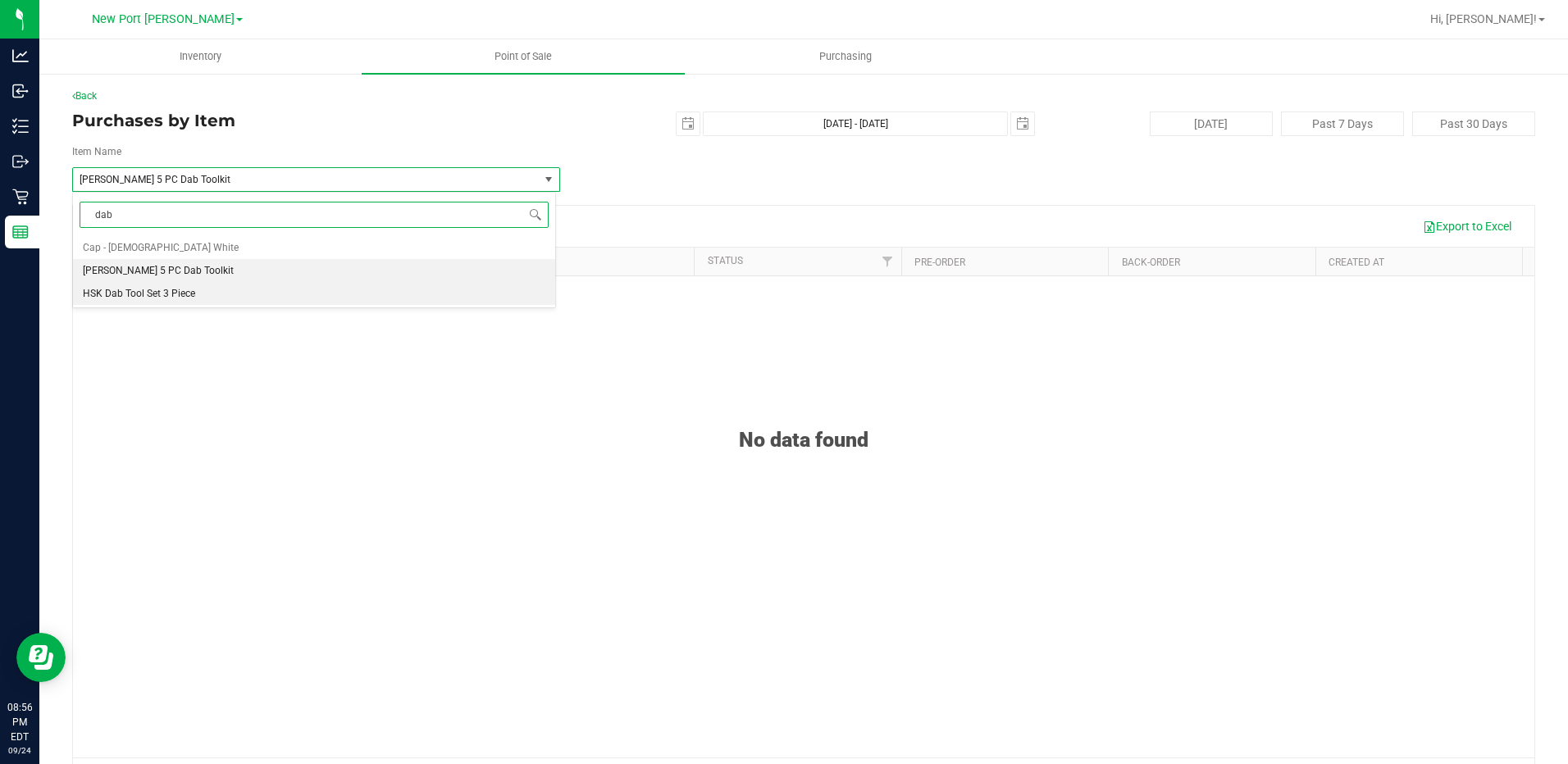
click at [234, 287] on li "HSK Dab Tool Set 3 Piece" at bounding box center [314, 293] width 482 height 23
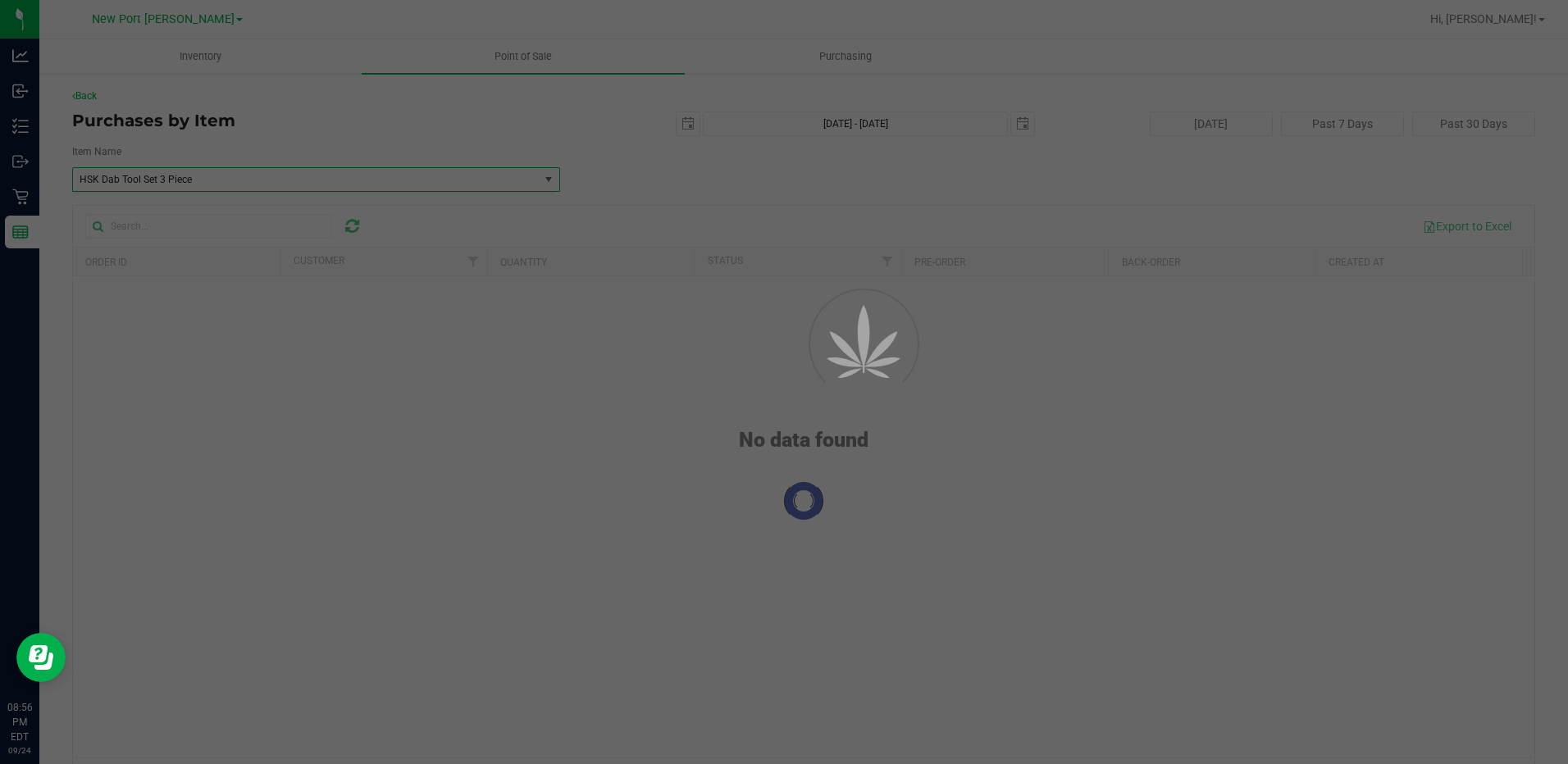
scroll to position [86817, 0]
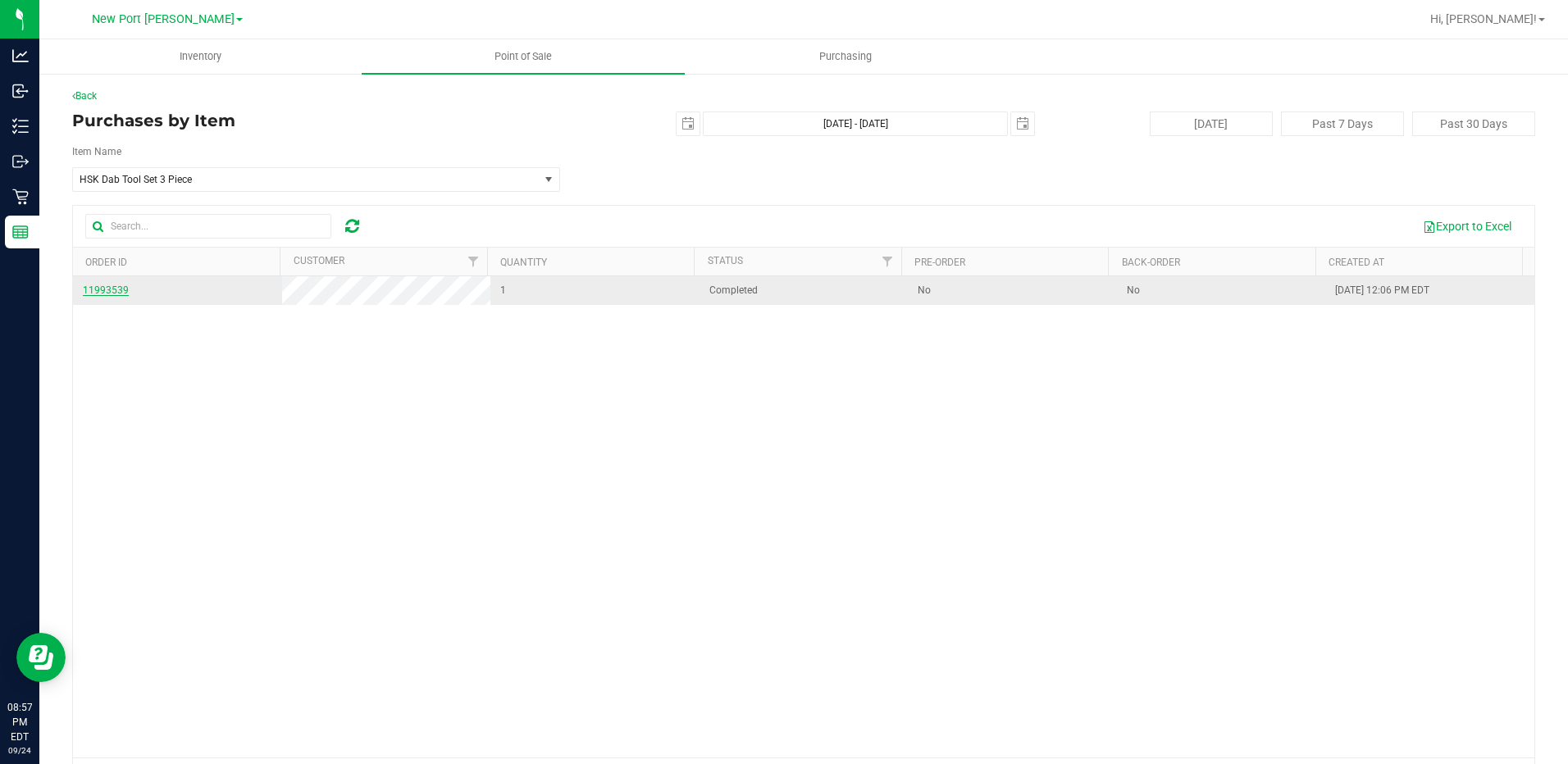
click at [95, 295] on span "11993539" at bounding box center [105, 290] width 46 height 12
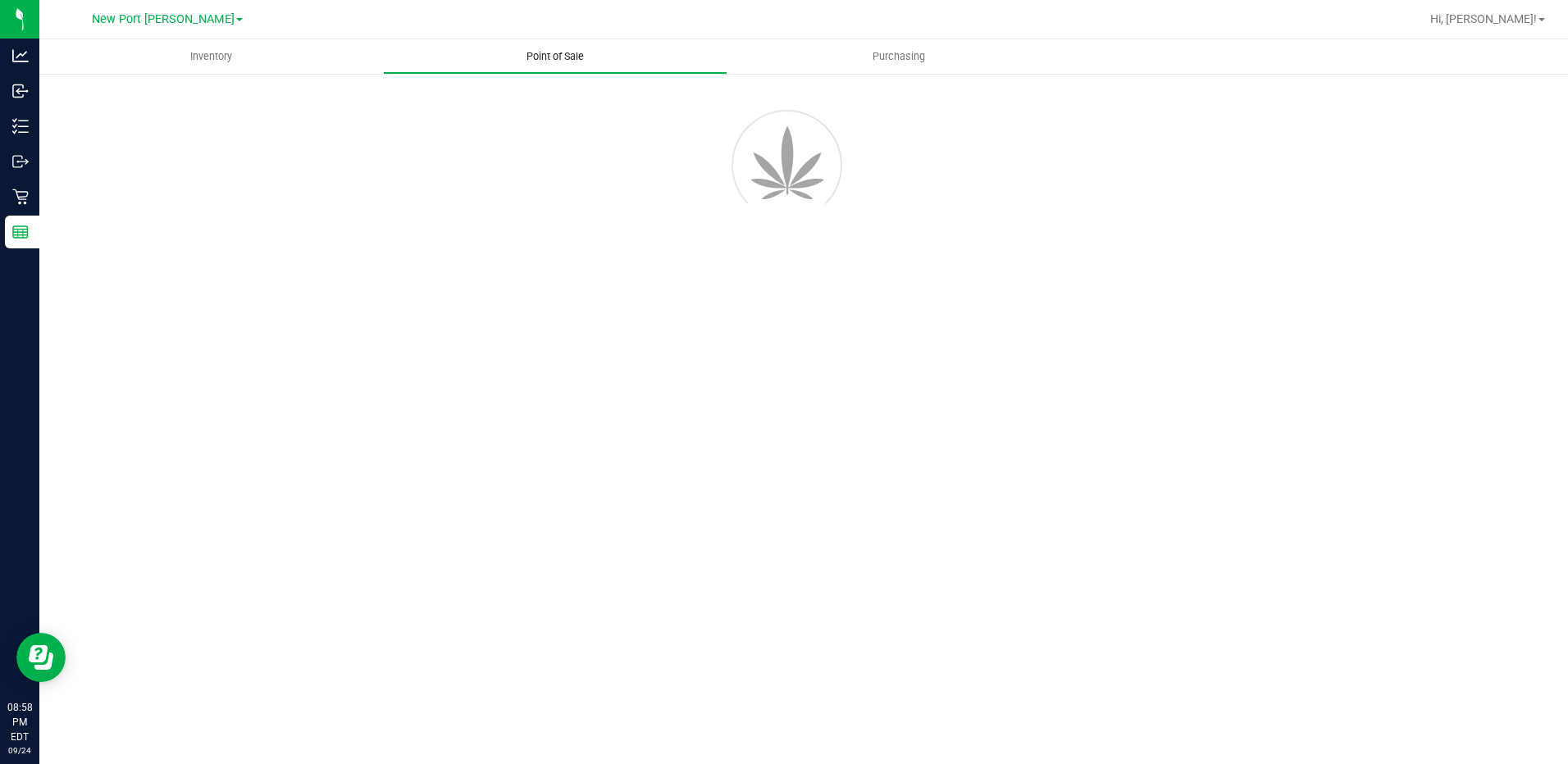
click at [576, 55] on span "Point of Sale" at bounding box center [554, 57] width 101 height 15
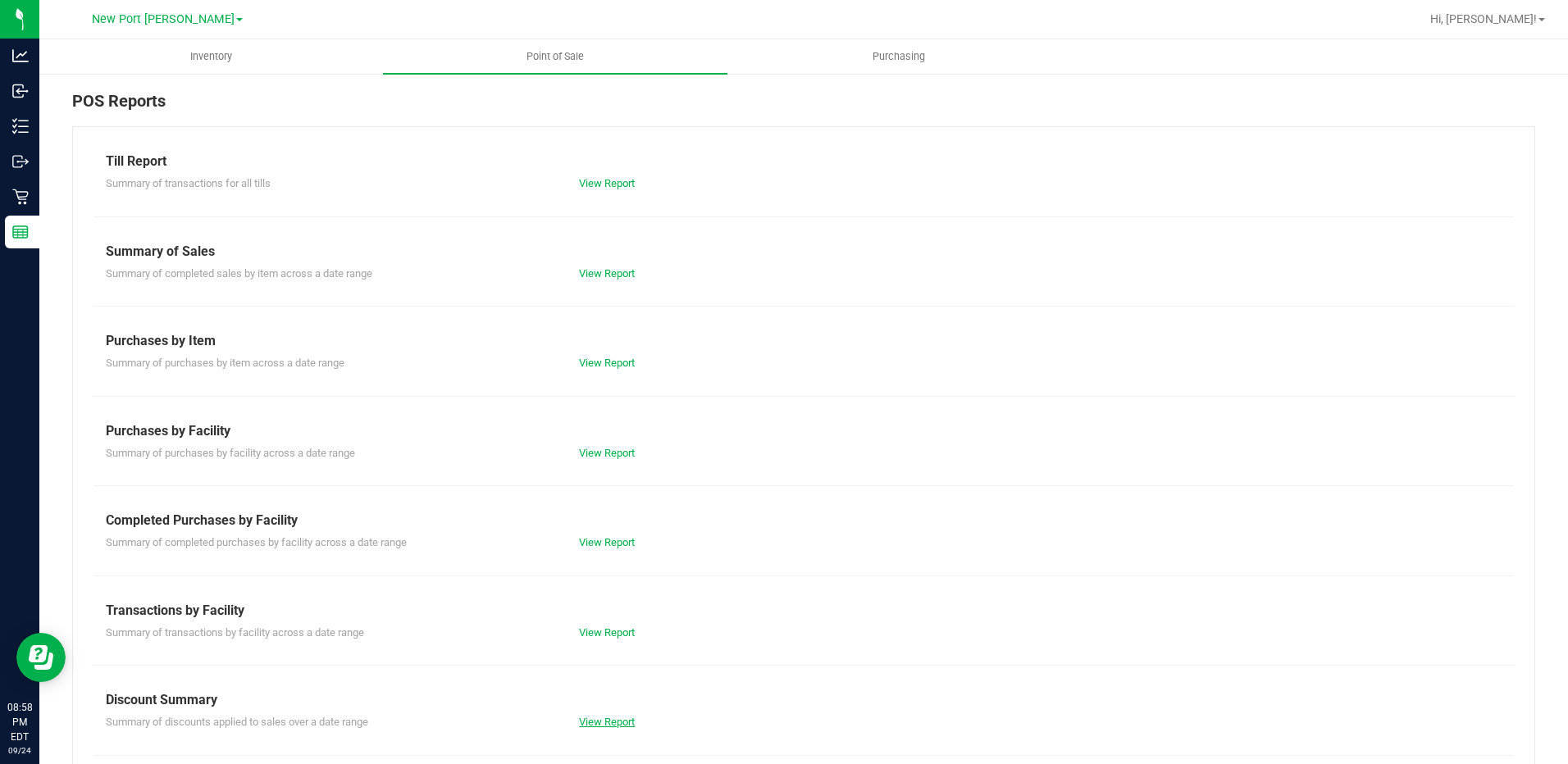
click at [599, 724] on link "View Report" at bounding box center [607, 721] width 56 height 13
